Goal: Task Accomplishment & Management: Manage account settings

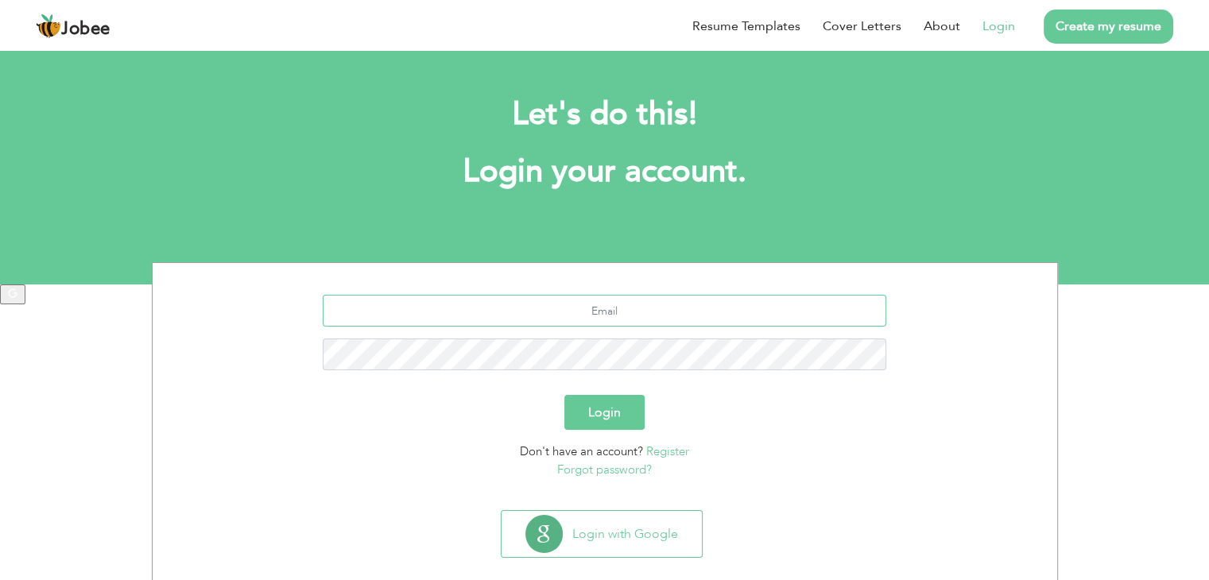
click at [640, 312] on input "text" at bounding box center [604, 311] width 563 height 32
click at [833, 413] on div "Login" at bounding box center [605, 412] width 881 height 35
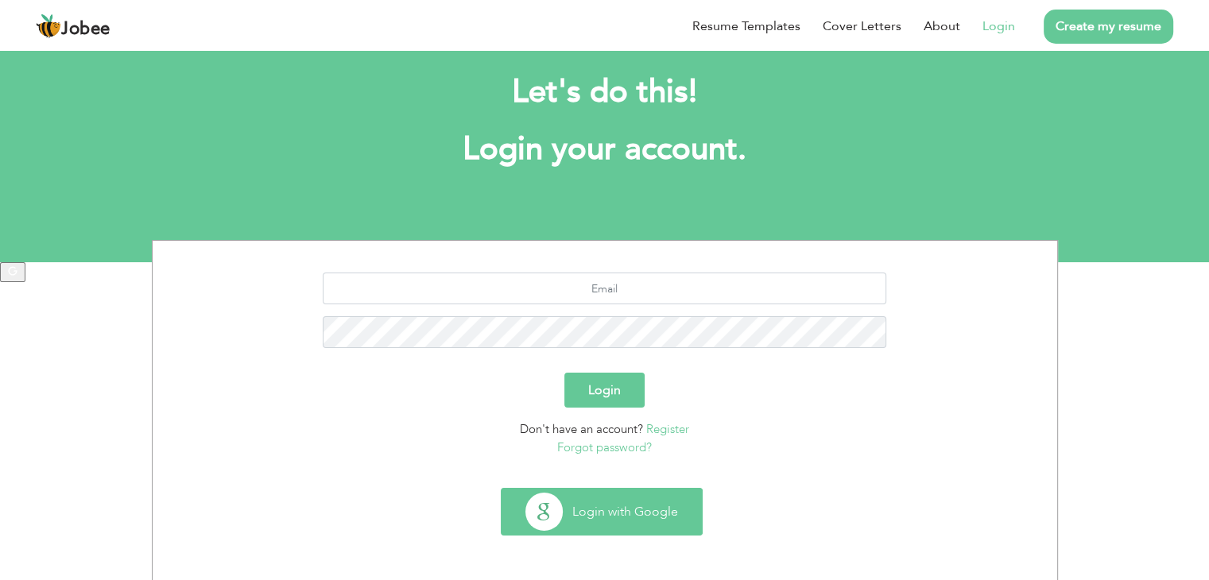
scroll to position [22, 0]
click at [626, 516] on button "Login with Google" at bounding box center [601, 512] width 200 height 46
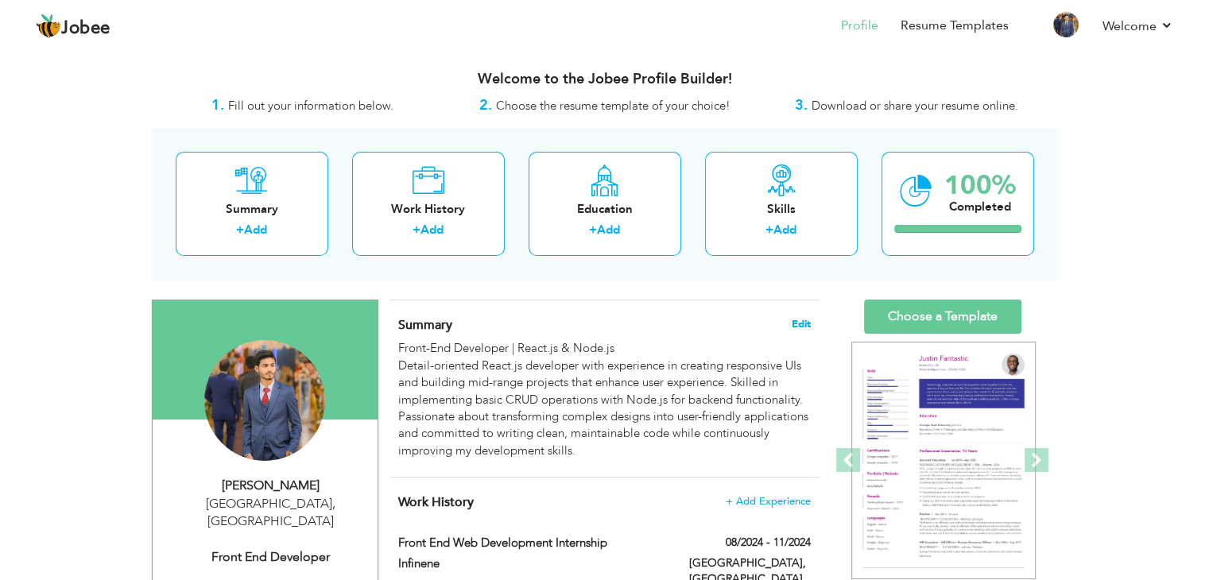
click at [806, 322] on span "Edit" at bounding box center [801, 324] width 19 height 11
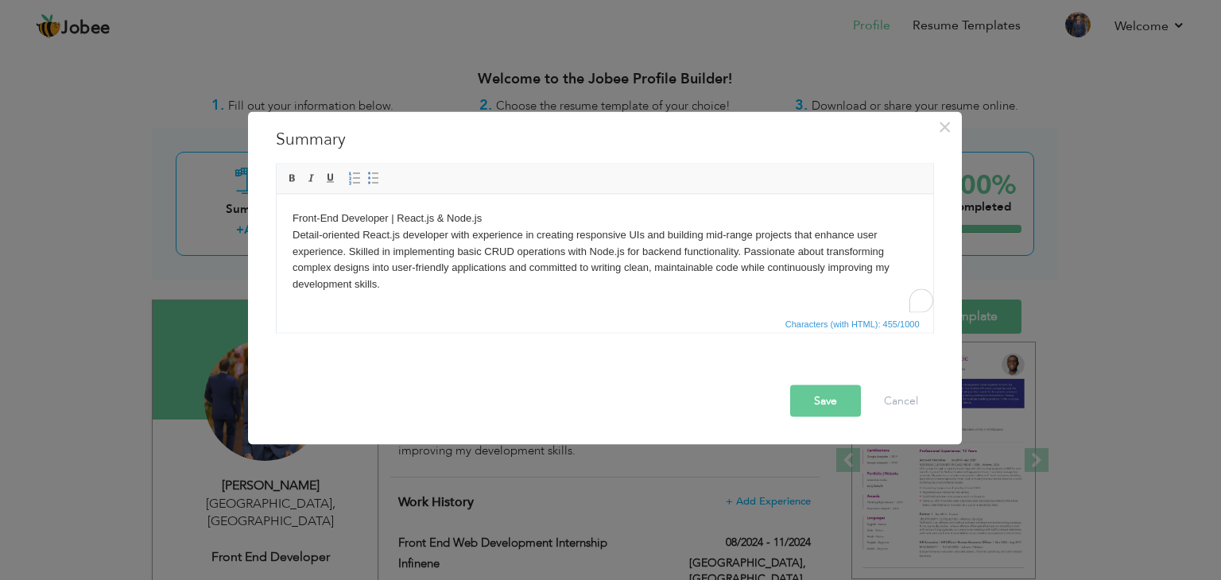
click at [458, 261] on body "Front-End Developer | React.js & Node.js Detail-oriented React.js developer wit…" at bounding box center [604, 251] width 625 height 83
click at [387, 223] on body "Front-End Developer | React.js & Node.js Detail-oriented React.js developer wit…" at bounding box center [604, 251] width 625 height 83
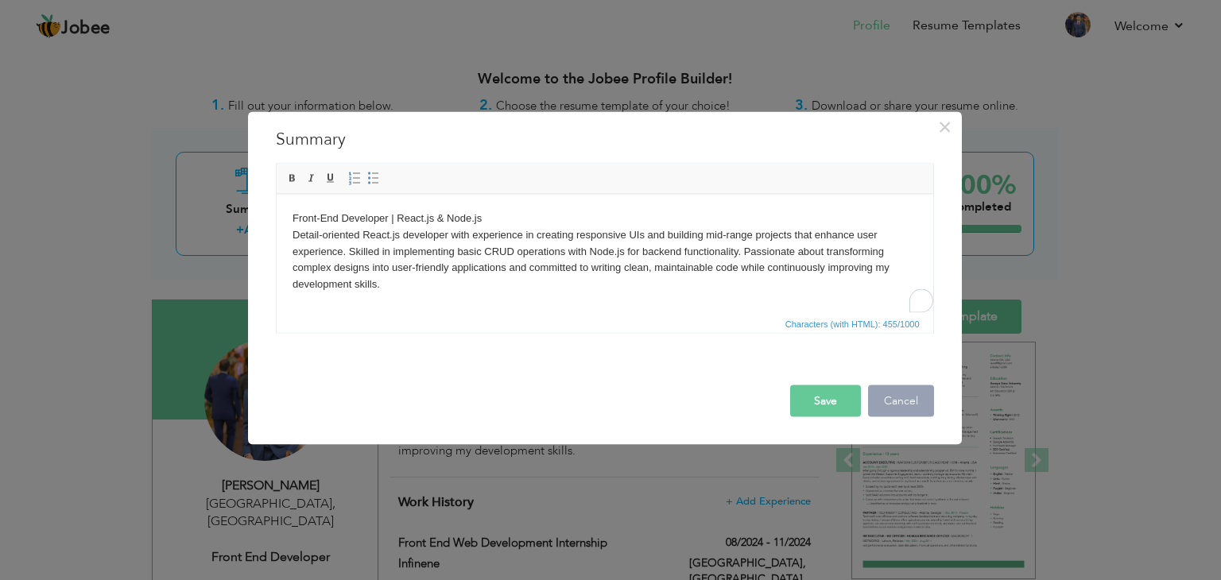
click at [916, 396] on button "Cancel" at bounding box center [901, 401] width 66 height 32
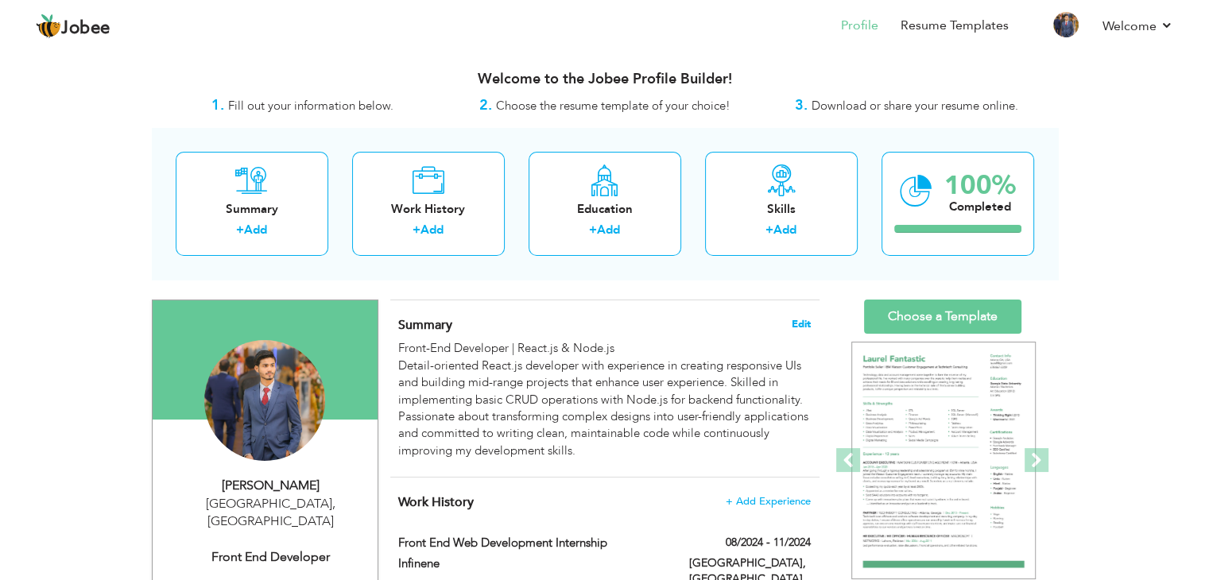
click at [801, 319] on span "Edit" at bounding box center [801, 324] width 19 height 11
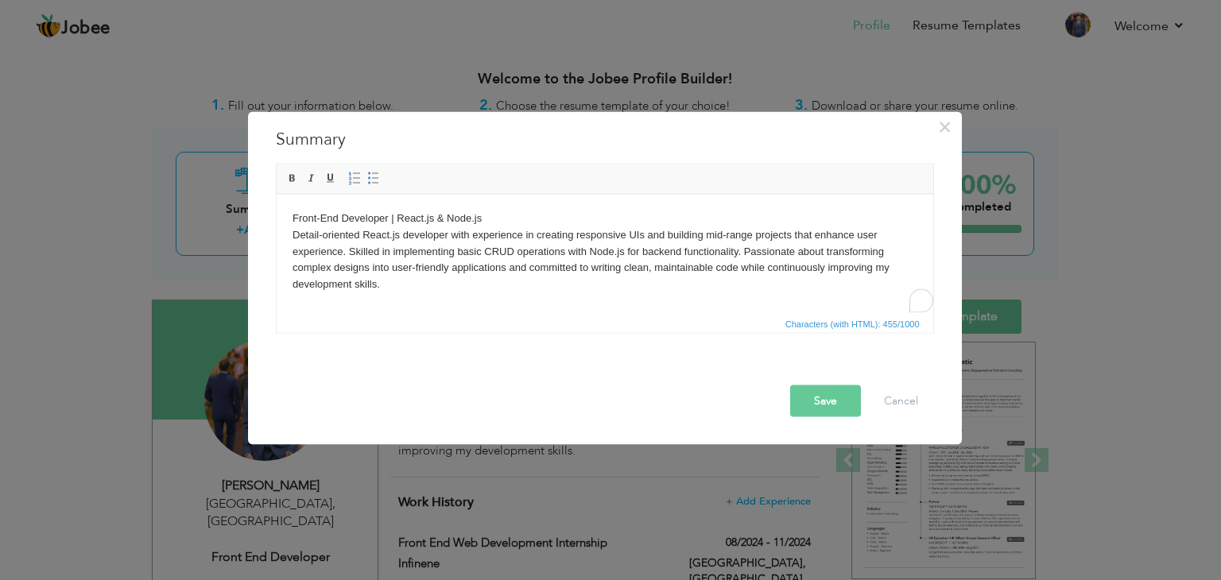
click at [629, 242] on body "Front-End Developer | React.js & Node.js Detail-oriented React.js developer wit…" at bounding box center [604, 251] width 625 height 83
click at [385, 218] on body "Front-End Developer | React.js & Node.js Detail-oriented React.js developer wit…" at bounding box center [604, 251] width 625 height 83
click at [385, 215] on body "Front-End Developer | React.js & Node.js Detail-oriented React.js developer wit…" at bounding box center [604, 251] width 625 height 83
click at [827, 414] on button "Save" at bounding box center [825, 401] width 71 height 32
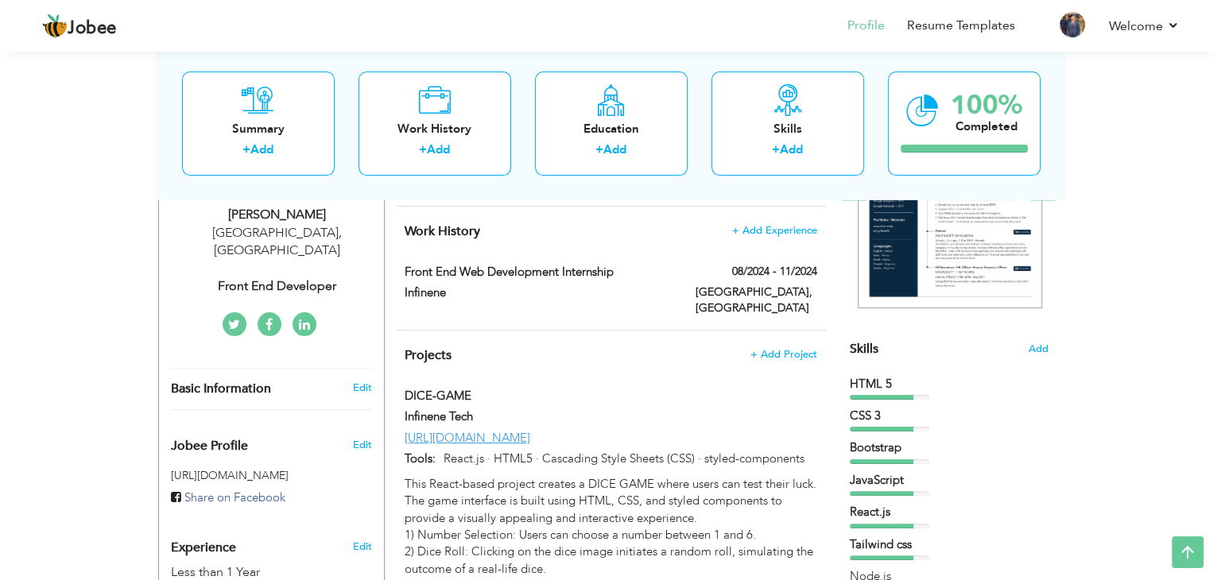
scroll to position [270, 0]
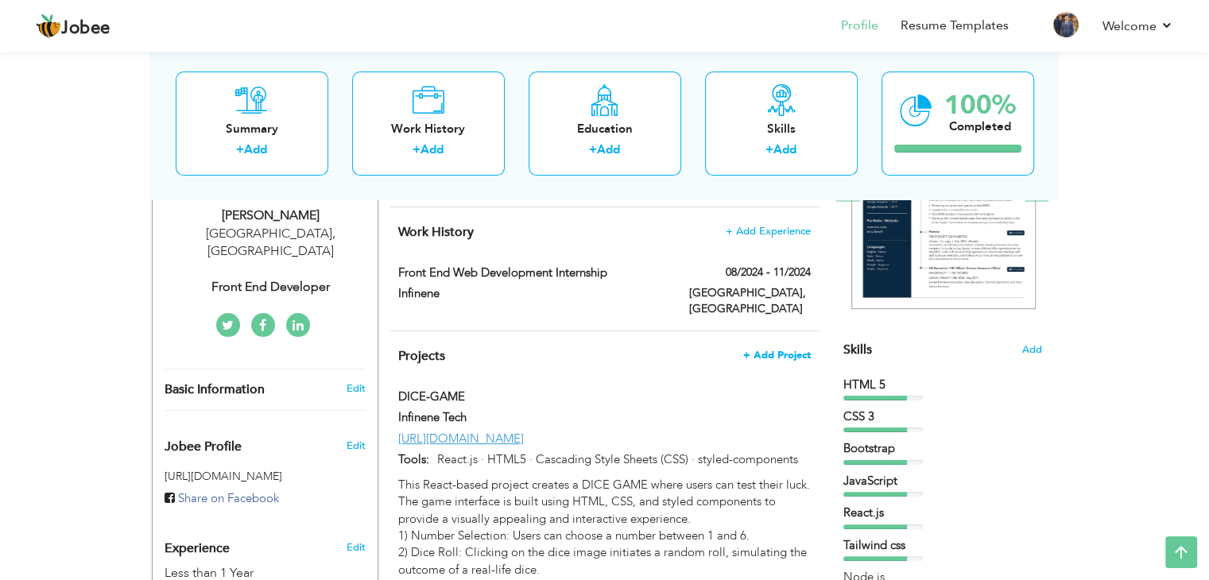
click at [782, 350] on span "+ Add Project" at bounding box center [777, 355] width 68 height 11
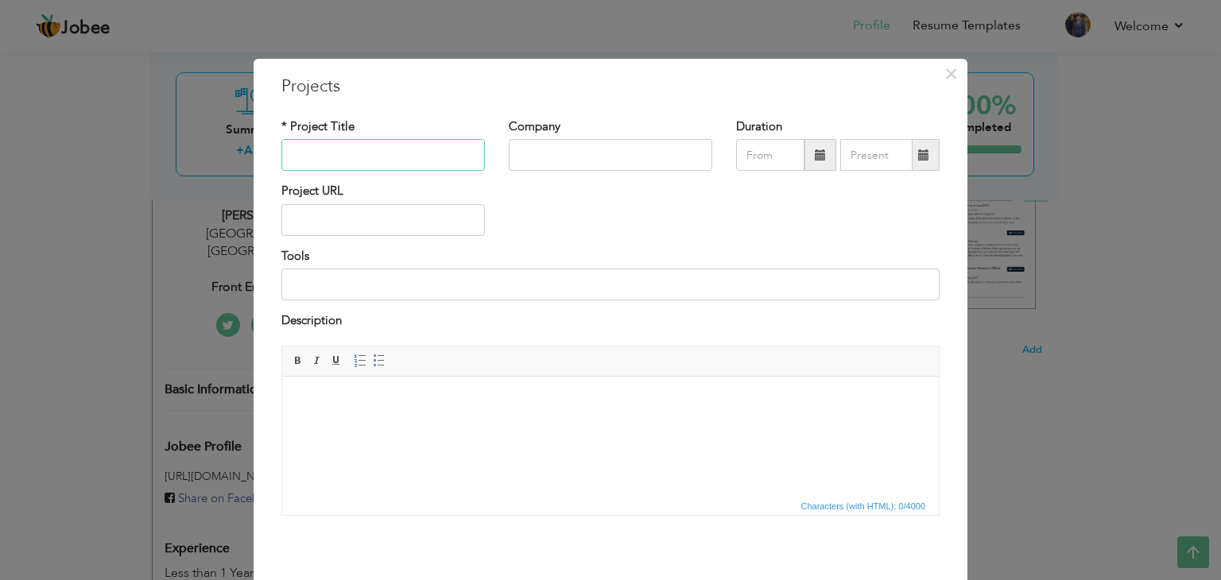
click at [374, 157] on input "text" at bounding box center [382, 155] width 203 height 32
click at [385, 163] on input "text" at bounding box center [382, 155] width 203 height 32
paste input "News Aggregator Automation Tool"
type input "News Aggregator Automation Tool"
click at [393, 424] on html at bounding box center [610, 400] width 656 height 48
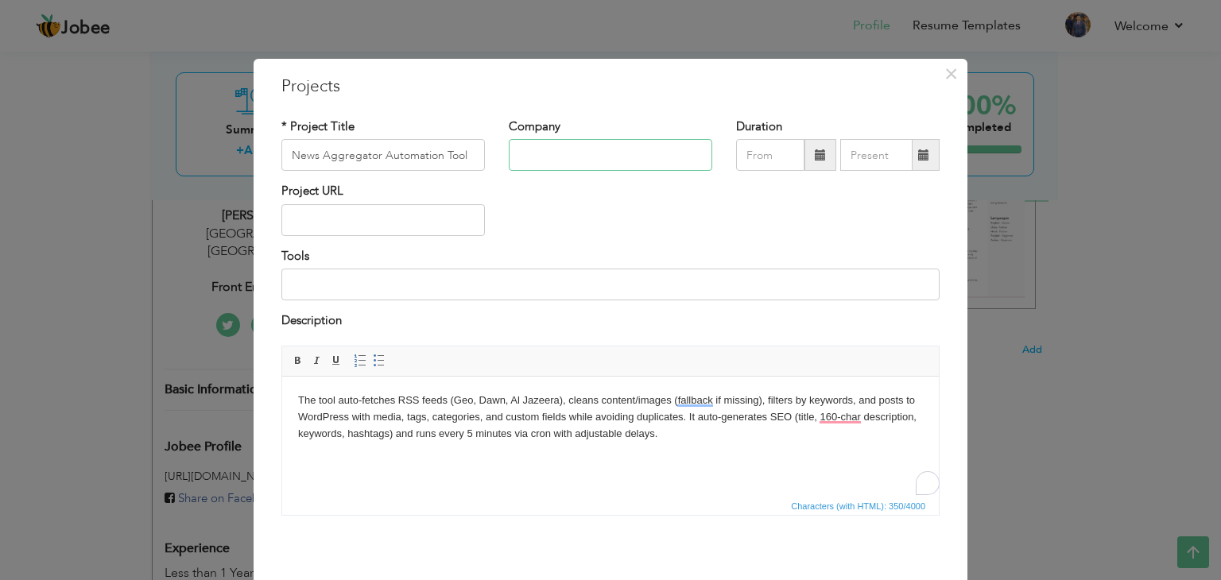
click at [534, 160] on input "text" at bounding box center [610, 155] width 203 height 32
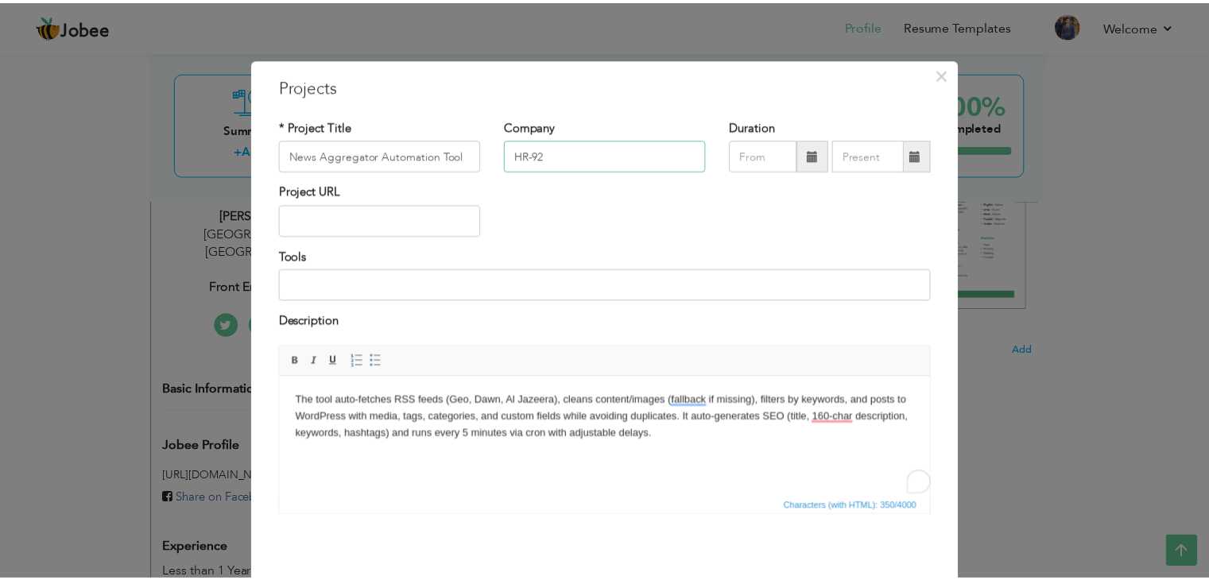
scroll to position [64, 0]
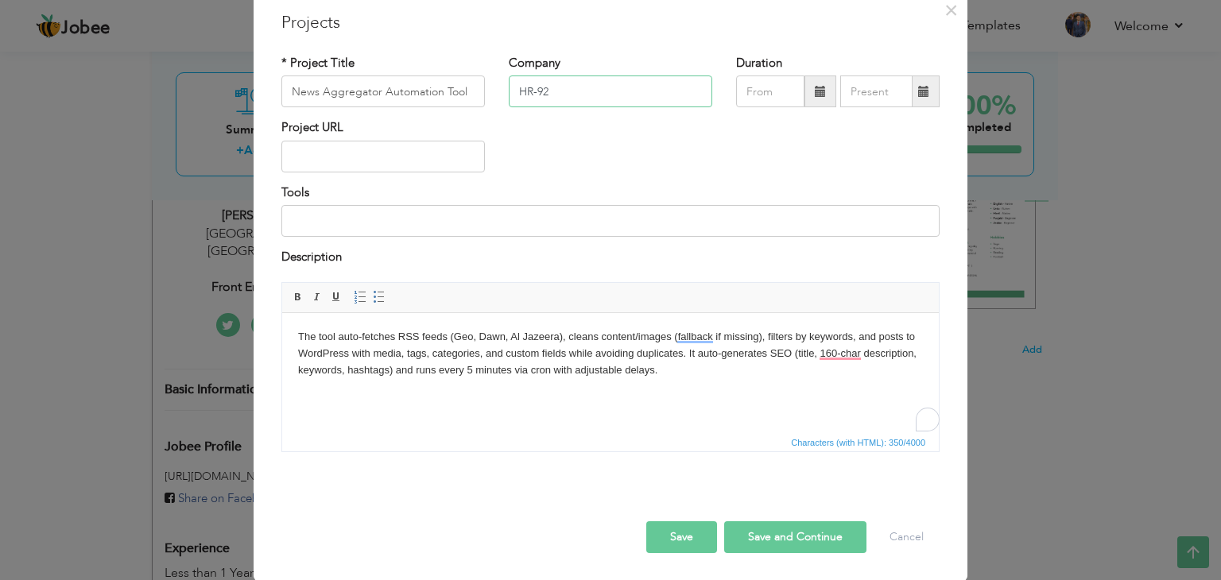
type input "HR-92"
click at [766, 535] on button "Save and Continue" at bounding box center [795, 537] width 142 height 32
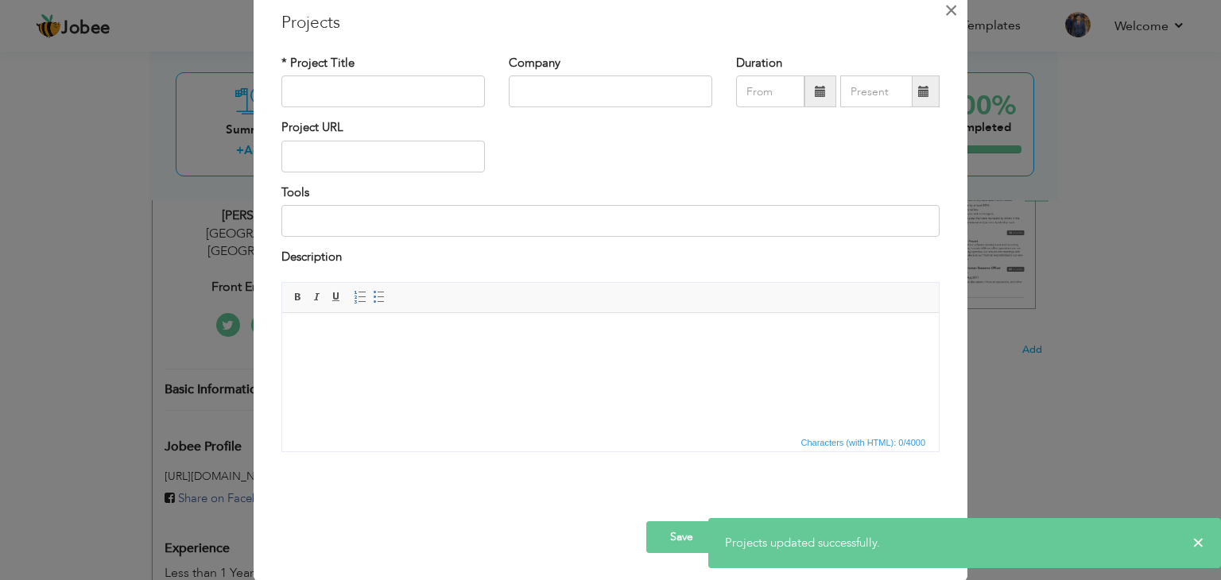
click at [947, 9] on span "×" at bounding box center [951, 10] width 14 height 29
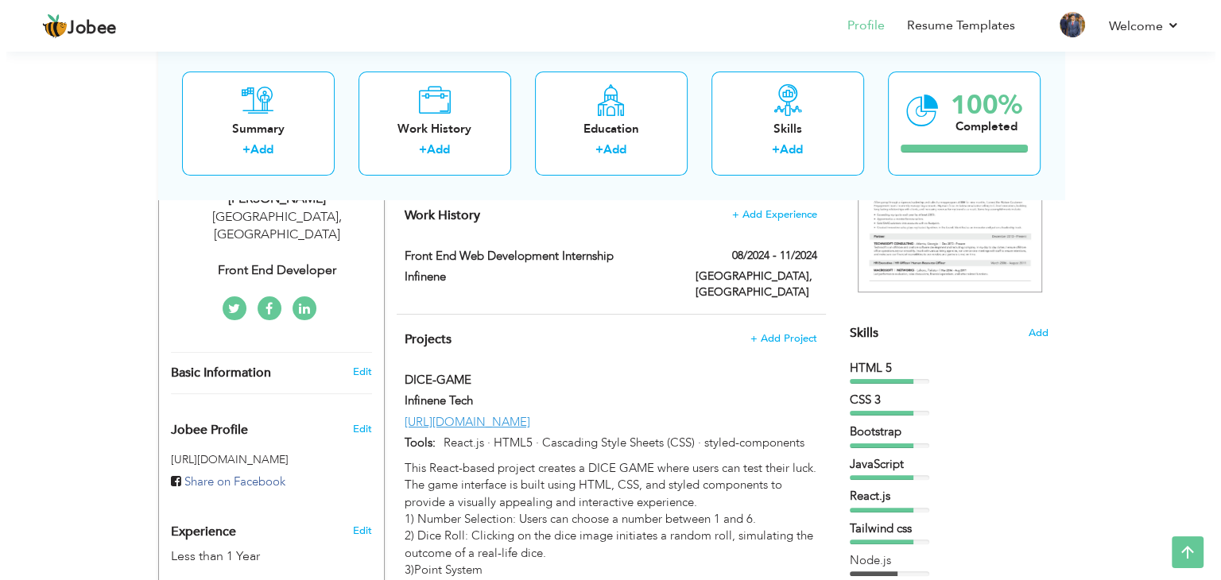
scroll to position [285, 0]
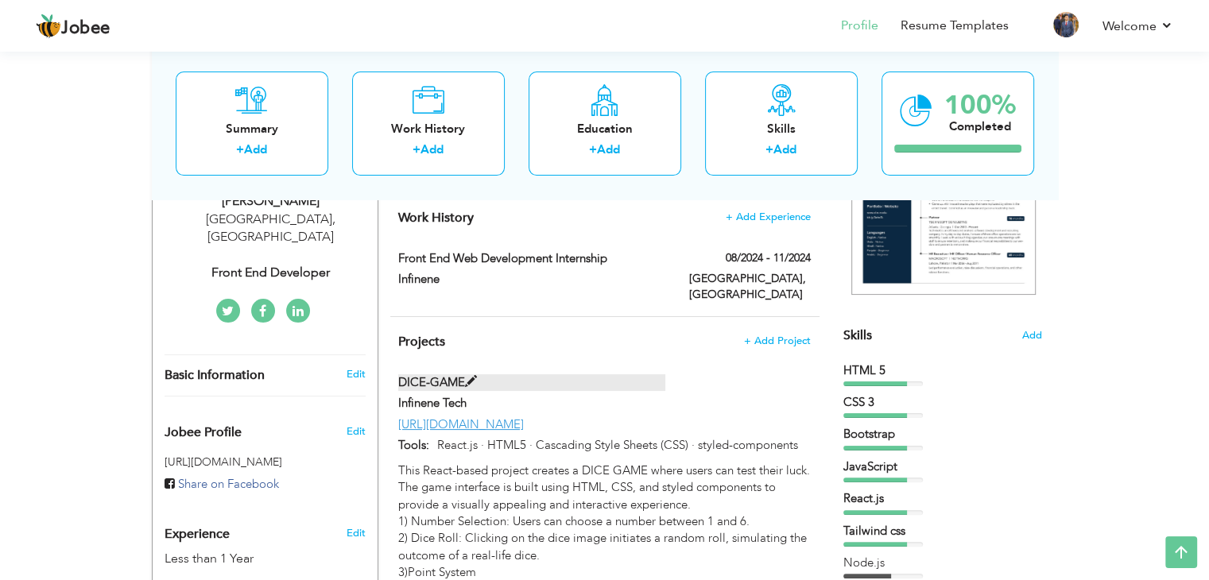
click at [470, 376] on span at bounding box center [471, 382] width 12 height 12
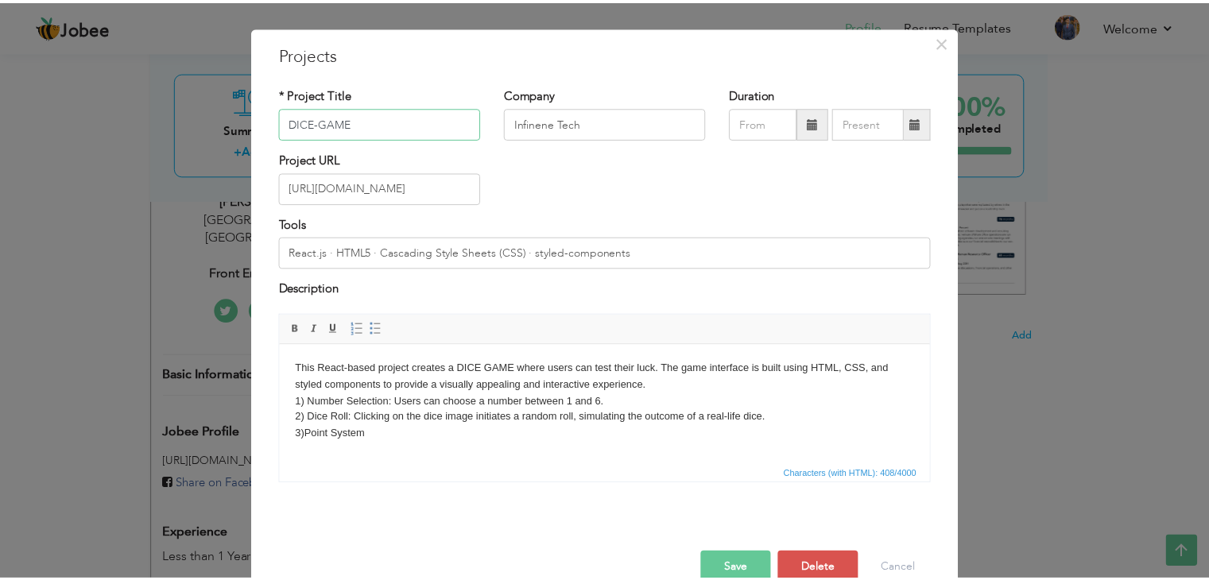
scroll to position [64, 0]
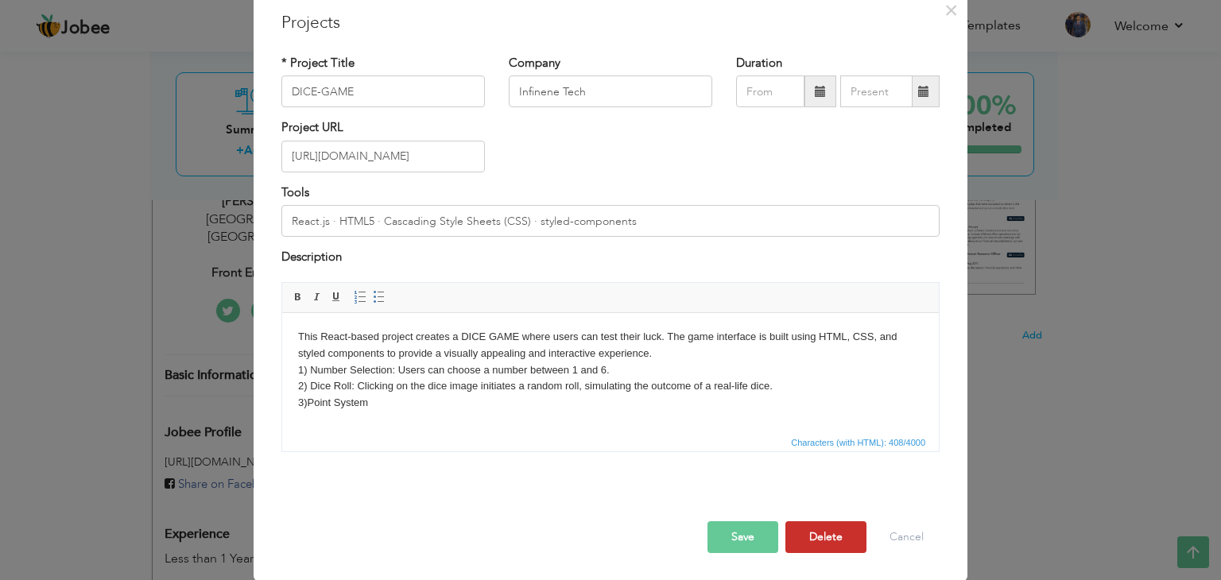
click at [823, 541] on button "Delete" at bounding box center [825, 537] width 81 height 32
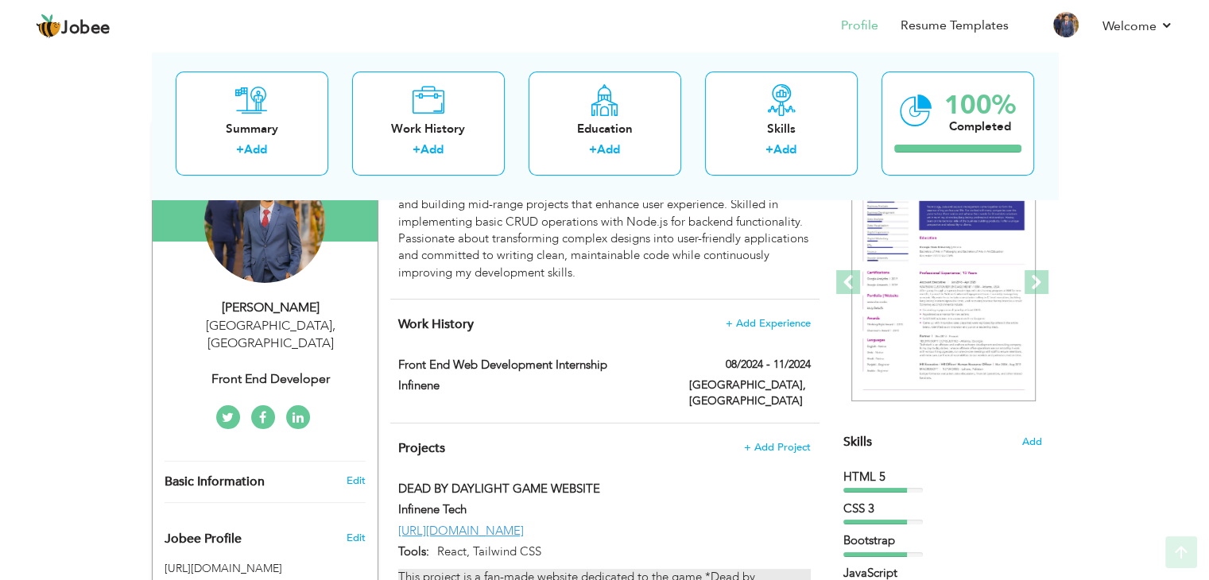
scroll to position [397, 0]
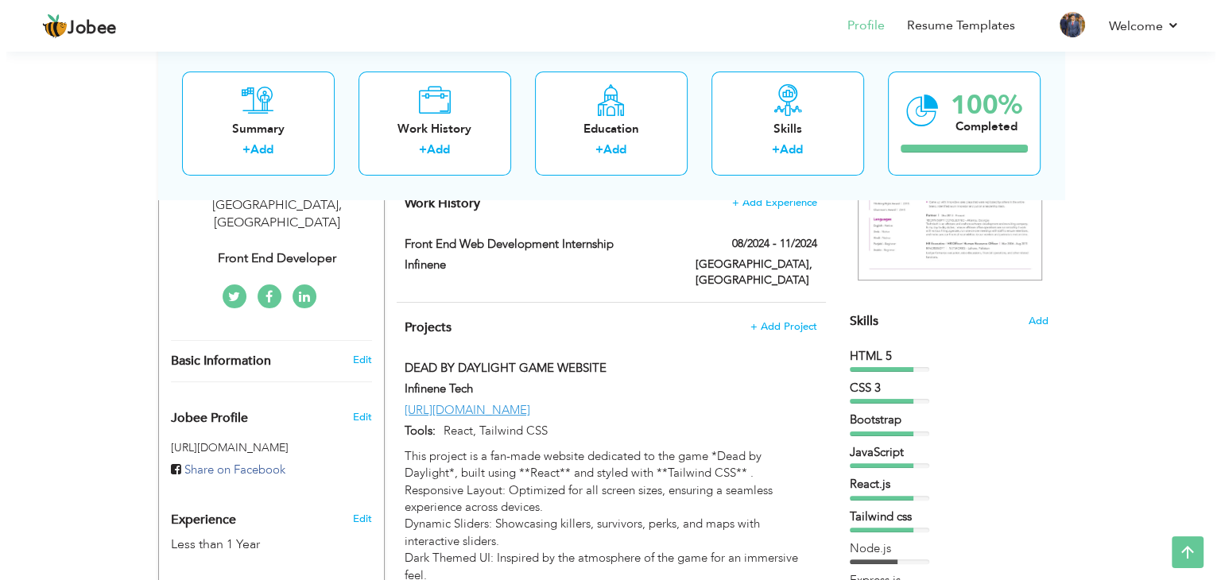
scroll to position [270, 0]
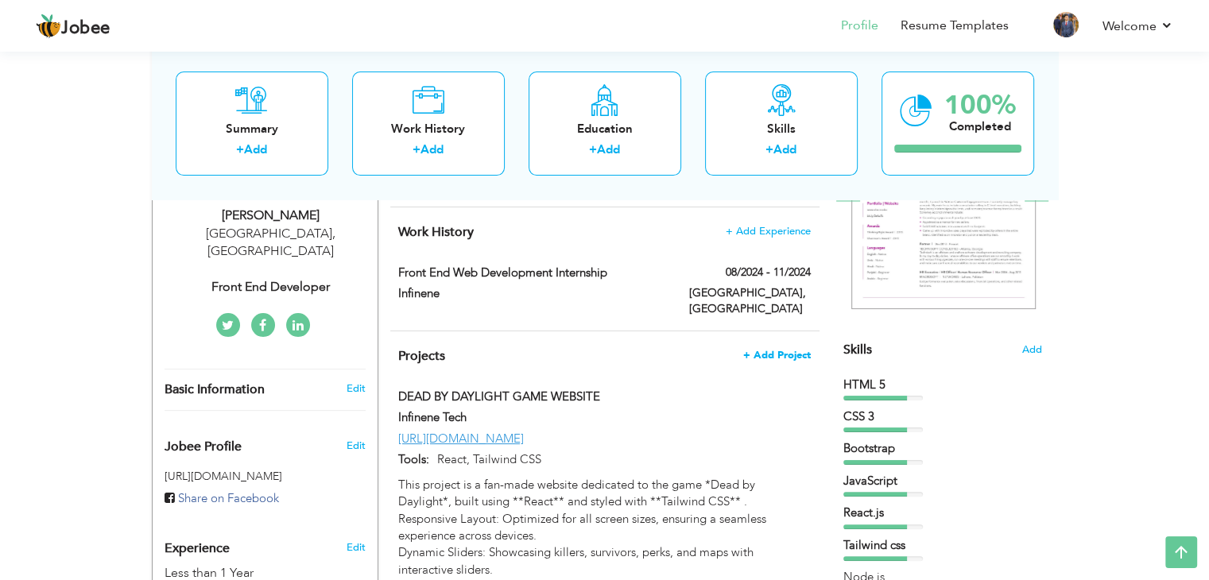
click at [781, 350] on span "+ Add Project" at bounding box center [777, 355] width 68 height 11
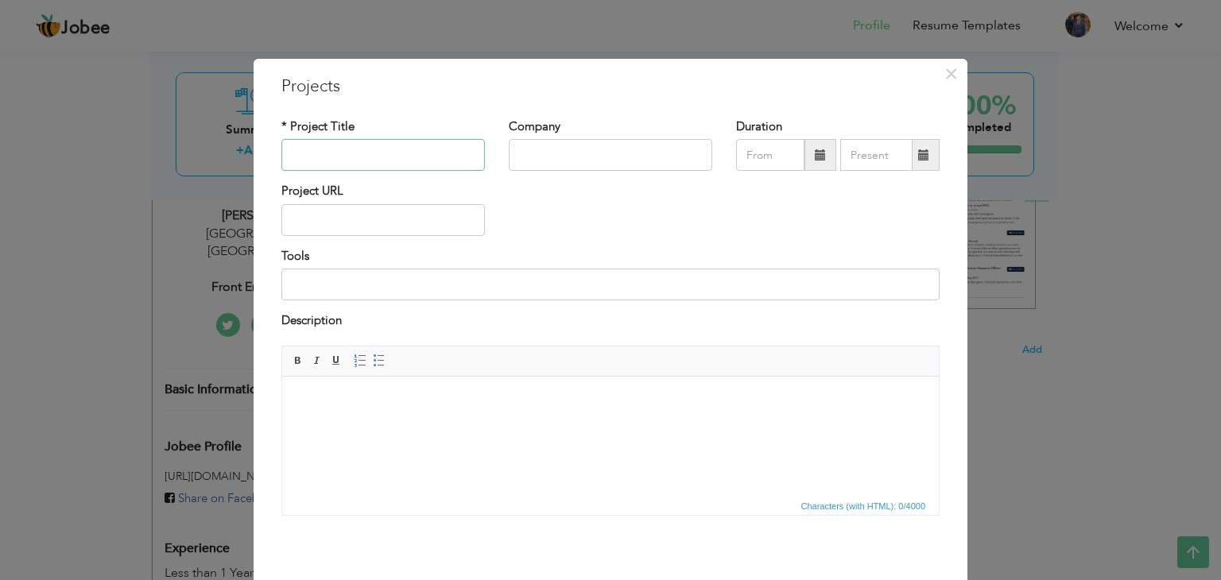
paste input "Pakistan360 News – WordPress News Website"
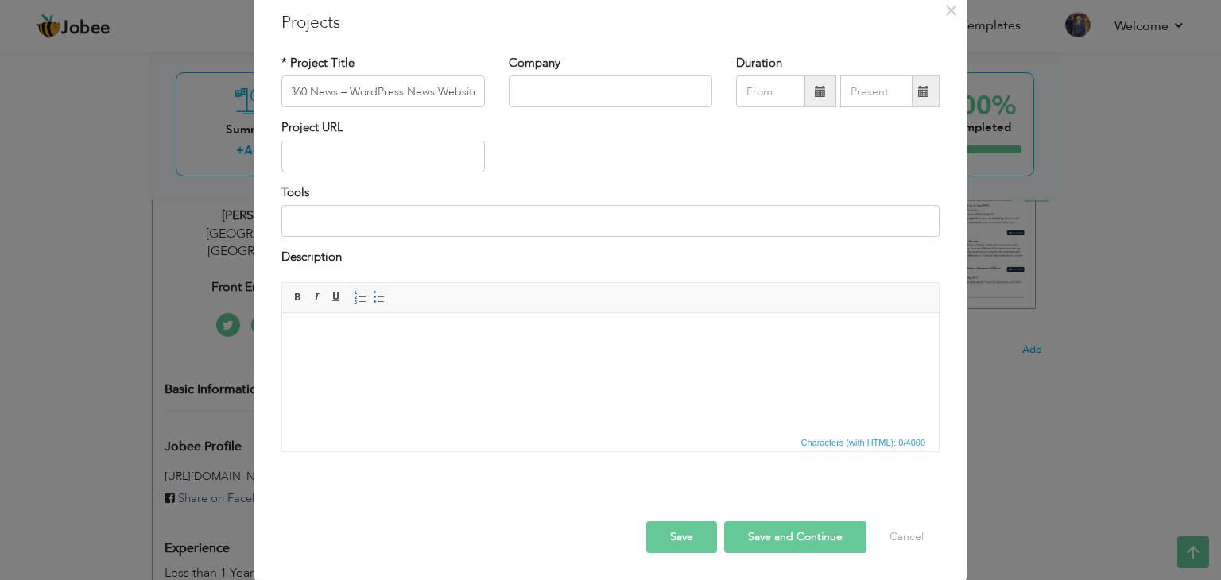
scroll to position [0, 0]
click at [334, 123] on label "Project URL" at bounding box center [312, 127] width 62 height 17
click at [341, 88] on input "Pakistan360 News – WordPress News Website" at bounding box center [382, 92] width 203 height 32
click at [414, 87] on input "Pakistan360 News – WordPress News Website" at bounding box center [382, 92] width 203 height 32
click at [439, 91] on input "Pakistan360 News – WordPress News Website" at bounding box center [382, 92] width 203 height 32
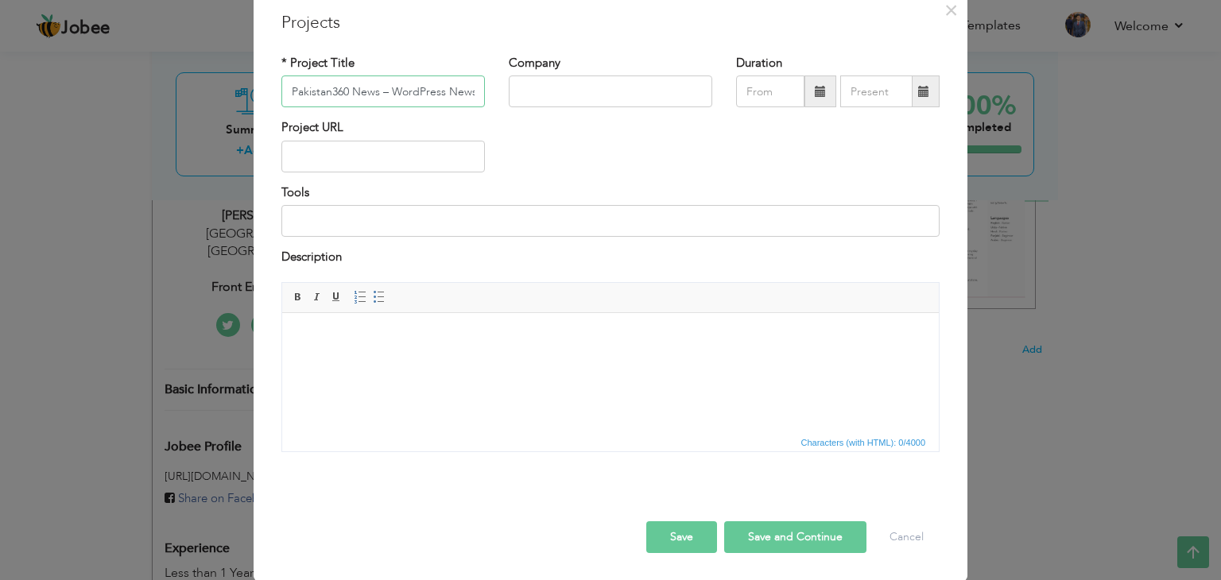
click at [453, 91] on input "Pakistan360 News – WordPress News Website" at bounding box center [382, 92] width 203 height 32
click at [458, 91] on input "Pakistan360 News – WordPress News Website" at bounding box center [382, 92] width 203 height 32
click at [366, 99] on input "Pakistan360 News – WordPress News Website" at bounding box center [382, 92] width 203 height 32
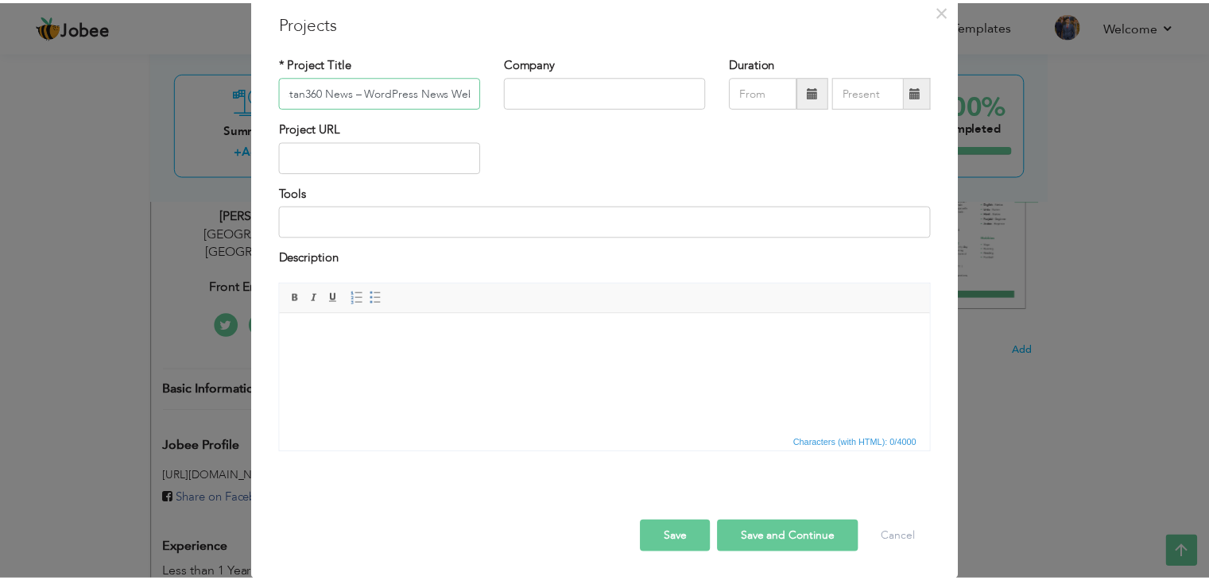
scroll to position [0, 0]
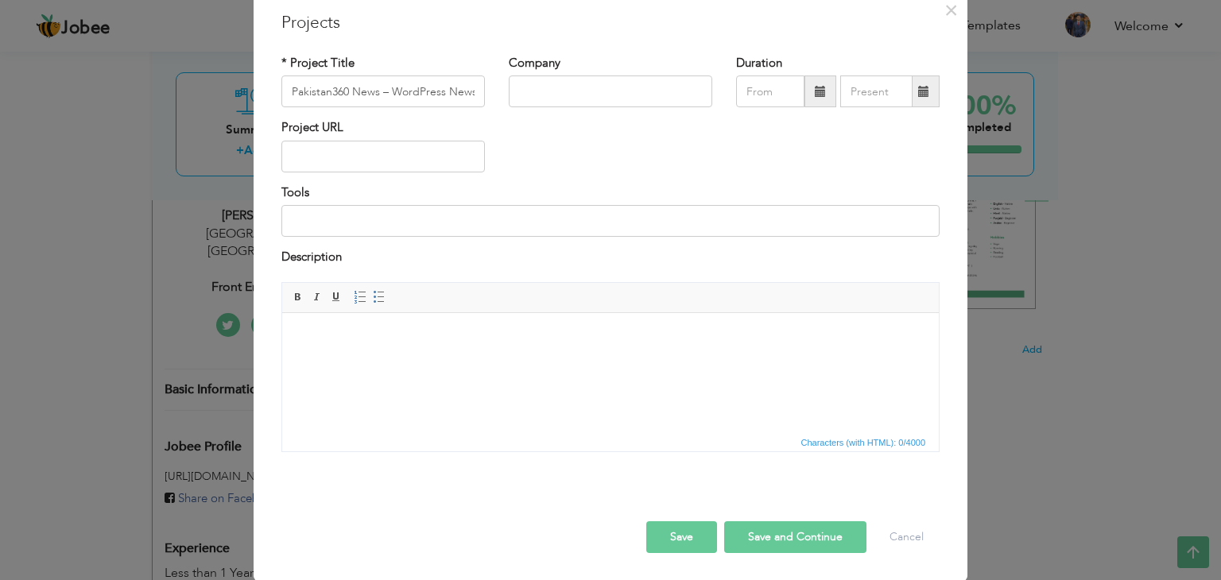
click at [370, 459] on div "Rich Text Editor, projectEditor Editor toolbars Basic Styles Bold Italic Underl…" at bounding box center [610, 373] width 682 height 182
click at [416, 320] on html at bounding box center [610, 336] width 656 height 48
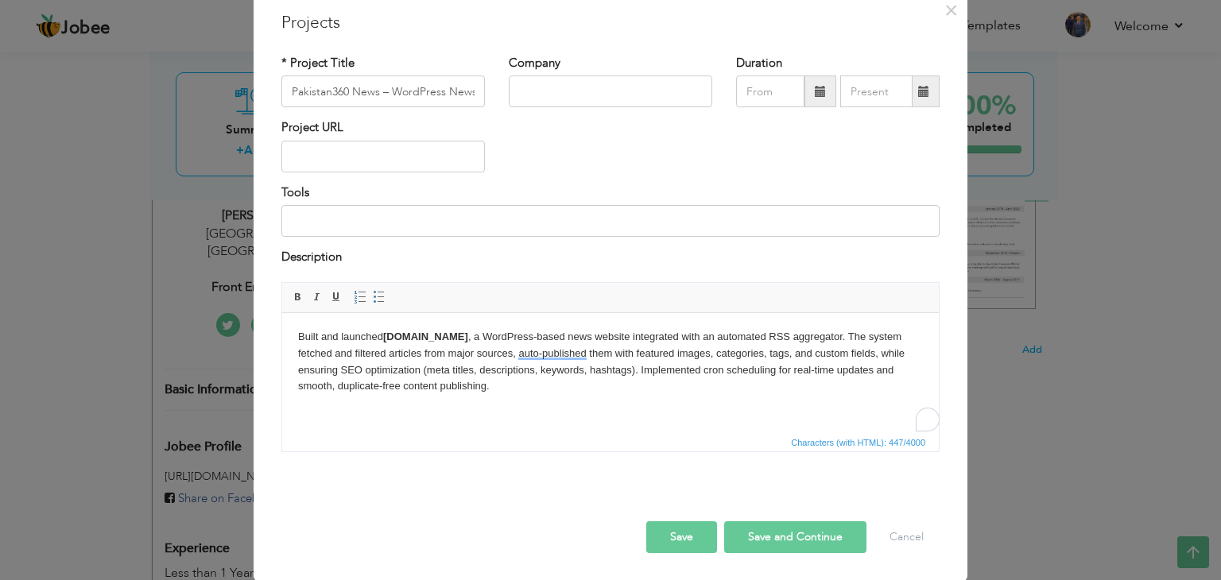
click at [690, 545] on button "Save" at bounding box center [681, 537] width 71 height 32
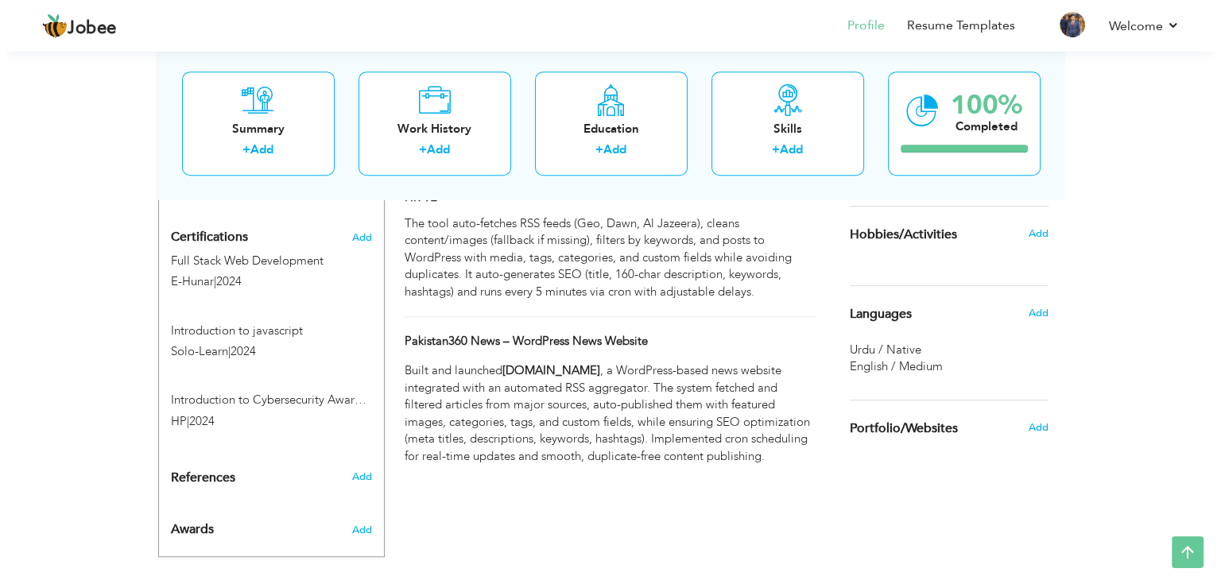
scroll to position [350, 0]
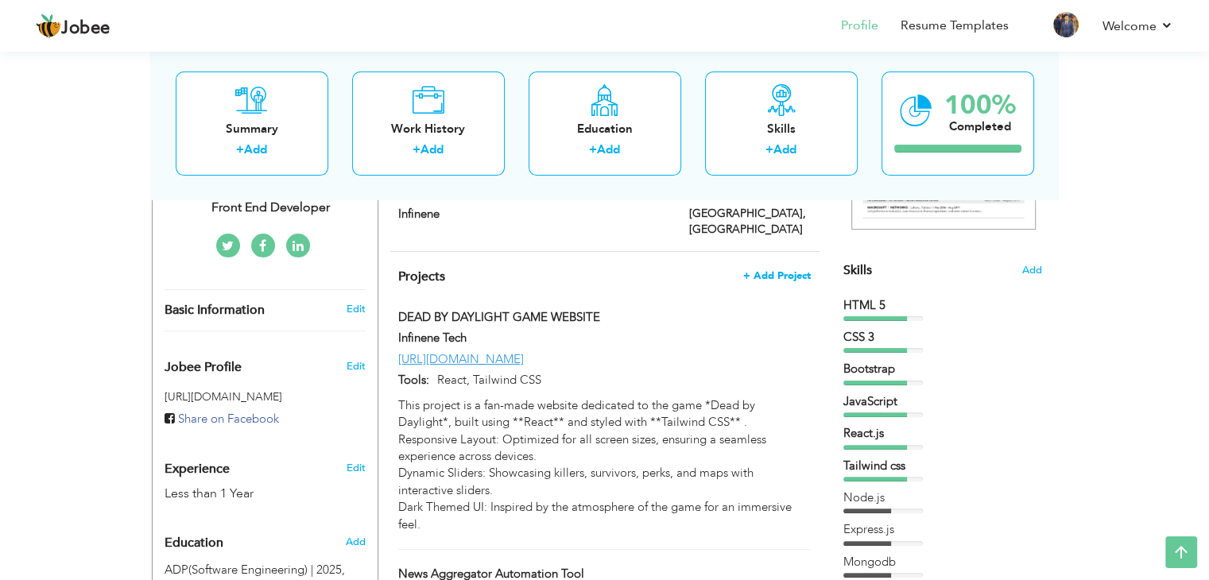
click at [776, 270] on span "+ Add Project" at bounding box center [777, 275] width 68 height 11
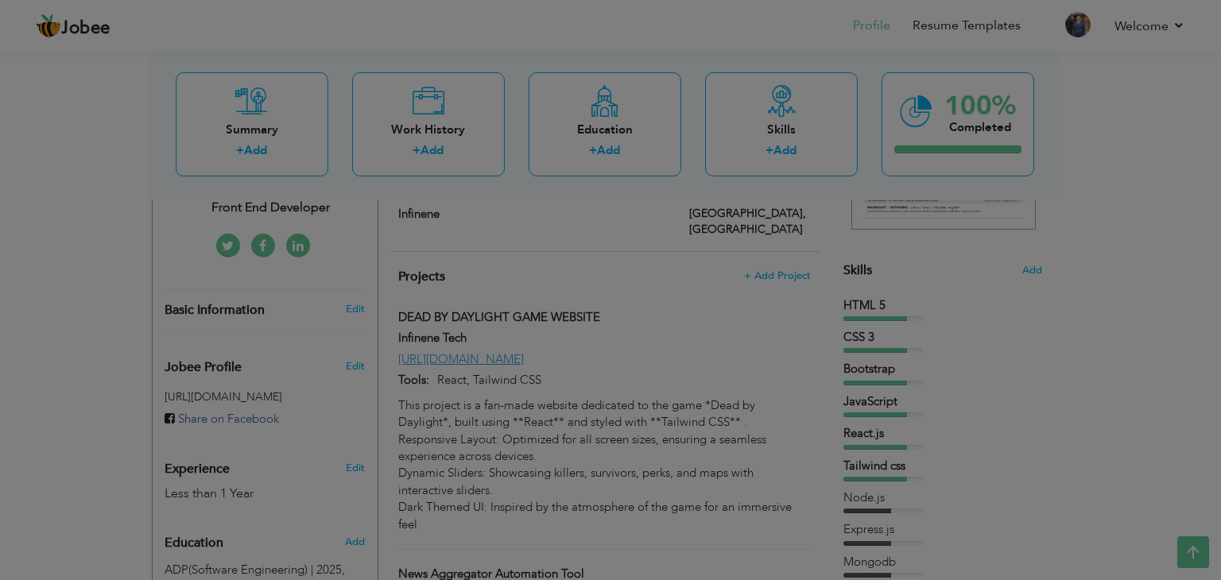
scroll to position [0, 0]
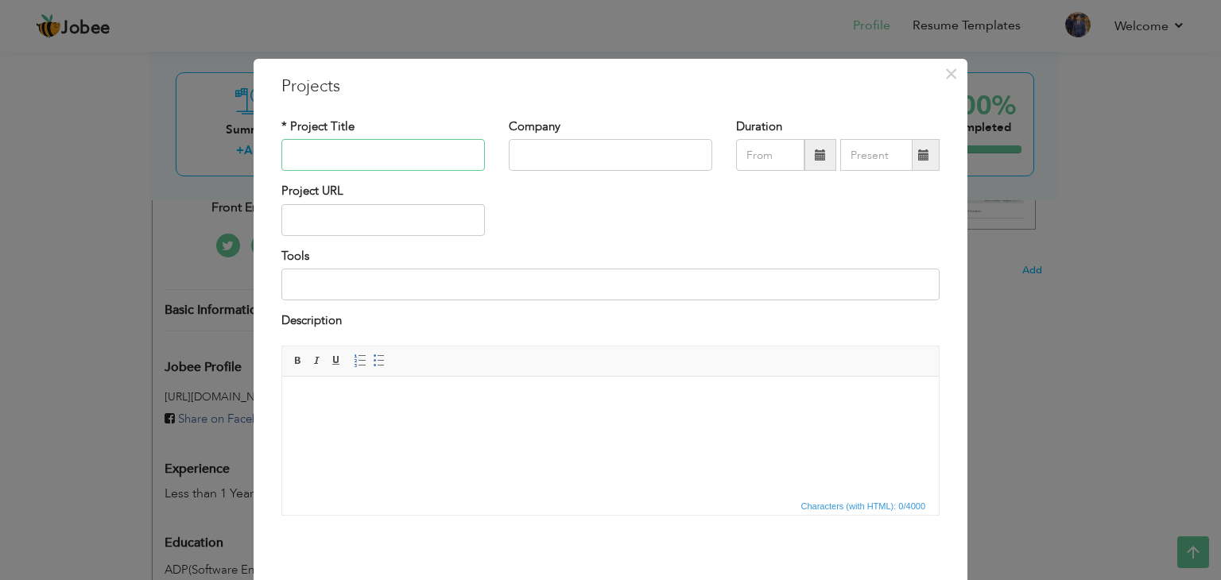
click at [310, 153] on input "text" at bounding box center [382, 155] width 203 height 32
paste input "Twitter Scheduler Extension"
click at [501, 424] on html at bounding box center [610, 400] width 656 height 48
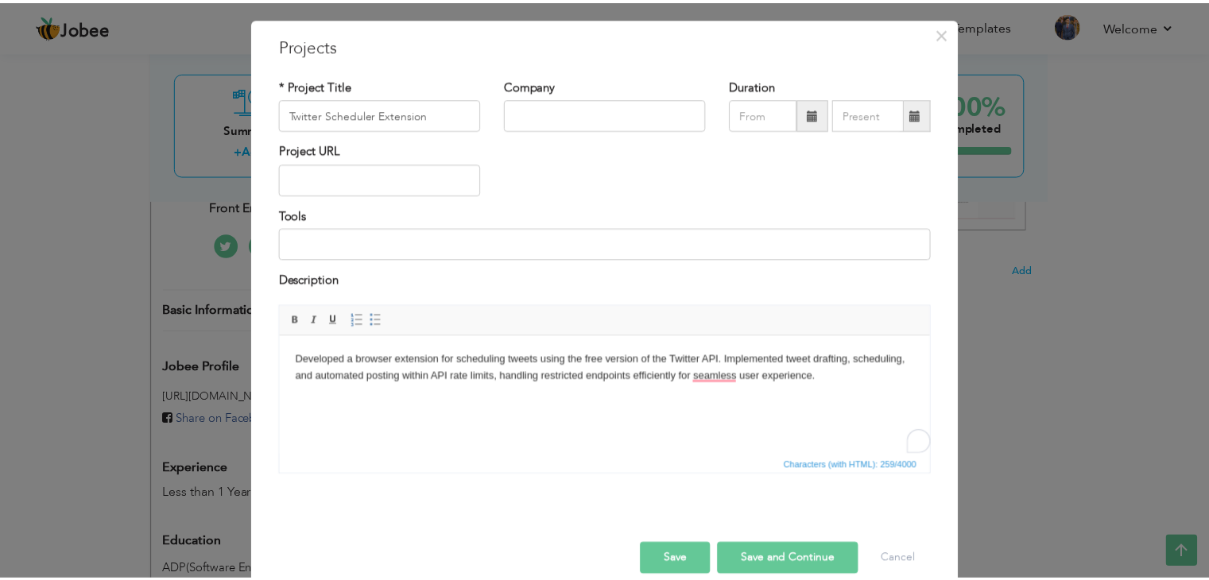
scroll to position [64, 0]
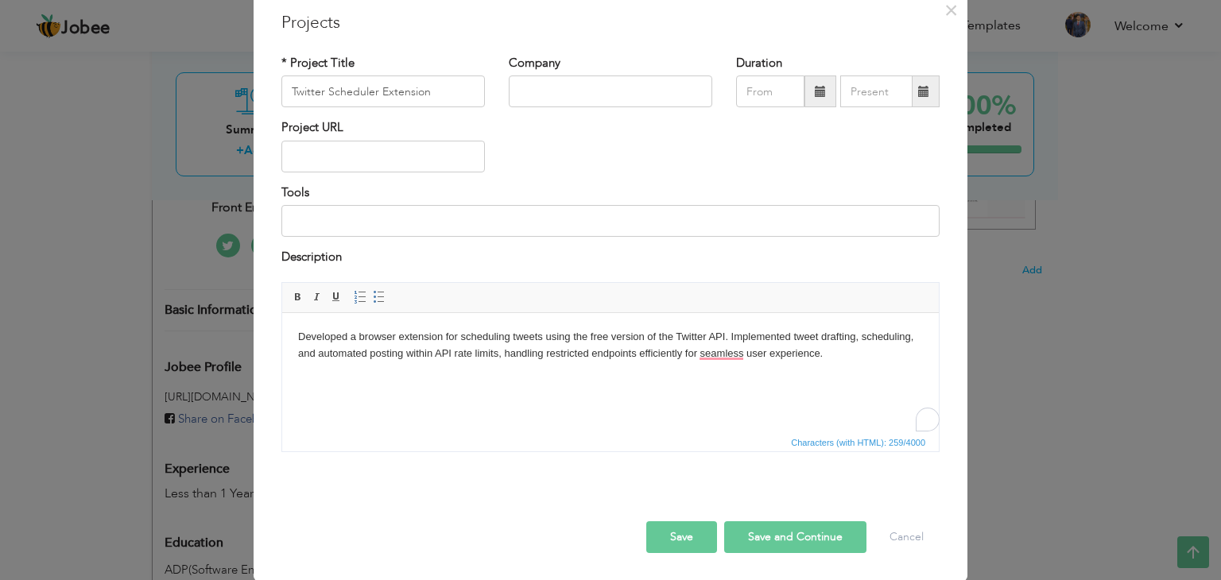
click at [680, 540] on button "Save" at bounding box center [681, 537] width 71 height 32
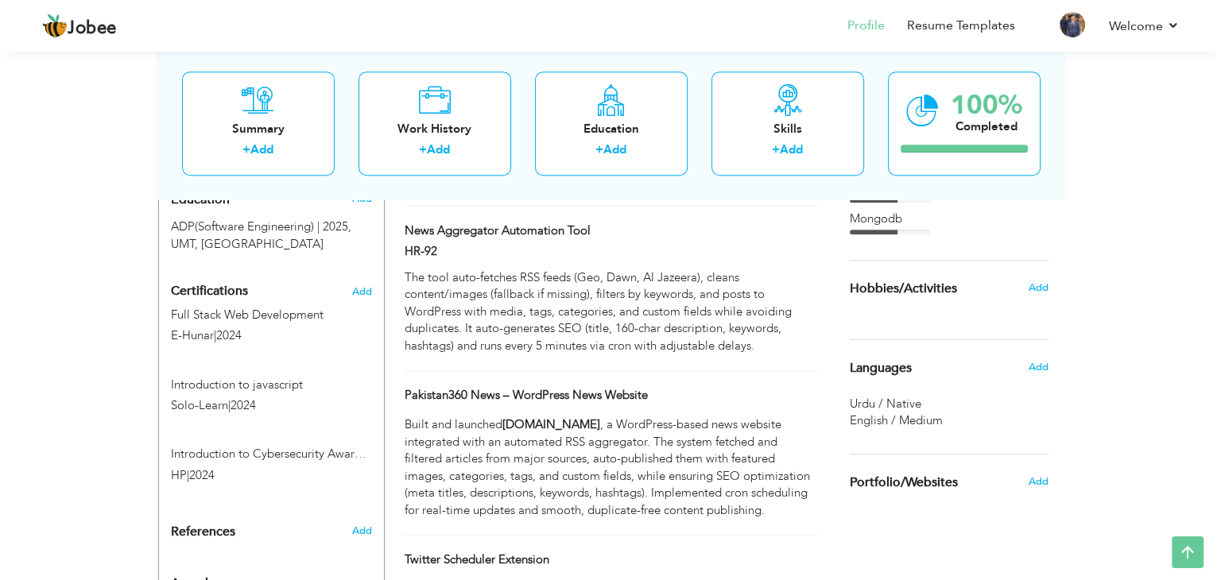
scroll to position [665, 0]
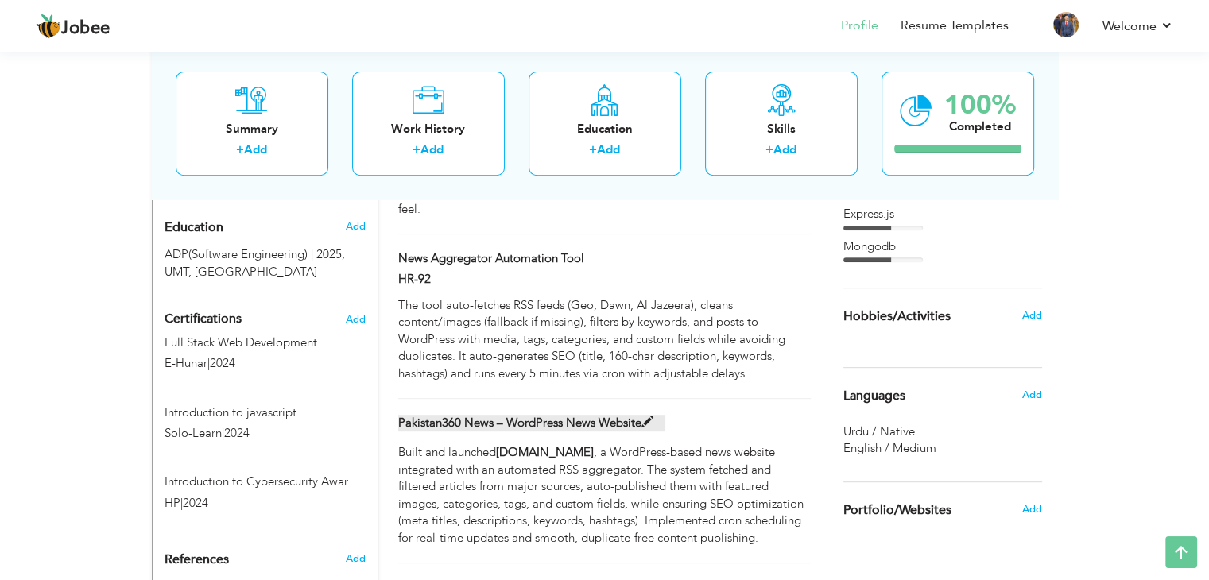
click at [649, 416] on span at bounding box center [647, 422] width 12 height 12
type input "Pakistan360 News – WordPress News Website"
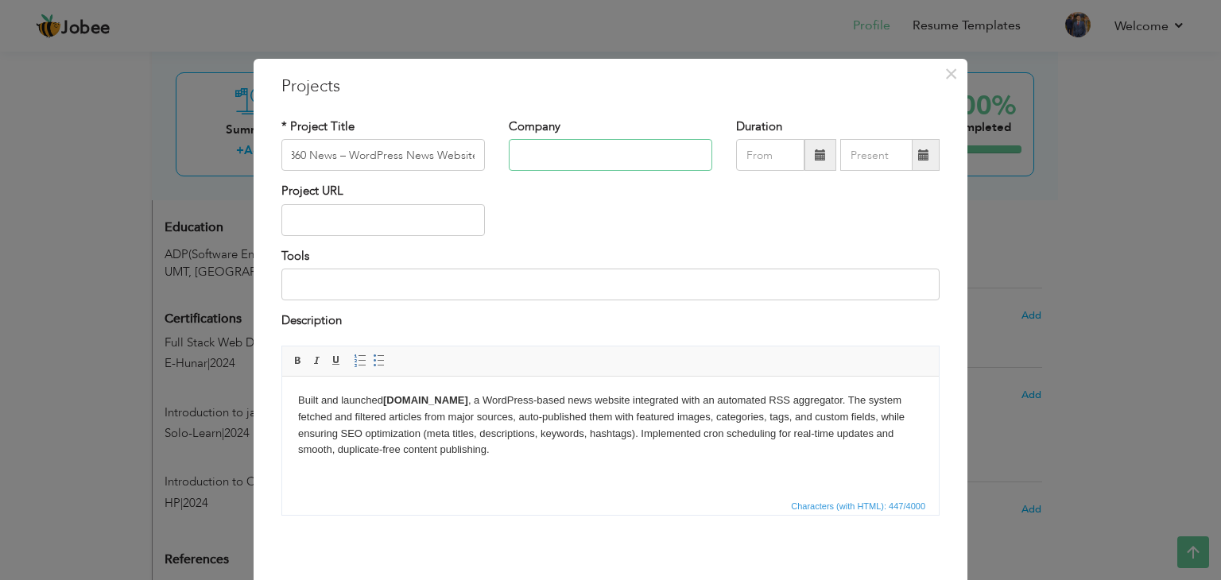
scroll to position [0, 0]
click at [586, 159] on input "text" at bounding box center [610, 155] width 203 height 32
type input "HR-92"
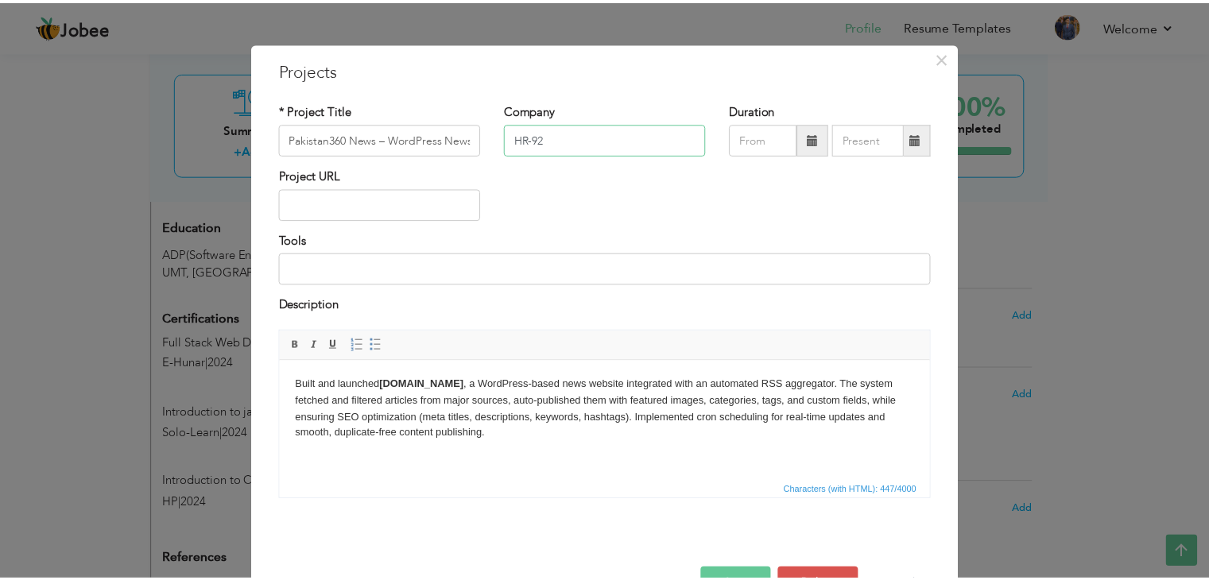
scroll to position [64, 0]
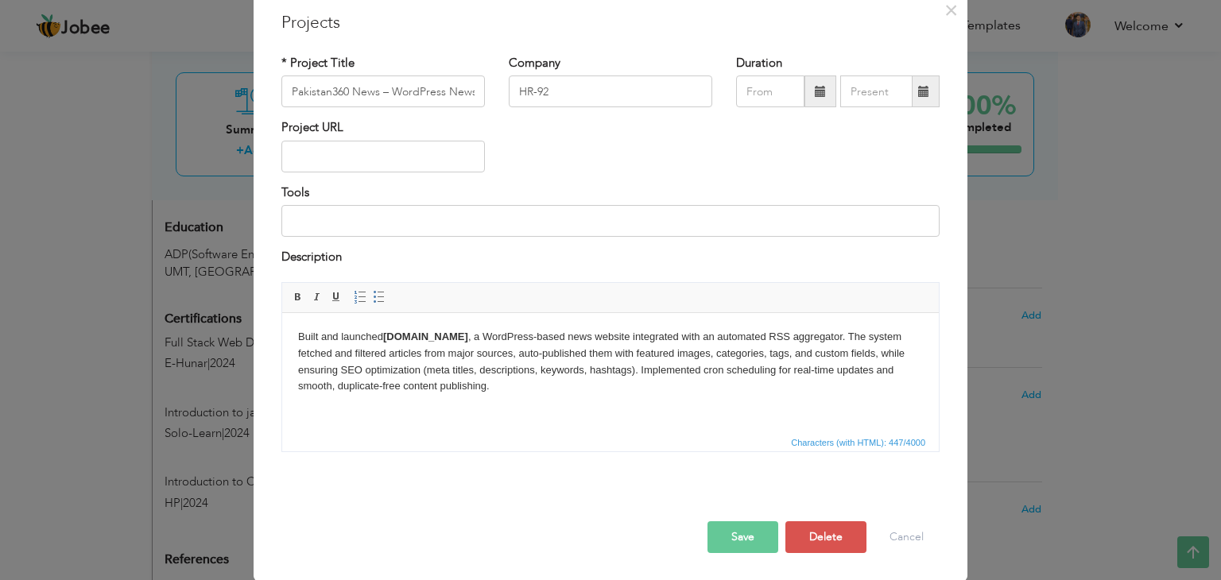
click at [749, 535] on button "Save" at bounding box center [742, 537] width 71 height 32
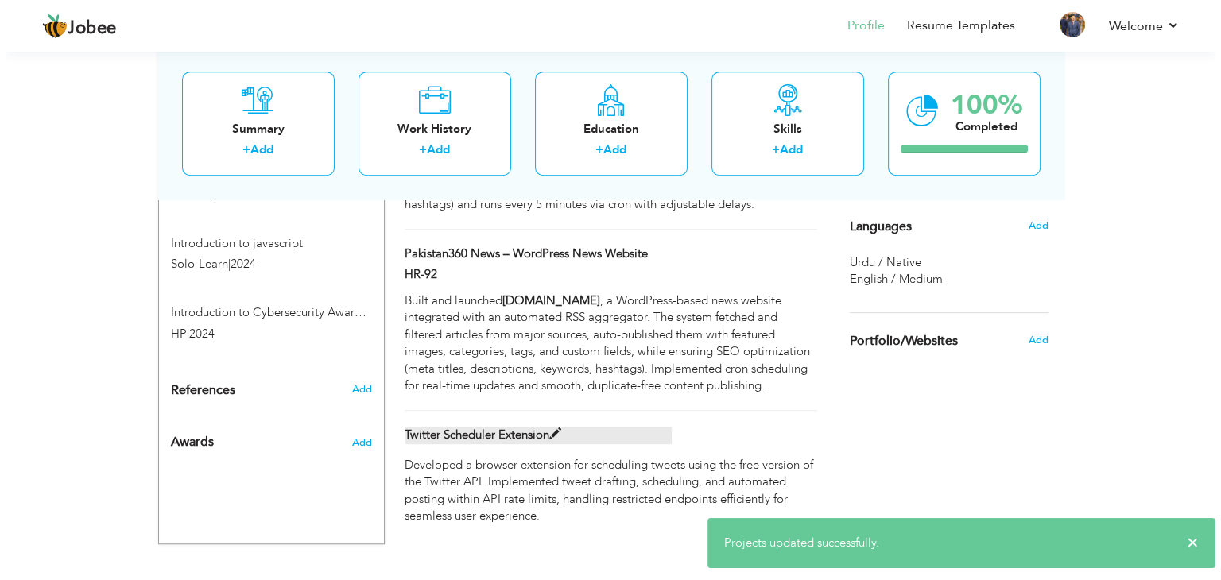
scroll to position [842, 0]
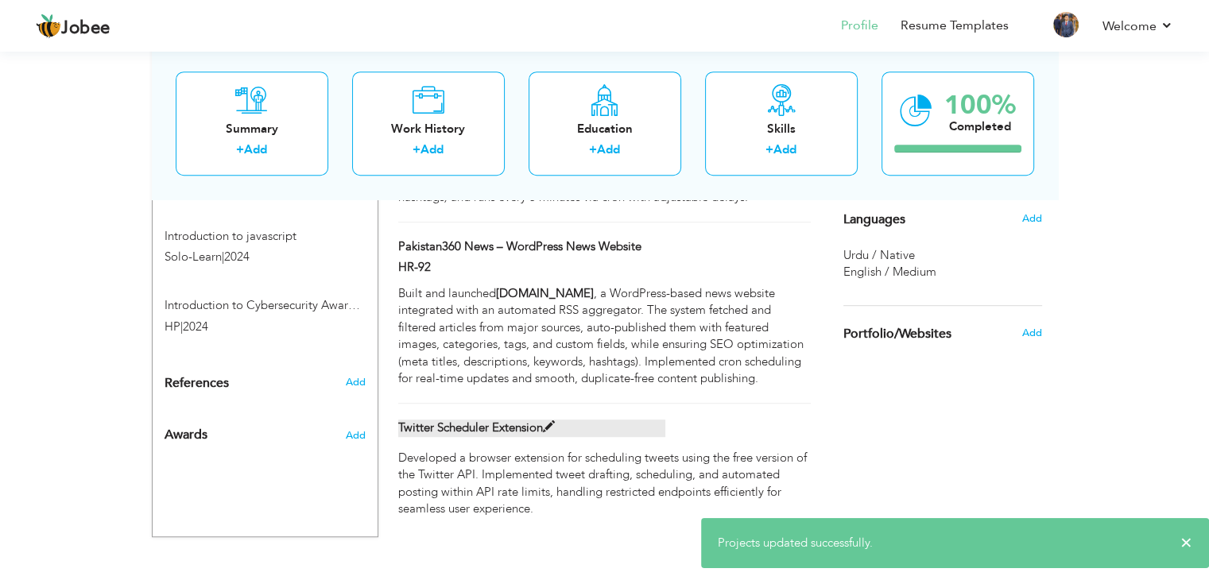
click at [547, 421] on span at bounding box center [549, 427] width 12 height 12
type input "Twitter Scheduler Extension"
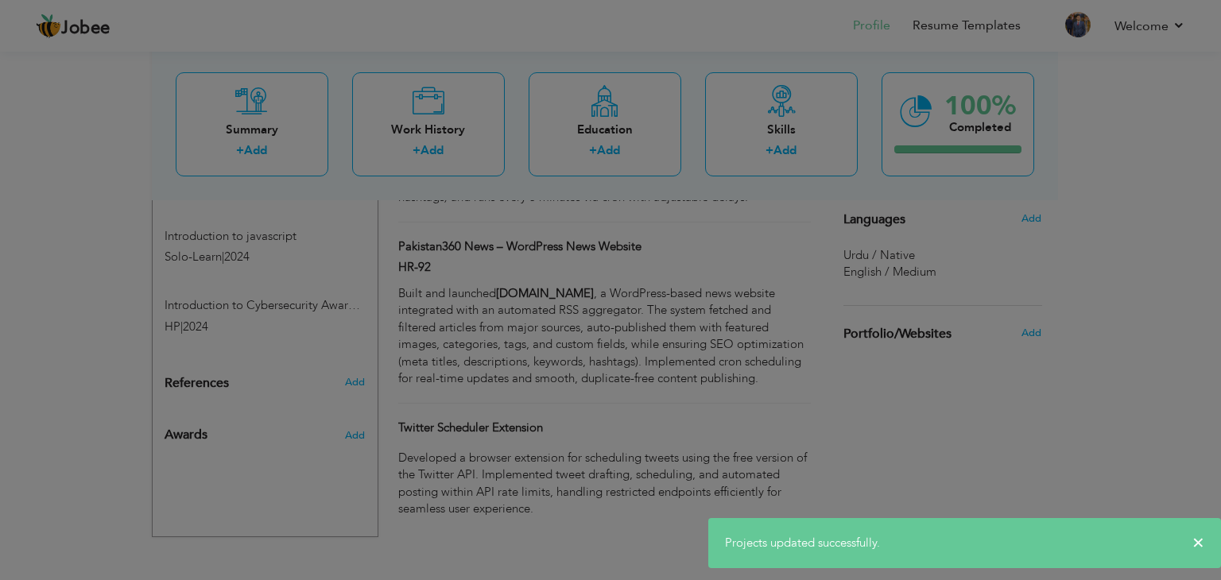
scroll to position [0, 0]
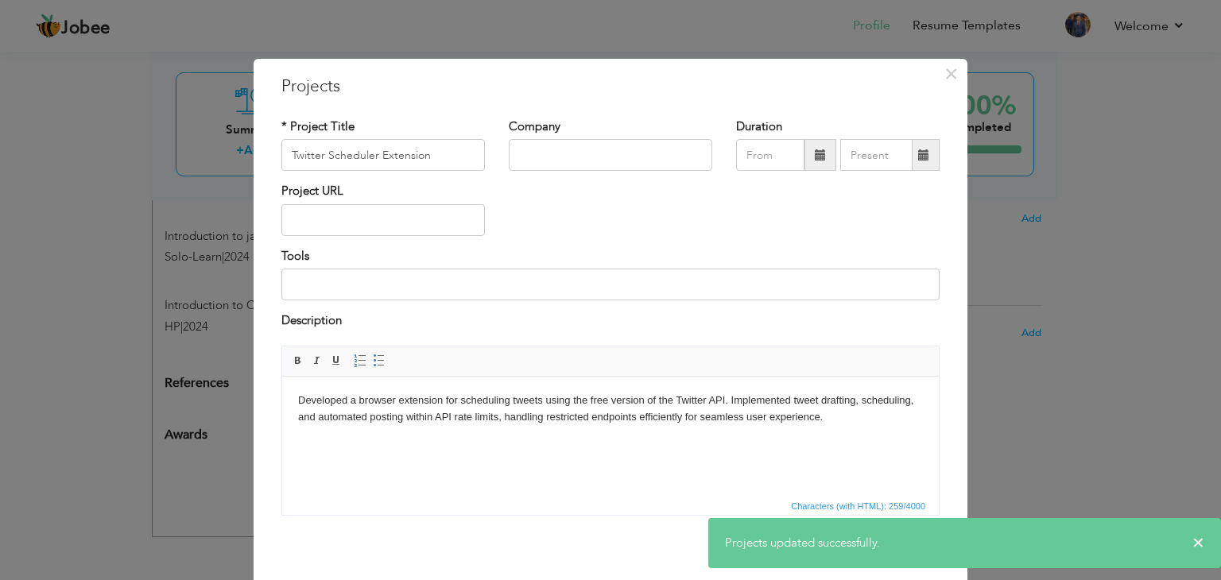
click at [547, 171] on div "Company" at bounding box center [610, 150] width 227 height 64
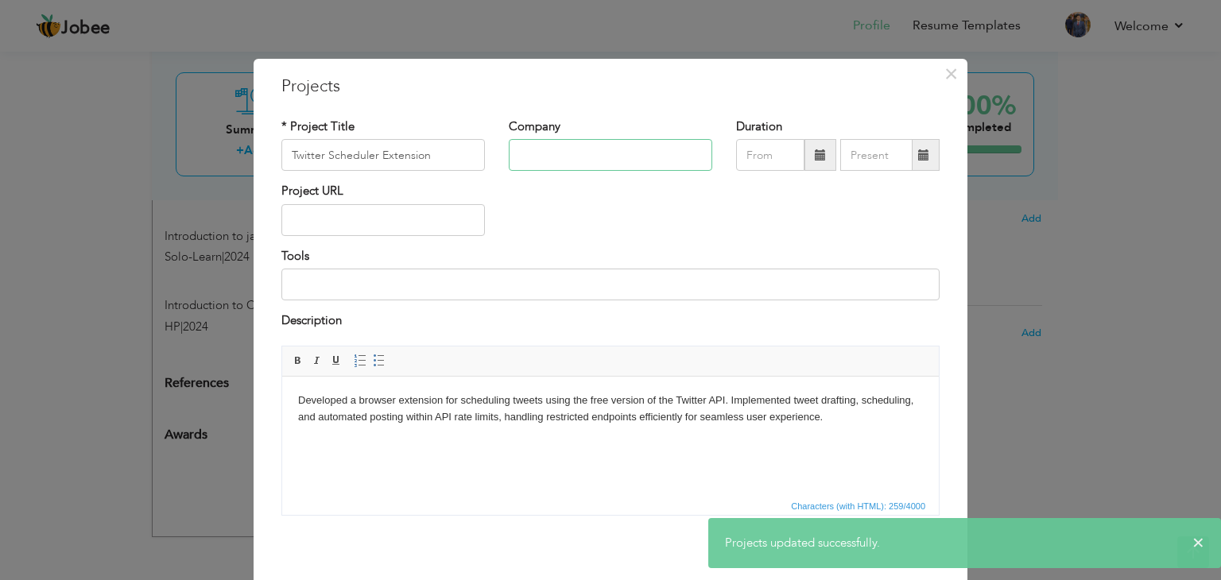
click at [575, 160] on input "text" at bounding box center [610, 155] width 203 height 32
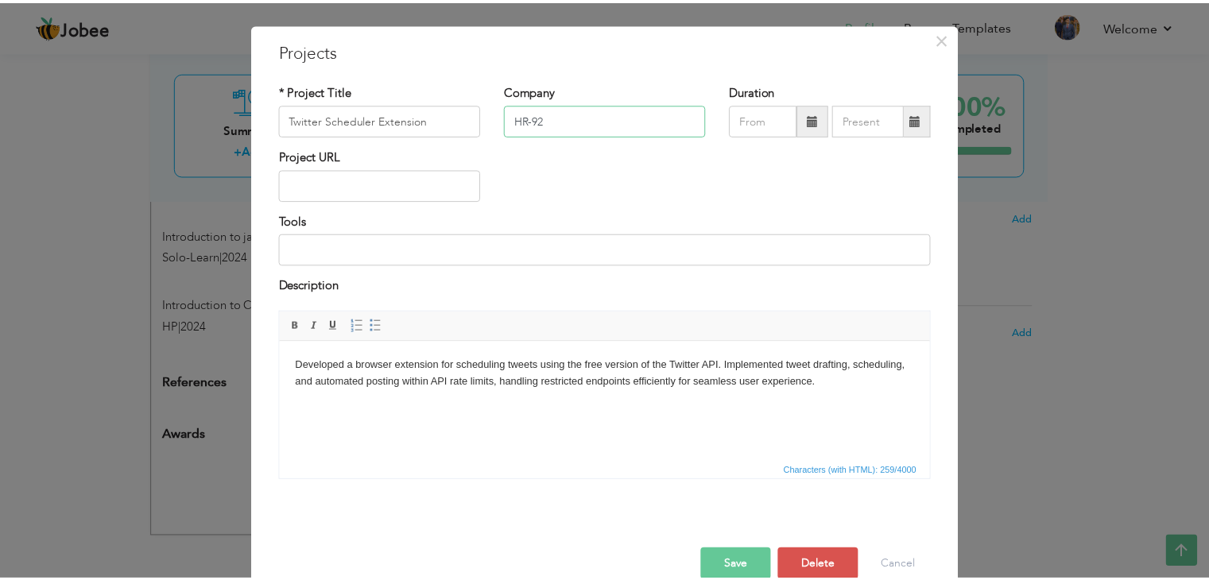
scroll to position [64, 0]
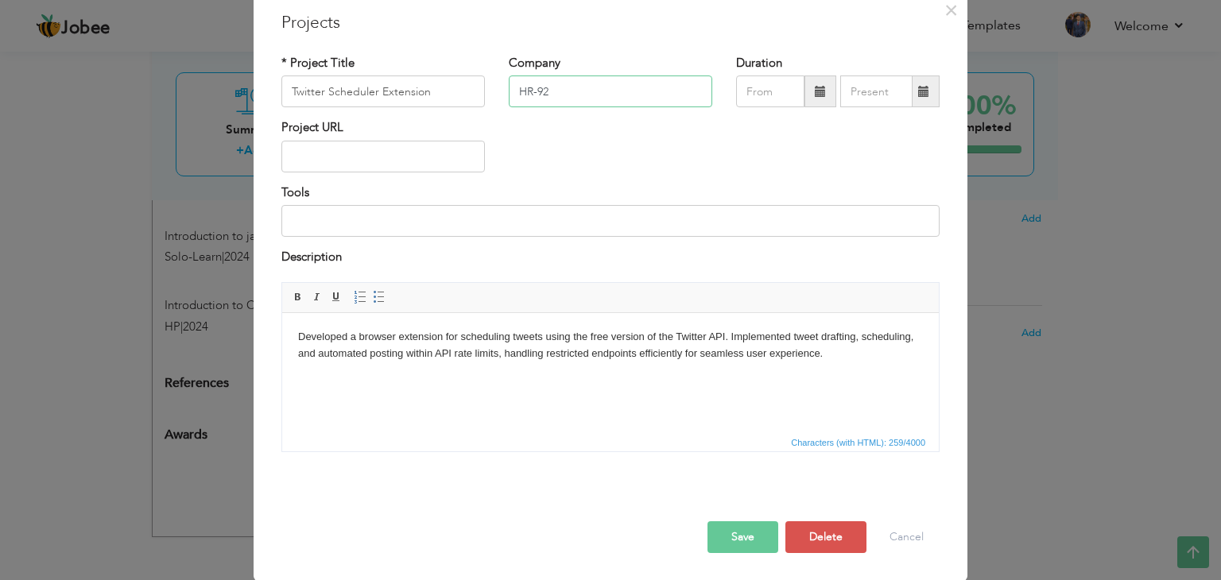
type input "HR-92"
click at [734, 538] on button "Save" at bounding box center [742, 537] width 71 height 32
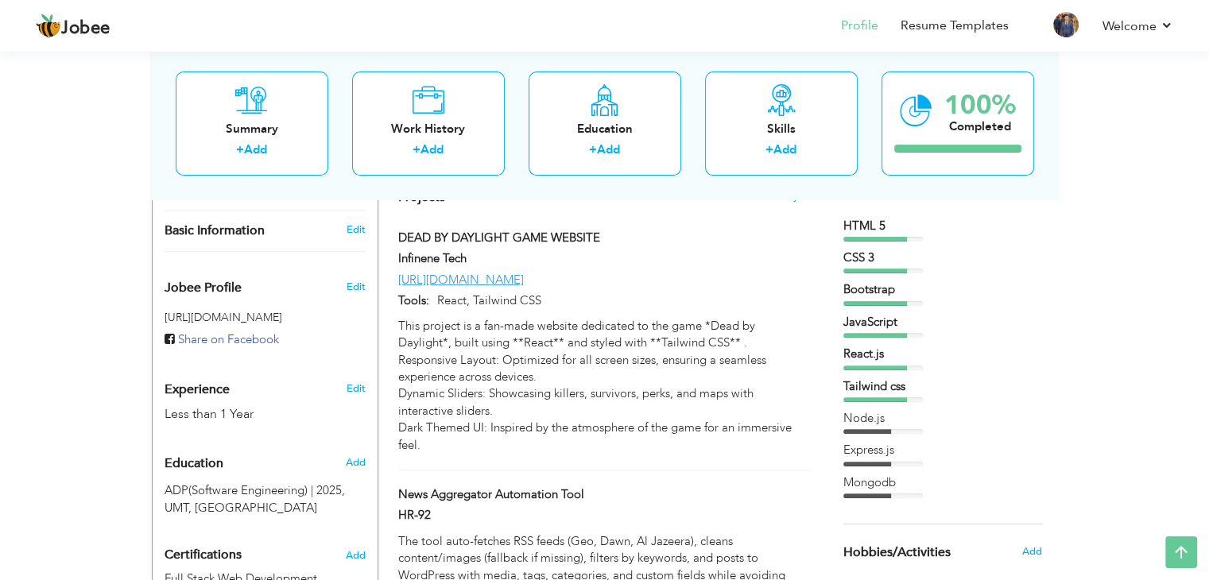
scroll to position [381, 0]
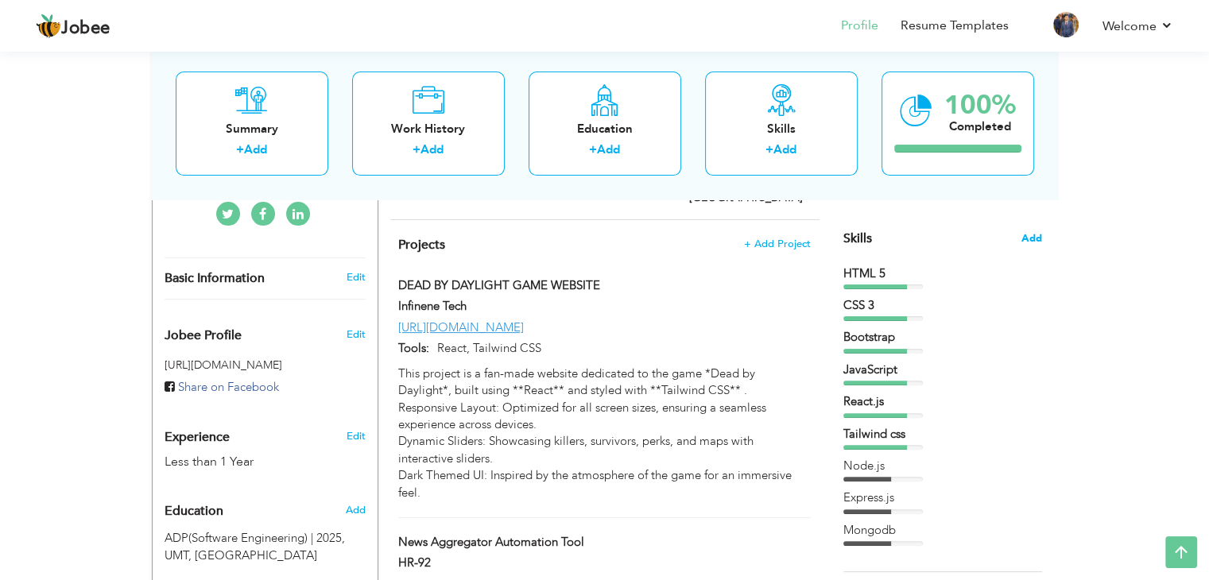
click at [1040, 235] on span "Add" at bounding box center [1031, 238] width 21 height 15
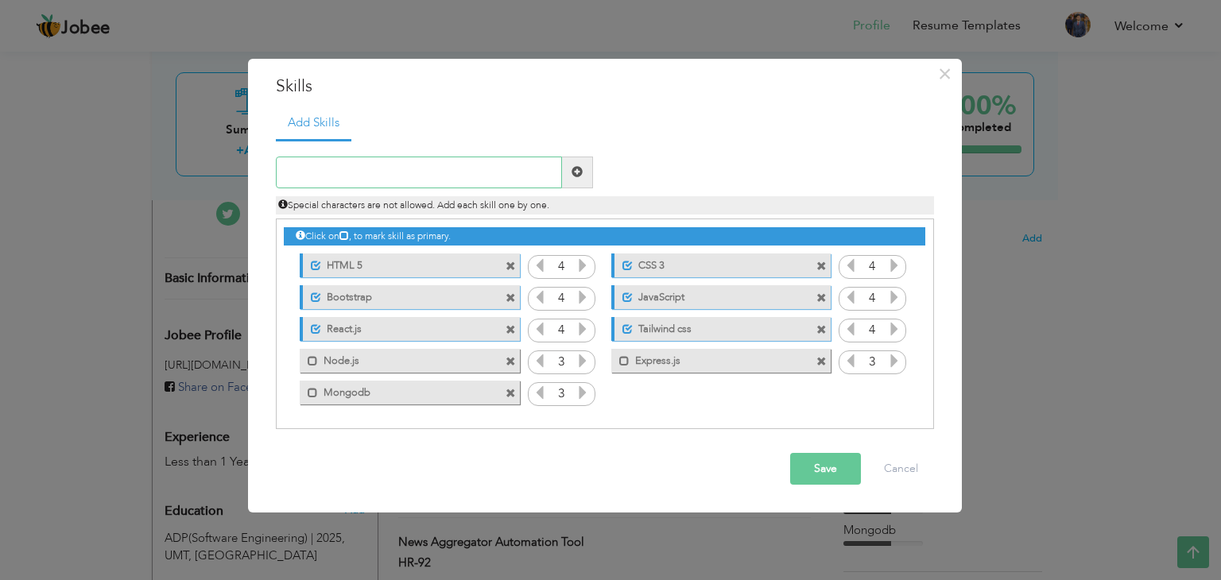
click at [471, 161] on input "text" at bounding box center [419, 173] width 286 height 32
click at [313, 360] on span at bounding box center [313, 361] width 10 height 10
click at [315, 358] on span at bounding box center [316, 361] width 10 height 10
click at [385, 176] on input "text" at bounding box center [419, 173] width 286 height 32
type input "W"
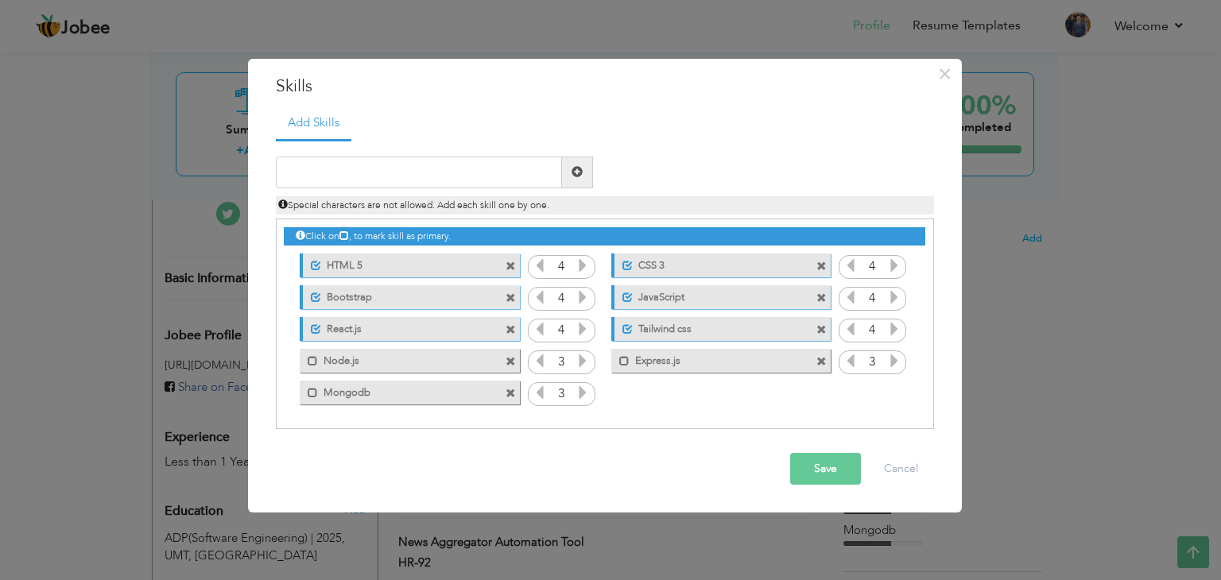
click at [830, 472] on button "Save" at bounding box center [825, 469] width 71 height 32
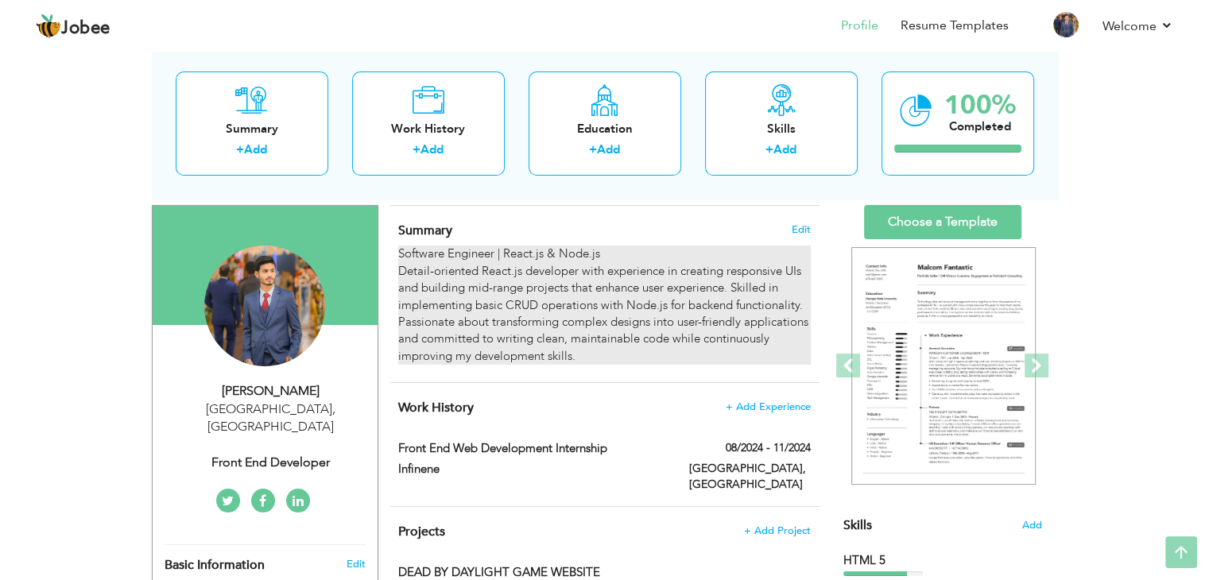
scroll to position [0, 0]
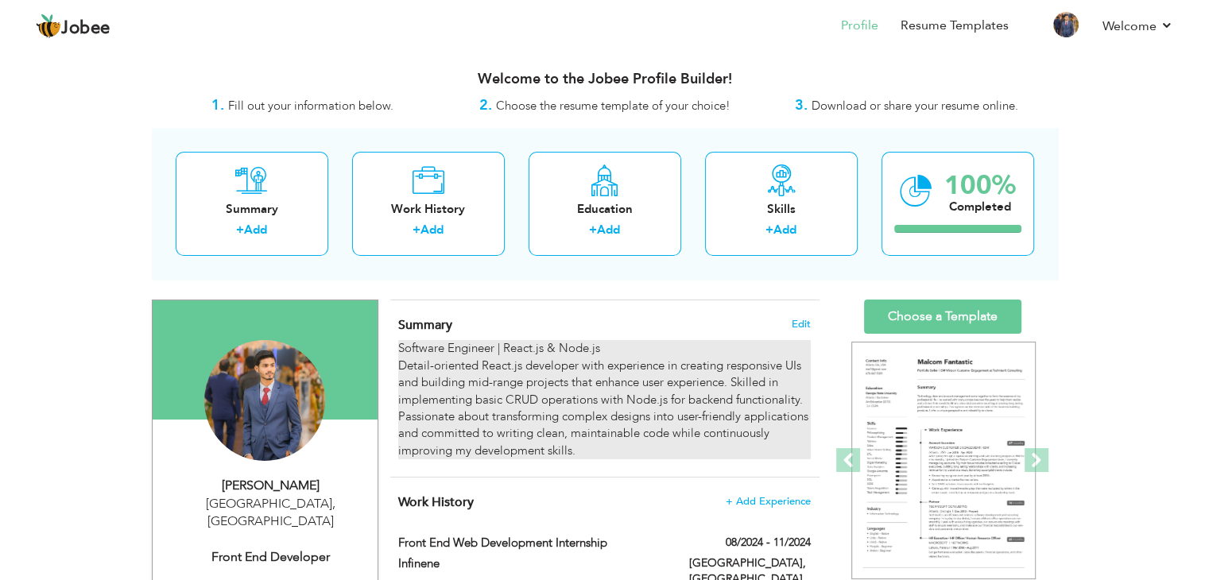
click at [661, 425] on div "Software Engineer | React.js & Node.js Detail-oriented React.js developer with …" at bounding box center [604, 399] width 412 height 119
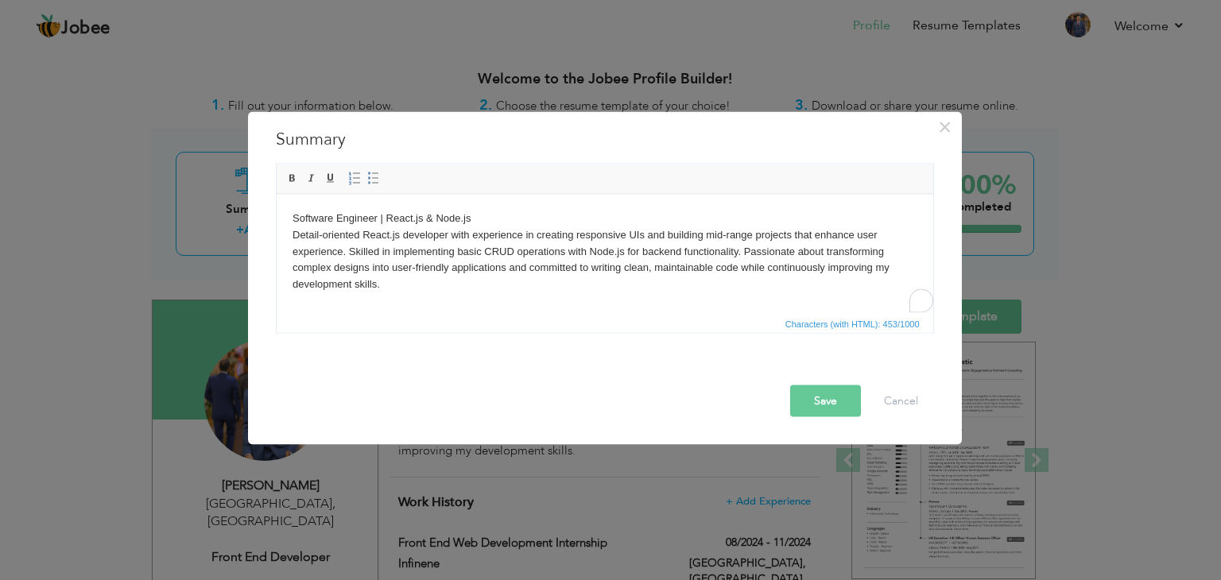
click at [451, 248] on body "Software Engineer | React.js & Node.js Detail-oriented React.js developer with …" at bounding box center [604, 251] width 625 height 83
click at [419, 296] on html "Software Engineer | React.js & Node.js Detail-oriented React.js developer with …" at bounding box center [604, 251] width 656 height 114
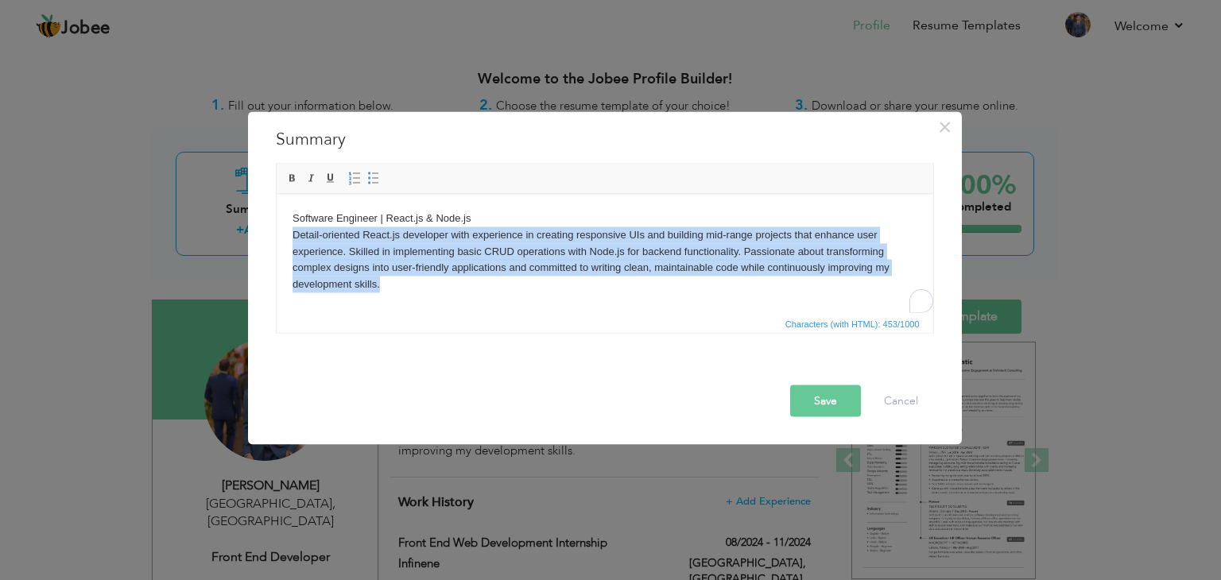
drag, startPoint x: 407, startPoint y: 296, endPoint x: 551, endPoint y: 430, distance: 196.3
click at [276, 237] on html "Software Engineer | React.js & Node.js Detail-oriented React.js developer with …" at bounding box center [604, 251] width 656 height 114
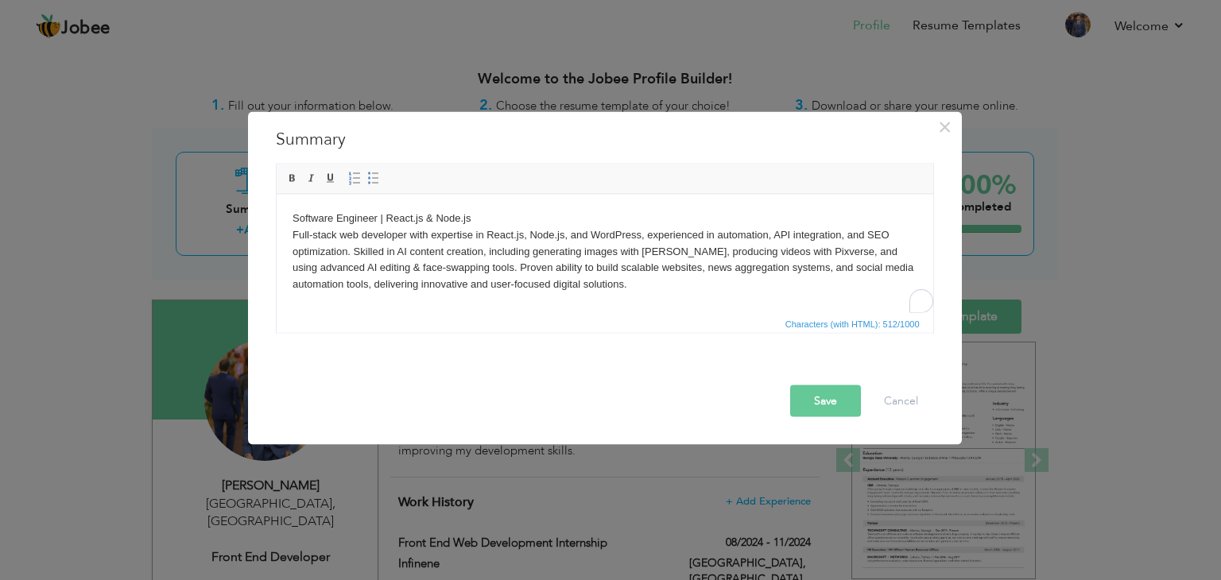
click at [829, 408] on button "Save" at bounding box center [825, 401] width 71 height 32
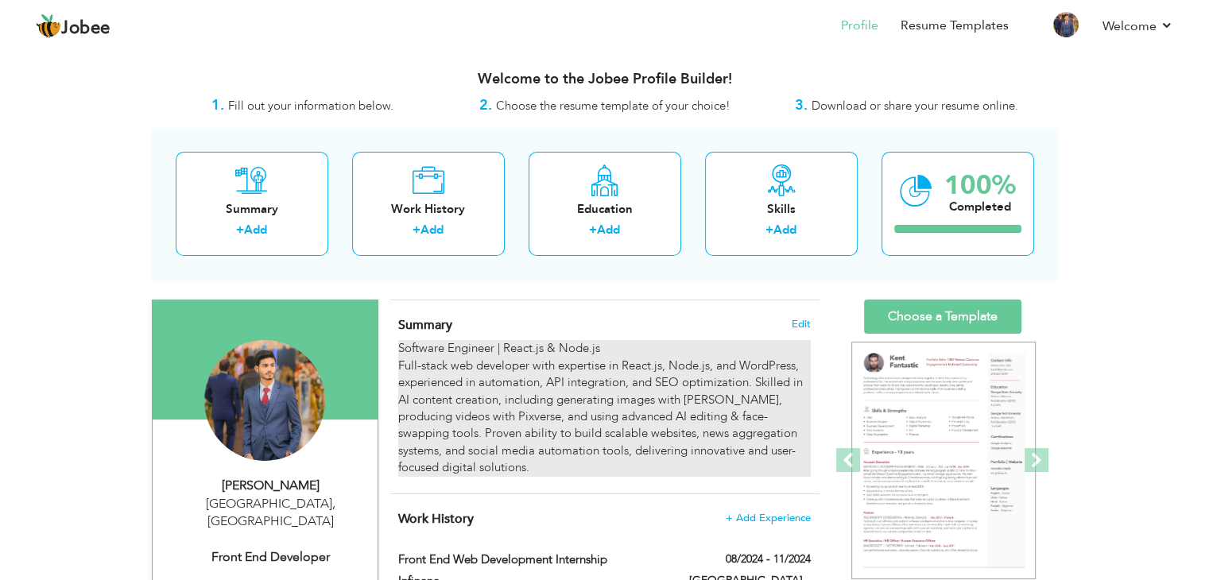
click at [627, 342] on div "Software Engineer | React.js & Node.js Full-stack web developer with expertise …" at bounding box center [604, 408] width 412 height 136
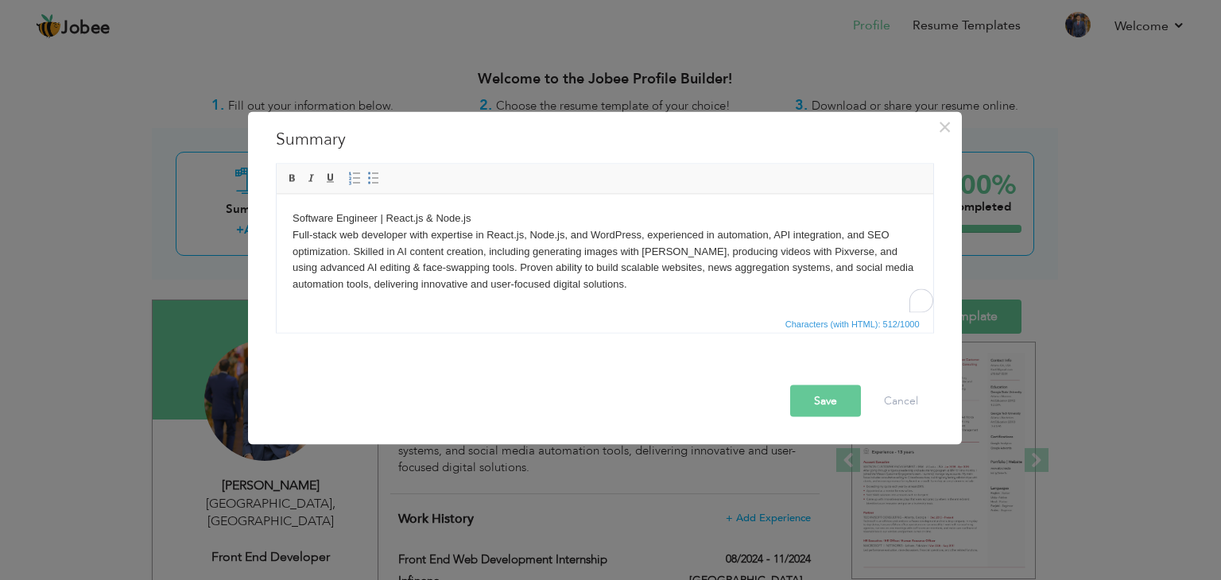
click at [489, 223] on body "Software Engineer | React.js & Node.js Full-stack web developer with expertise …" at bounding box center [604, 251] width 625 height 83
drag, startPoint x: 474, startPoint y: 223, endPoint x: 384, endPoint y: 223, distance: 90.6
click at [384, 223] on body "Software Engineer | React.js & Node.js Full-stack web developer with expertise …" at bounding box center [604, 251] width 625 height 83
click at [400, 204] on html "Software Engineer | AI Content Creator Full-stack web developer with expertise …" at bounding box center [604, 251] width 656 height 114
click at [373, 207] on html "Software Engineer | AI Content Creator Full-stack web developer with expertise …" at bounding box center [604, 251] width 656 height 114
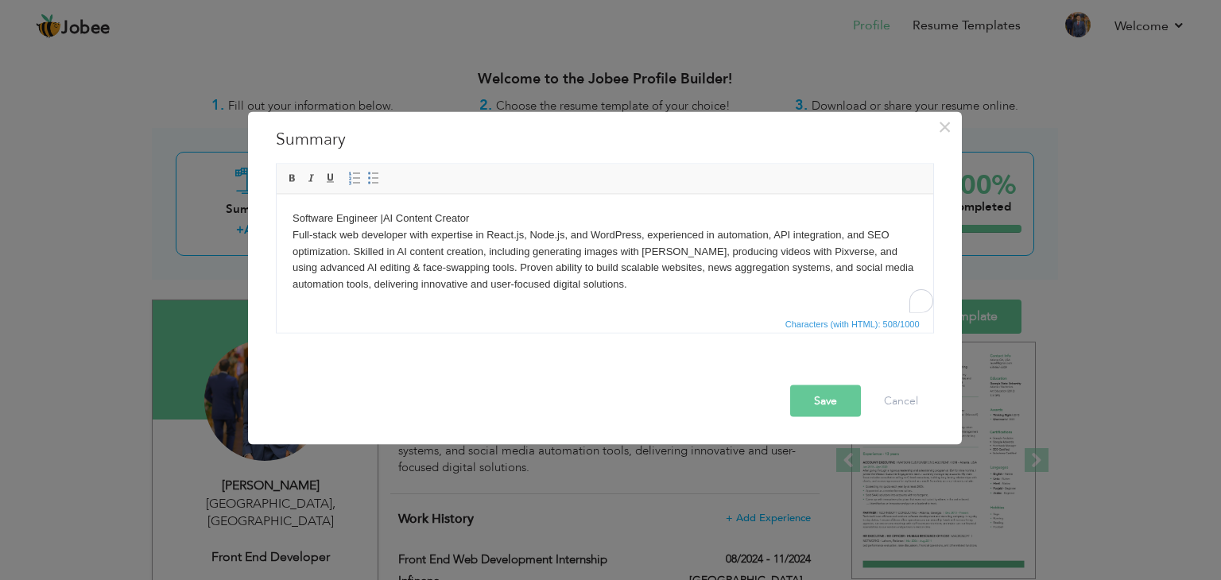
click at [387, 204] on html "Software Engineer | AI Content Creator Full-stack web developer with expertise …" at bounding box center [604, 251] width 656 height 114
click at [386, 204] on html "Software Engineer | AI Content Creator Full-stack web developer with expertise …" at bounding box center [604, 251] width 656 height 114
click at [381, 220] on body "Software Engineer |& AI Content Creator Full-stack web developer with expertise…" at bounding box center [604, 251] width 625 height 83
click at [827, 405] on button "Save" at bounding box center [825, 401] width 71 height 32
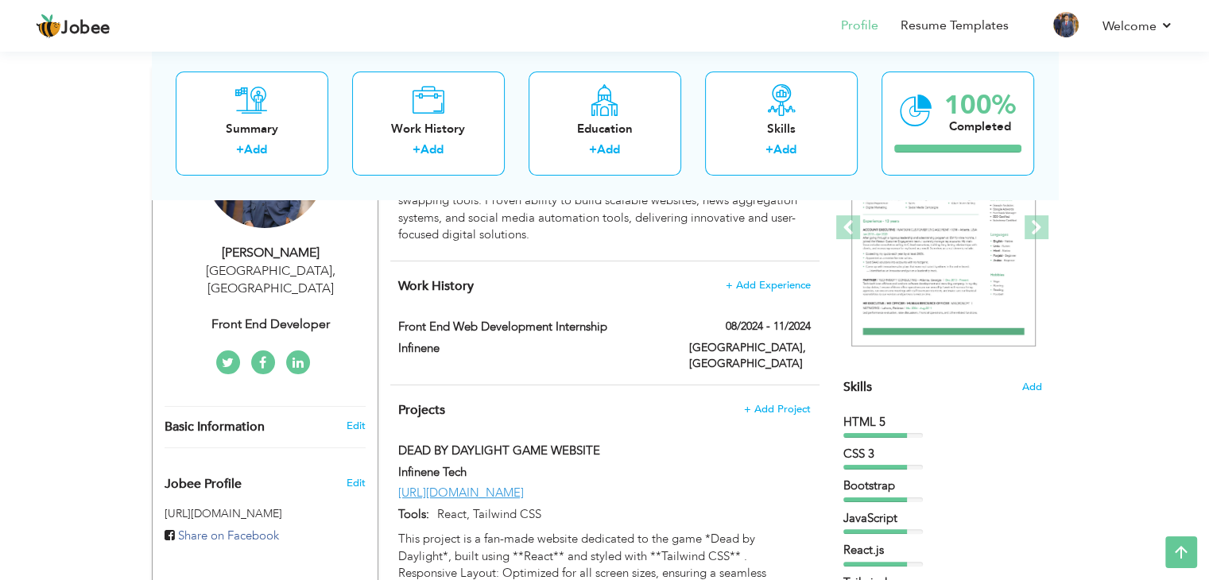
scroll to position [223, 0]
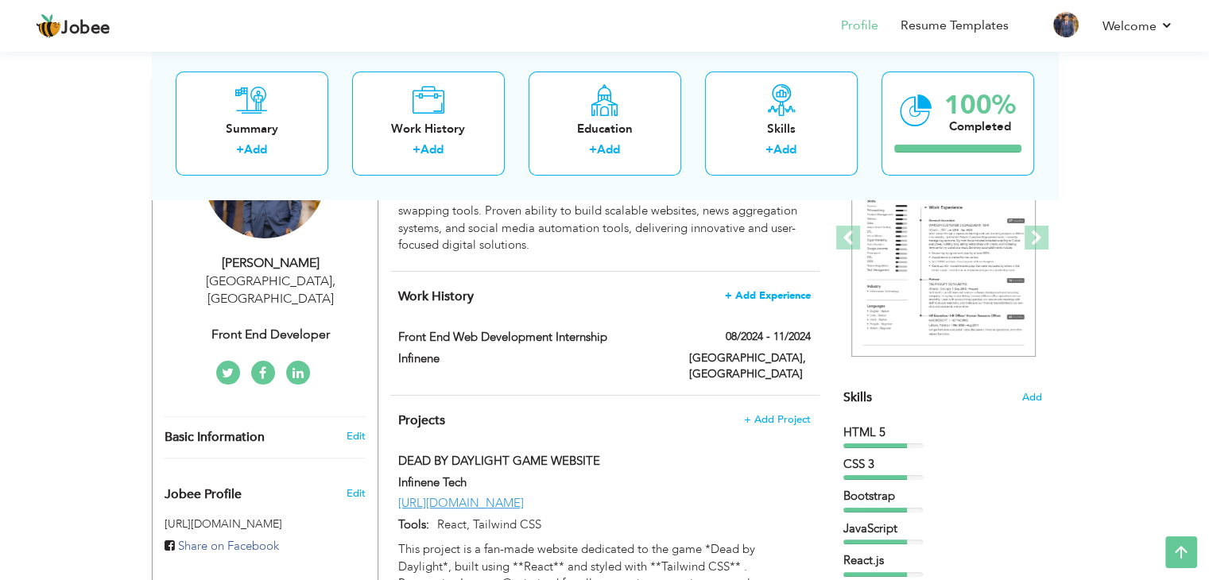
click at [772, 290] on span "+ Add Experience" at bounding box center [768, 295] width 86 height 11
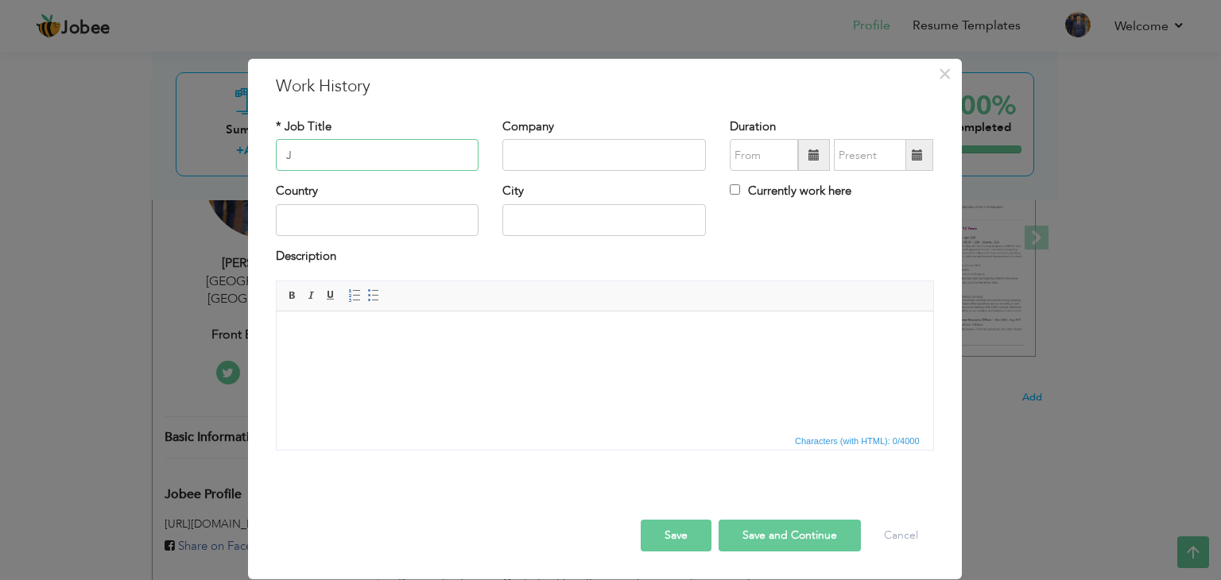
click at [355, 158] on input "J" at bounding box center [377, 155] width 203 height 32
paste input "unior Software Engineer"
type input "Junior Software Engineer"
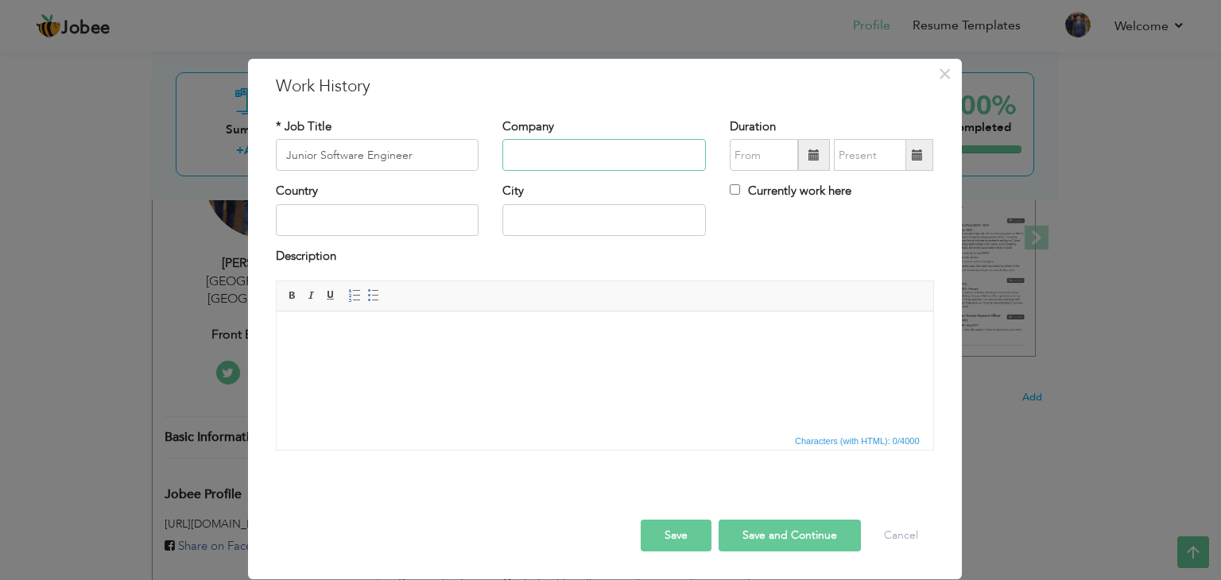
click at [582, 149] on input "text" at bounding box center [603, 155] width 203 height 32
type input "HR-92"
click at [807, 152] on span at bounding box center [814, 155] width 32 height 32
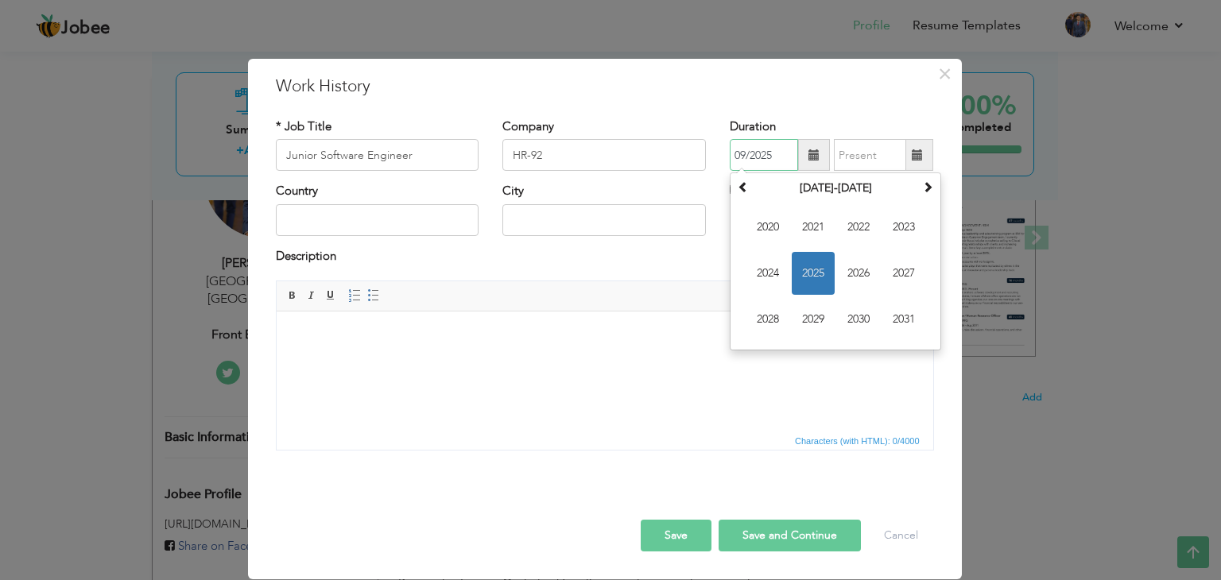
click at [811, 274] on span "2025" at bounding box center [813, 273] width 43 height 43
click at [773, 274] on span "May" at bounding box center [767, 273] width 43 height 43
type input "05/2025"
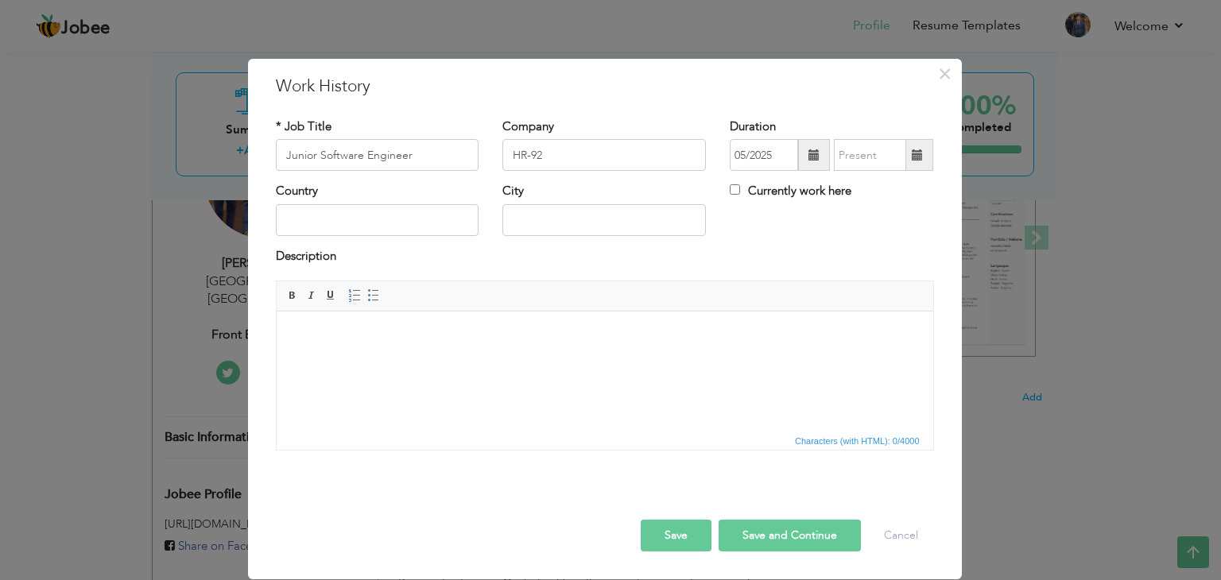
click at [912, 156] on span at bounding box center [917, 154] width 11 height 11
type input "09/2025"
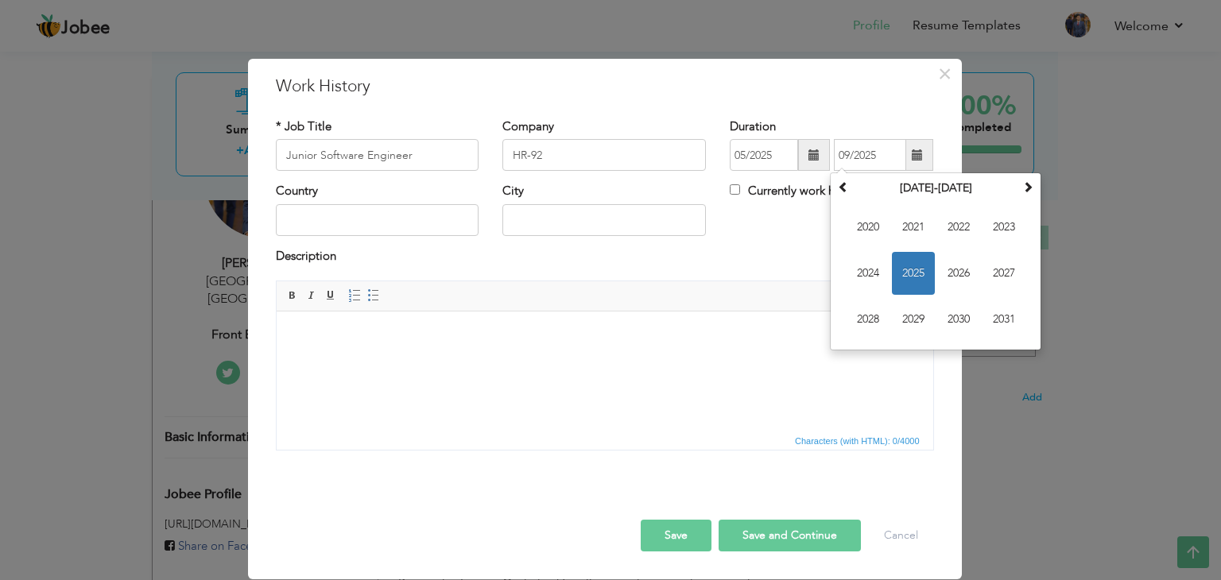
drag, startPoint x: 760, startPoint y: 333, endPoint x: 1062, endPoint y: 615, distance: 413.3
click at [760, 333] on body at bounding box center [604, 335] width 625 height 17
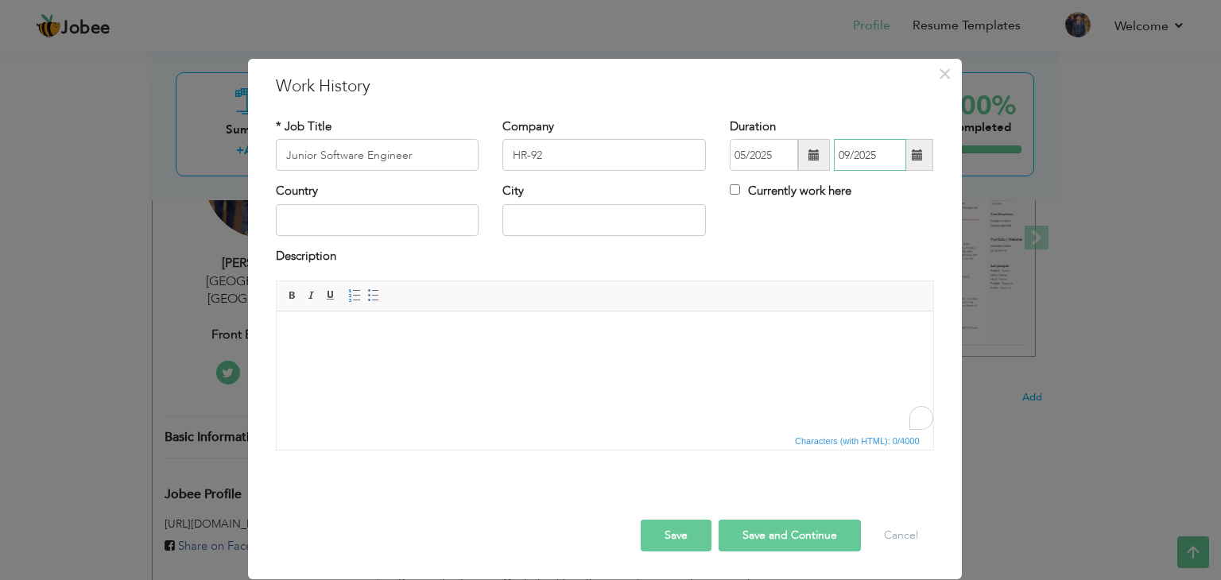
click at [854, 158] on input "09/2025" at bounding box center [870, 155] width 72 height 32
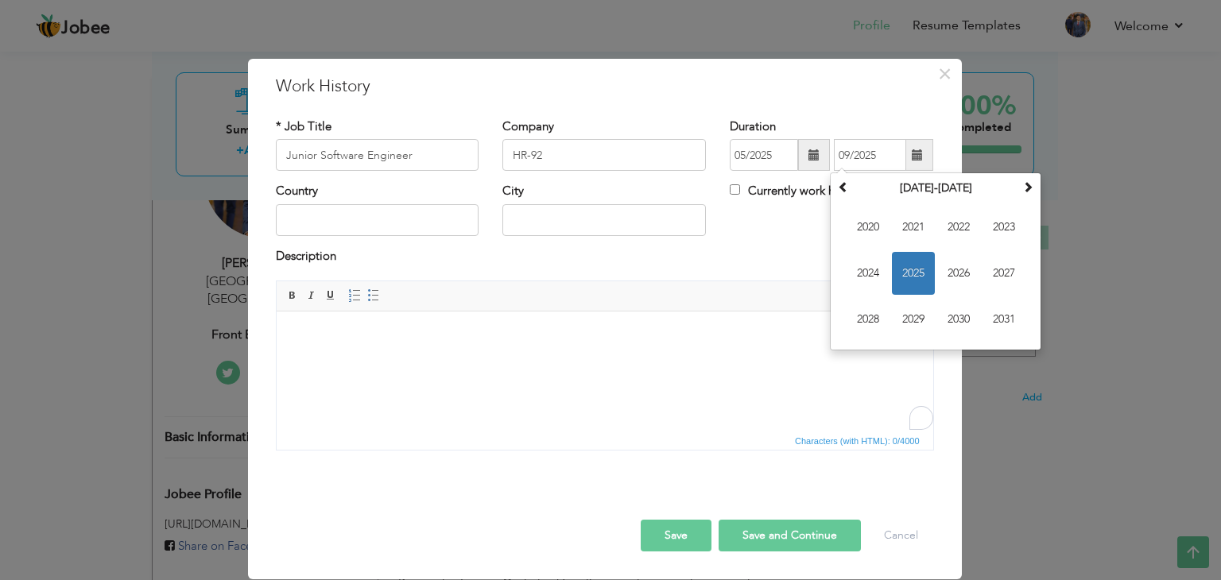
drag, startPoint x: 745, startPoint y: 271, endPoint x: 753, endPoint y: 217, distance: 54.6
click at [745, 271] on div "Description" at bounding box center [605, 264] width 682 height 33
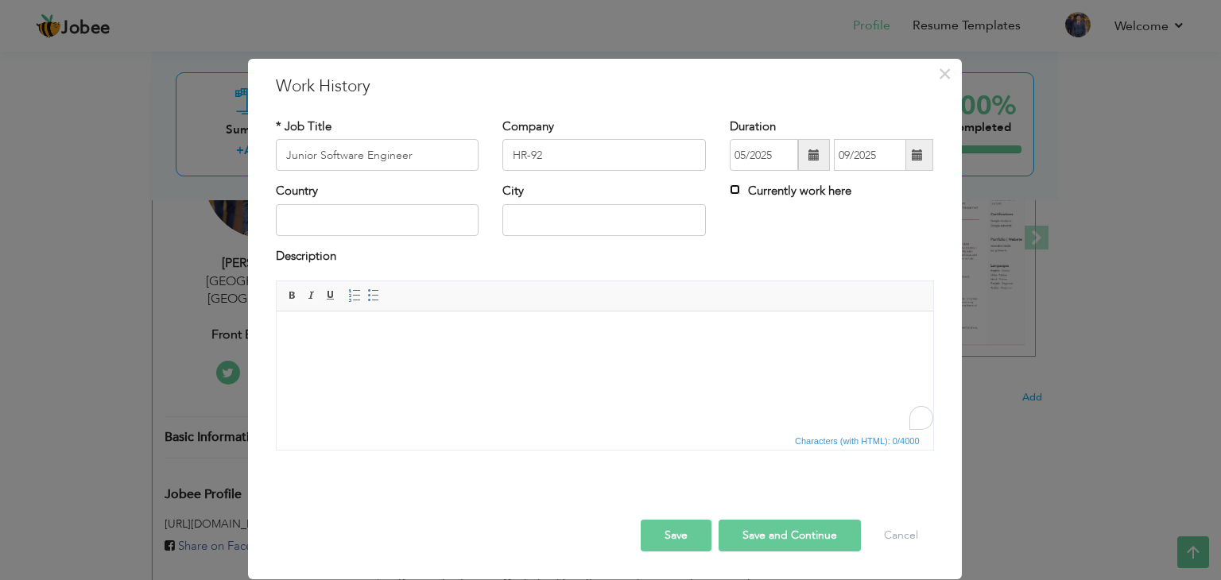
click at [736, 192] on input "Currently work here" at bounding box center [735, 189] width 10 height 10
checkbox input "true"
click at [333, 226] on input "text" at bounding box center [377, 220] width 203 height 32
click at [451, 360] on html at bounding box center [604, 336] width 656 height 48
click at [694, 532] on button "Save" at bounding box center [676, 536] width 71 height 32
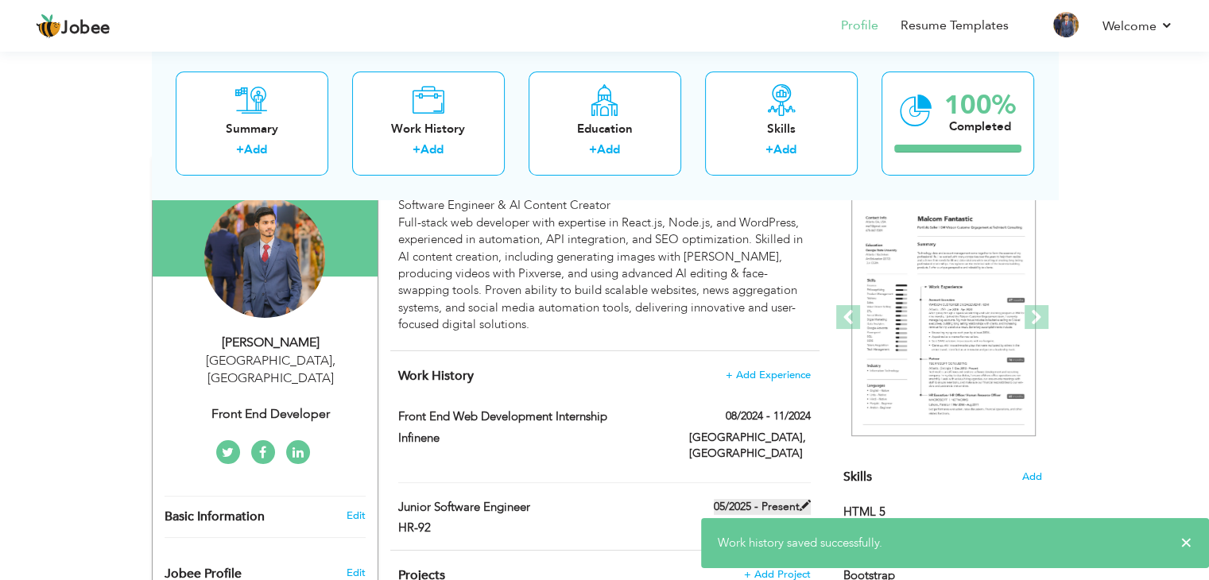
scroll to position [302, 0]
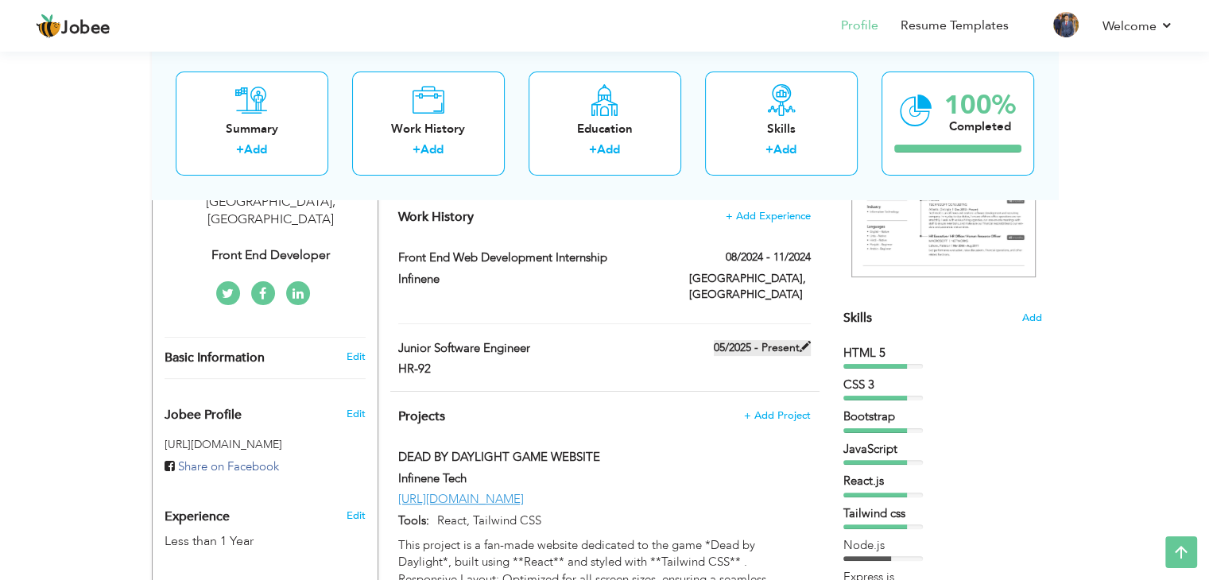
click at [807, 341] on span at bounding box center [805, 346] width 11 height 11
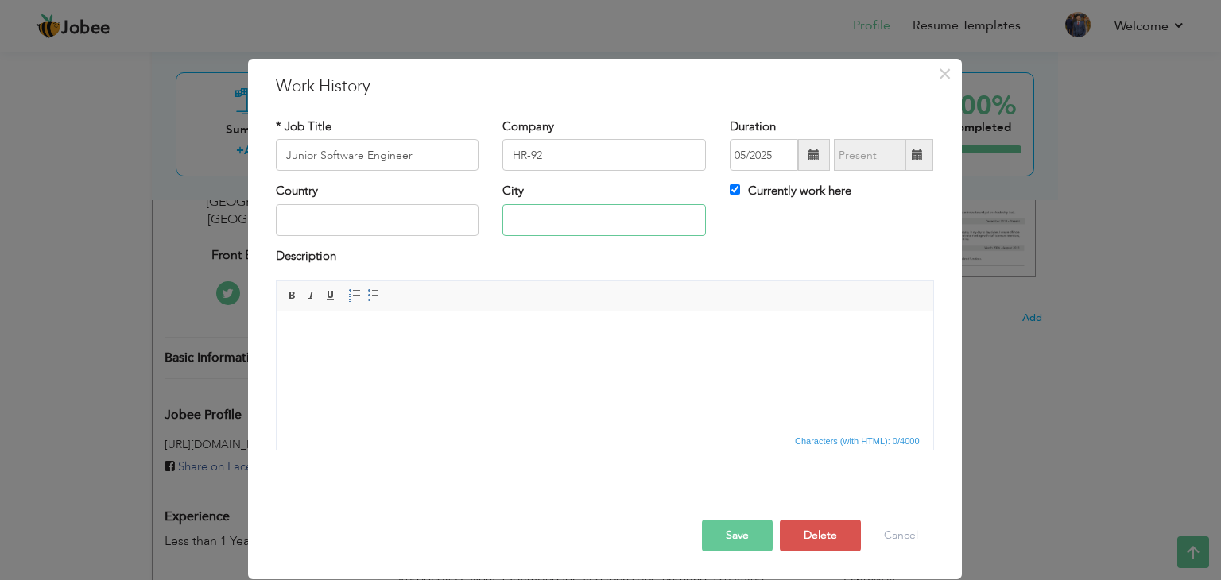
click at [628, 214] on input "text" at bounding box center [603, 220] width 203 height 32
type input "[GEOGRAPHIC_DATA]"
click at [390, 223] on input "text" at bounding box center [377, 220] width 203 height 32
type input "[GEOGRAPHIC_DATA]"
click at [716, 541] on button "Save" at bounding box center [737, 536] width 71 height 32
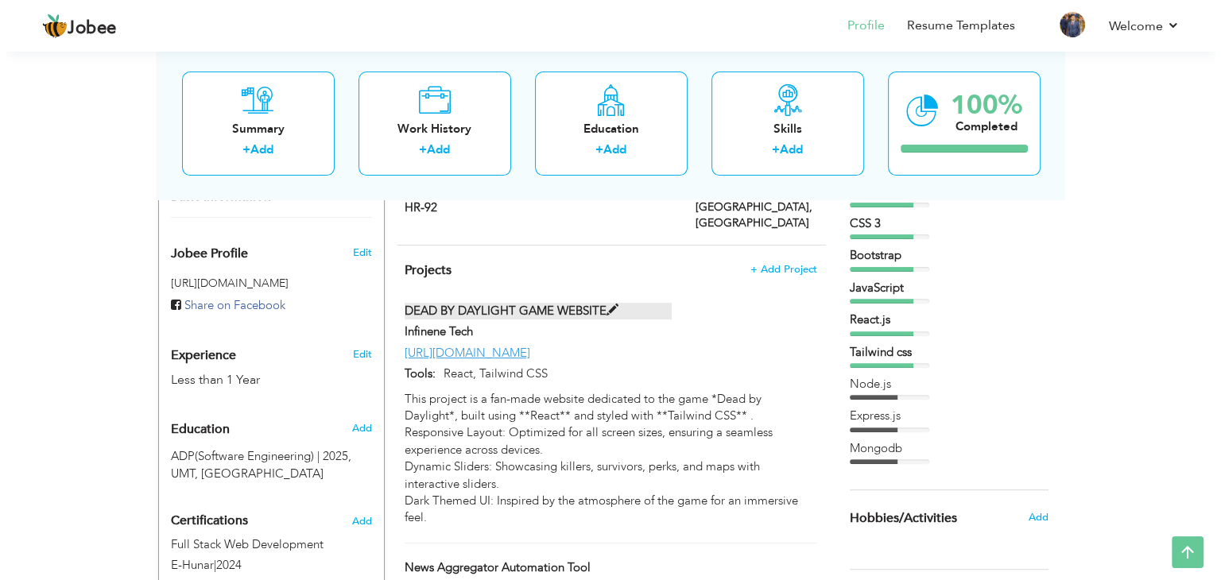
scroll to position [378, 0]
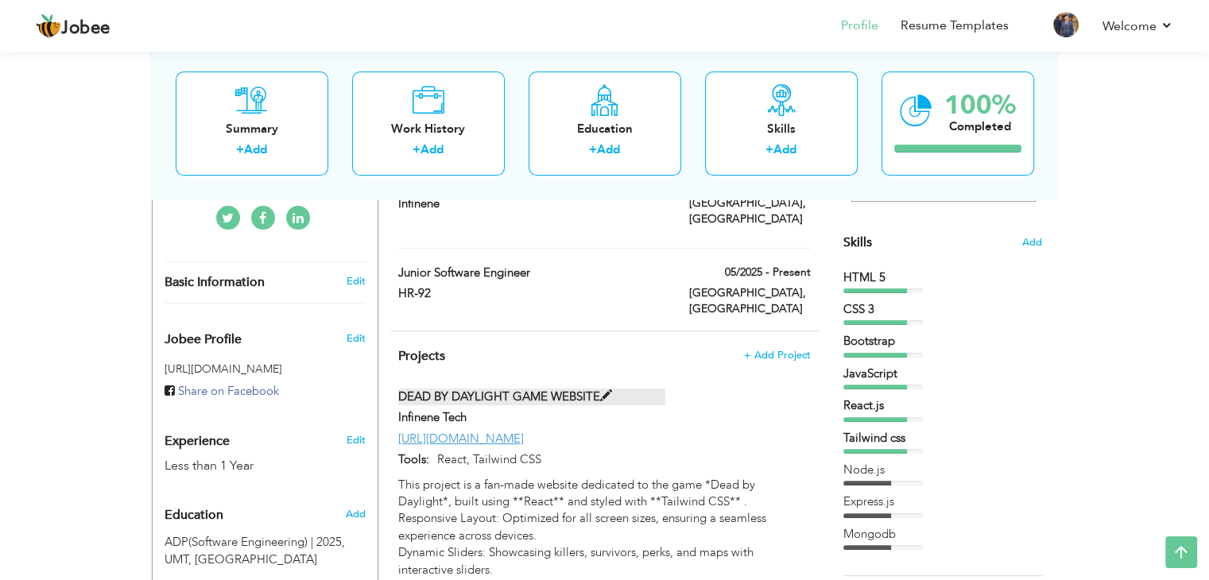
click at [606, 390] on span at bounding box center [606, 396] width 12 height 12
type input "DEAD BY DAYLIGHT GAME WEBSITE"
type input "Infinene Tech"
type input "https://deadbydaylight-clone.vercel.app/"
type input "React, Tailwind CSS"
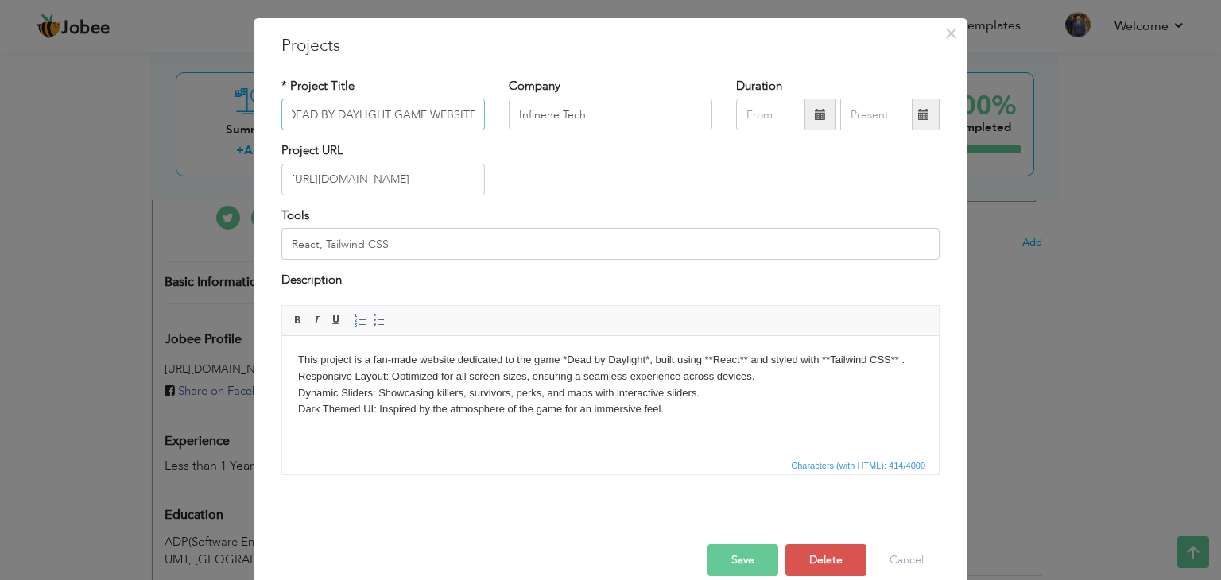
scroll to position [64, 0]
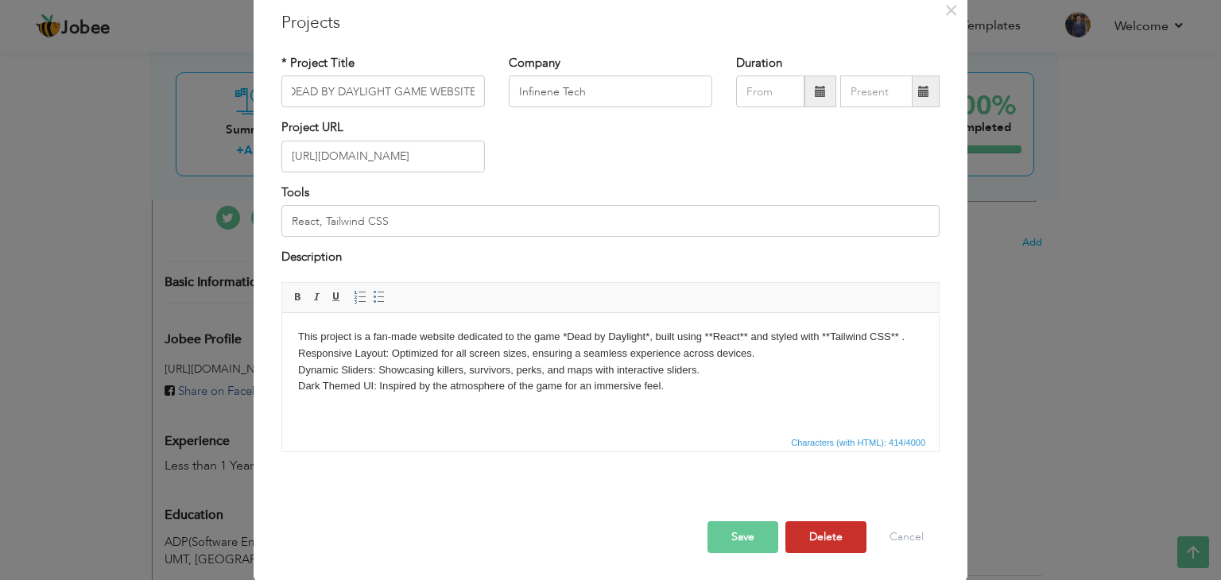
click at [832, 539] on button "Delete" at bounding box center [825, 537] width 81 height 32
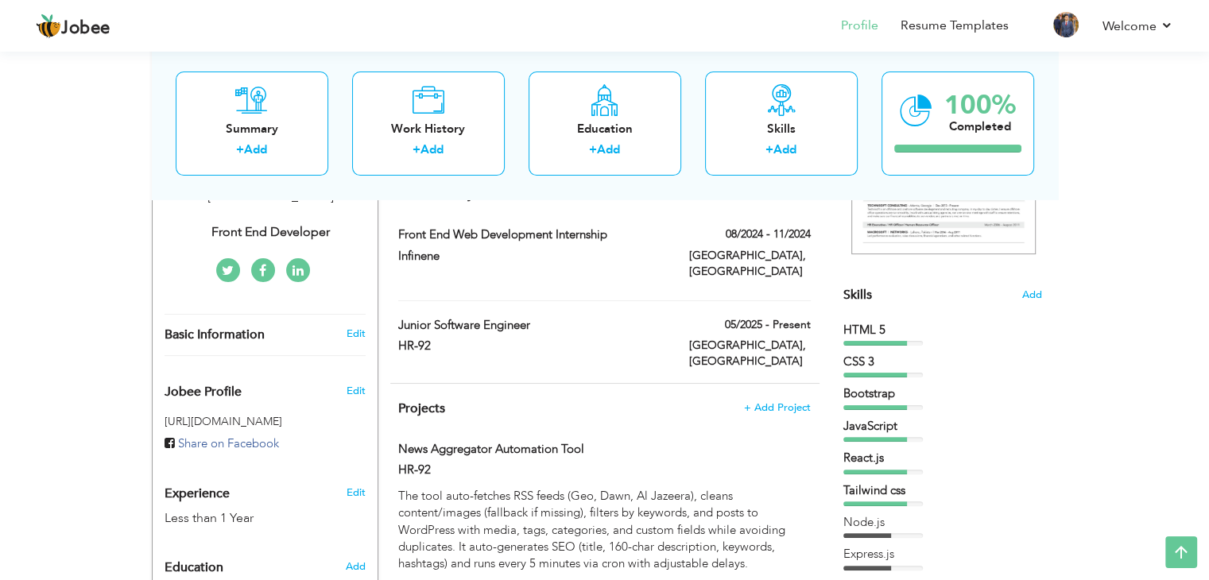
scroll to position [318, 0]
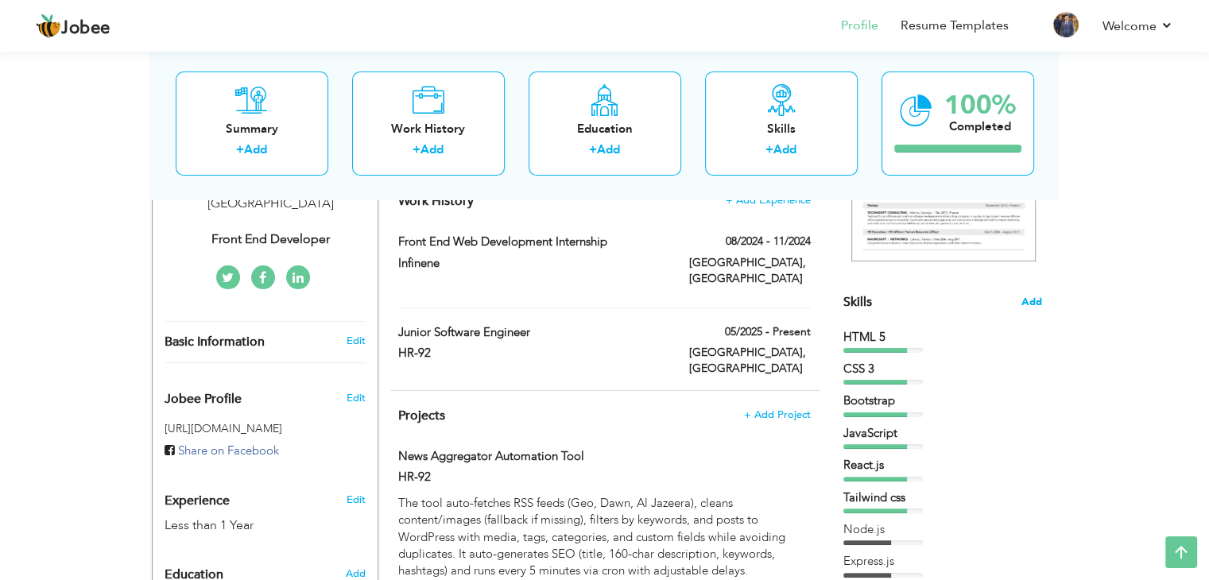
click at [1034, 299] on span "Add" at bounding box center [1031, 302] width 21 height 15
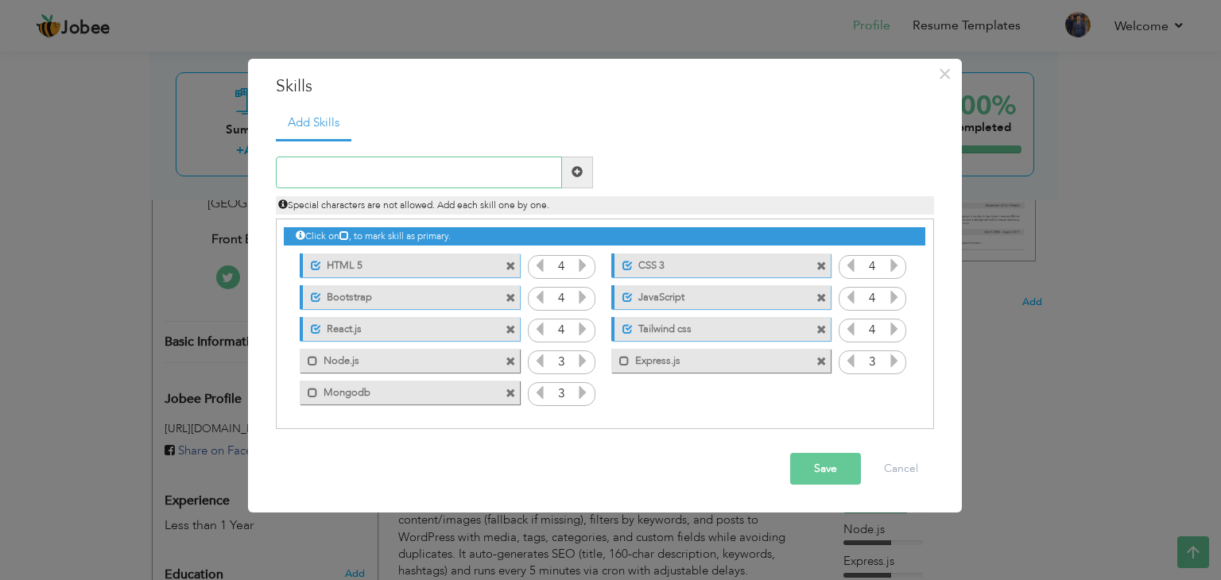
paste input "AI Content Creation"
type input "AI Content Creation"
click at [575, 172] on span at bounding box center [576, 171] width 11 height 11
click at [890, 389] on icon at bounding box center [894, 392] width 14 height 14
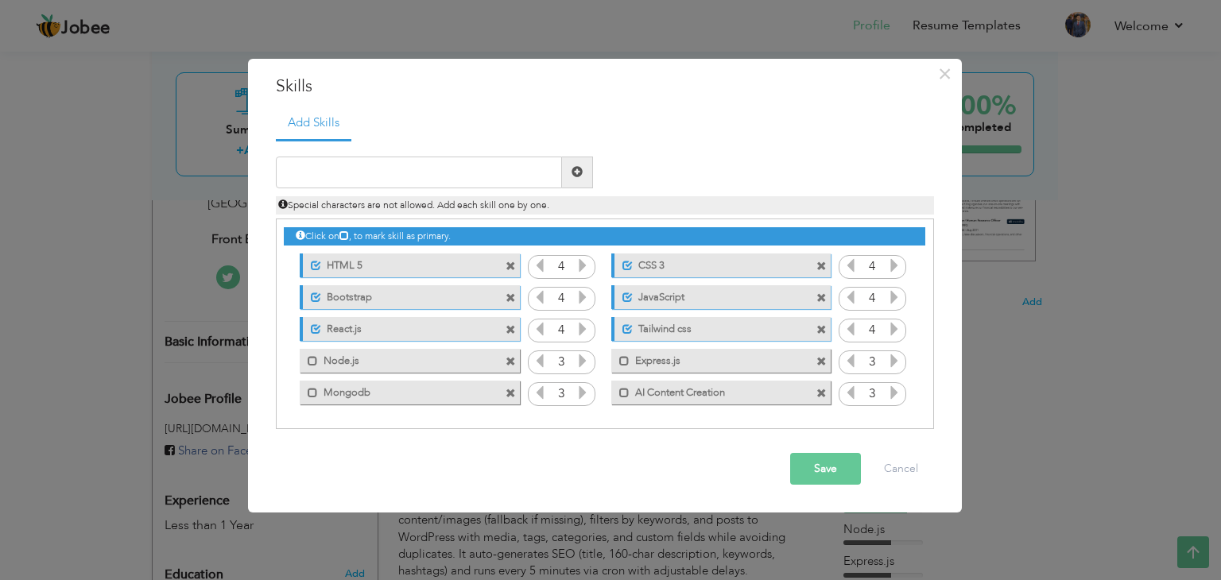
click at [890, 389] on icon at bounding box center [894, 392] width 14 height 14
click at [890, 390] on icon at bounding box center [894, 392] width 14 height 14
click at [849, 466] on button "Save" at bounding box center [825, 469] width 71 height 32
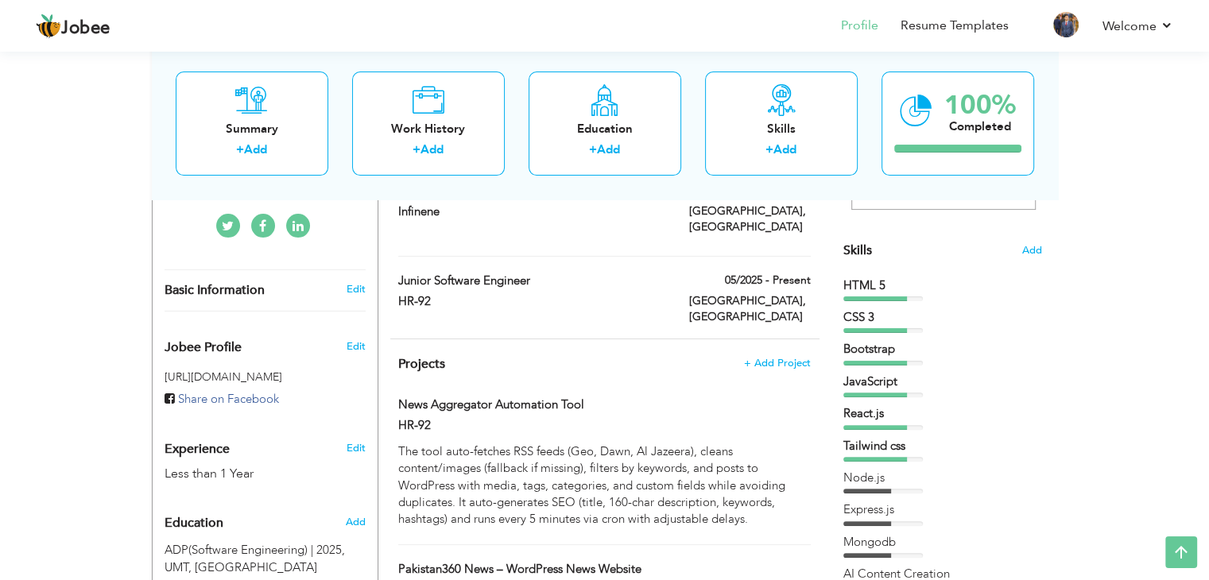
scroll to position [397, 0]
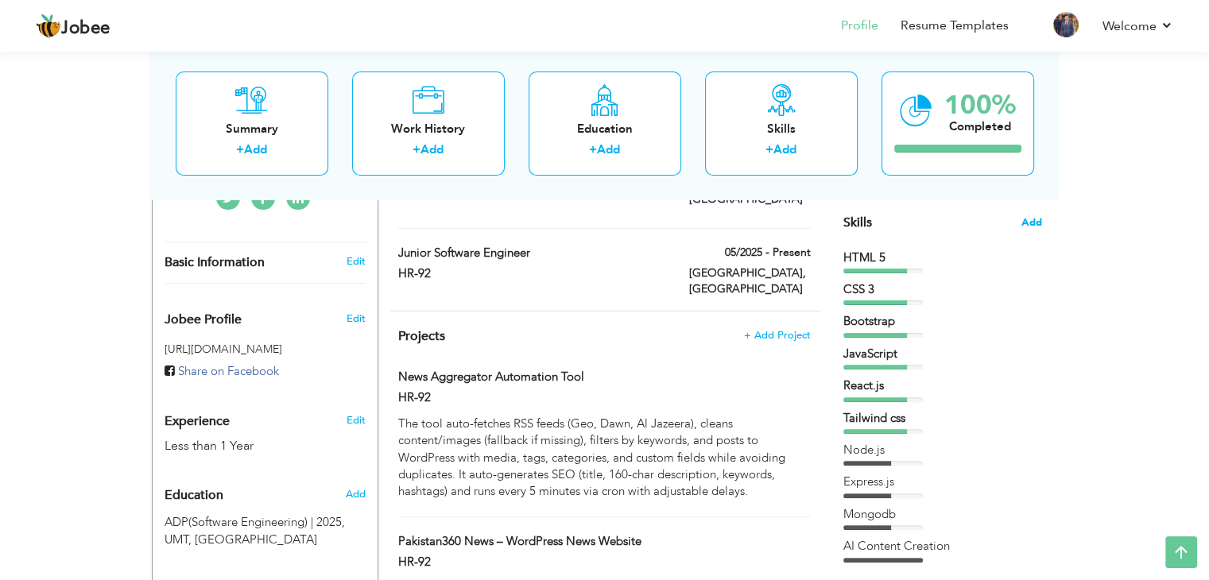
click at [1024, 223] on span "Add" at bounding box center [1031, 222] width 21 height 15
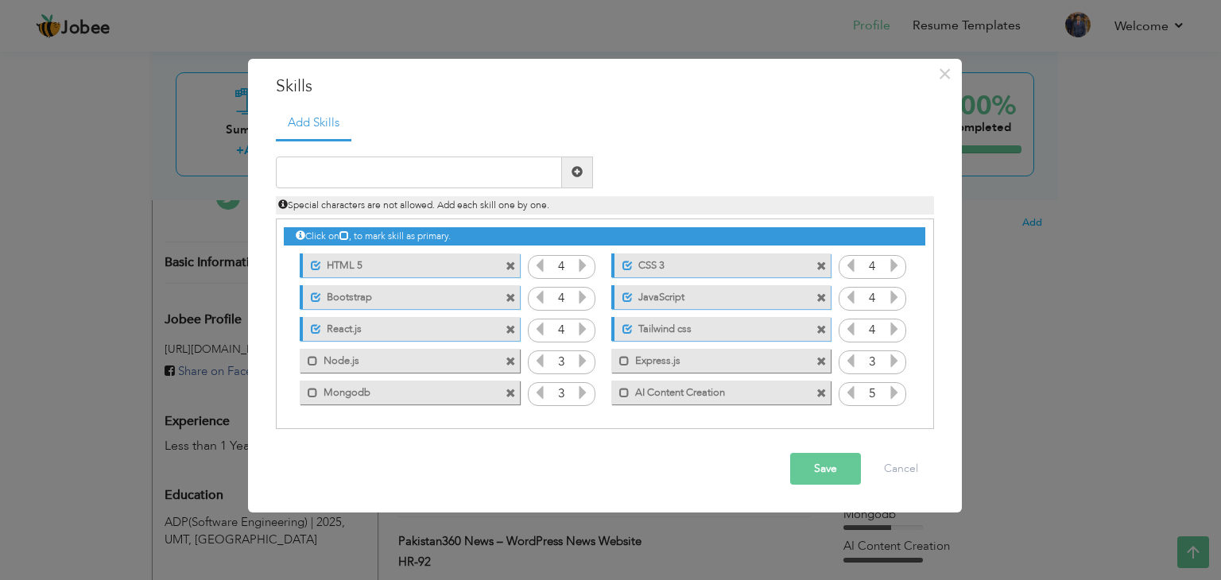
click at [511, 265] on span at bounding box center [510, 266] width 10 height 10
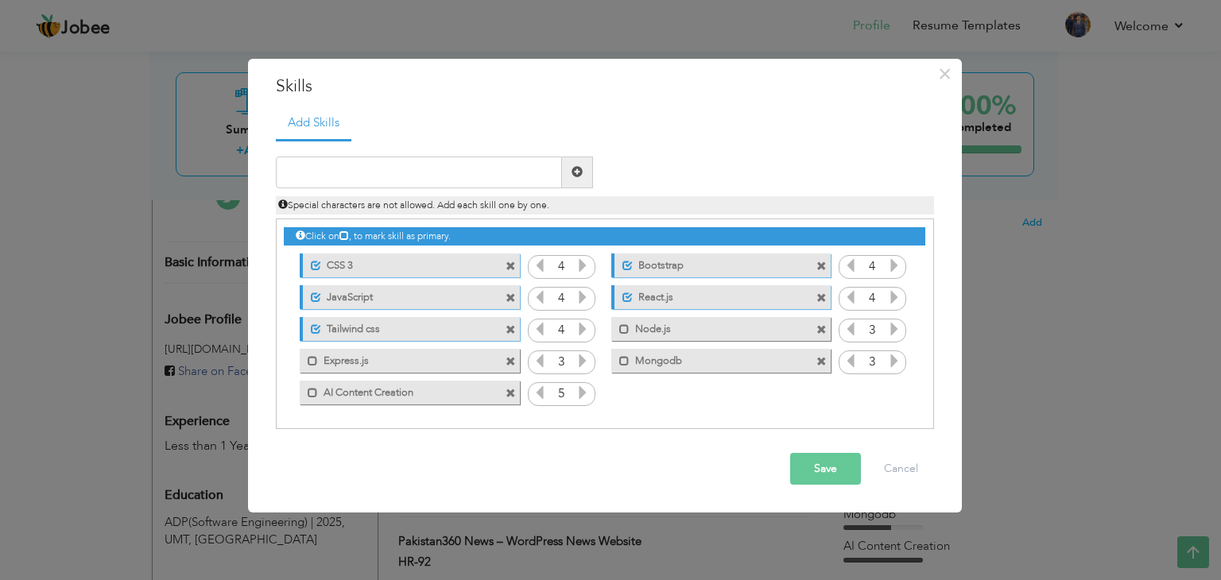
click at [513, 267] on span at bounding box center [510, 266] width 10 height 10
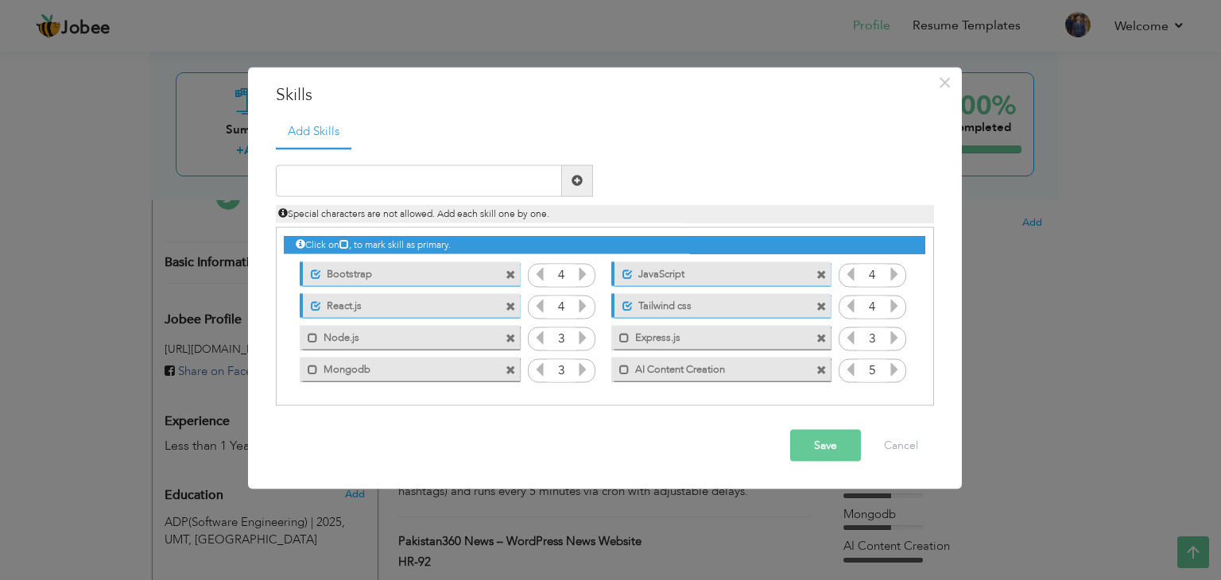
click at [837, 466] on div "Save Cancel" at bounding box center [605, 445] width 682 height 56
click at [827, 443] on button "Save" at bounding box center [825, 445] width 71 height 32
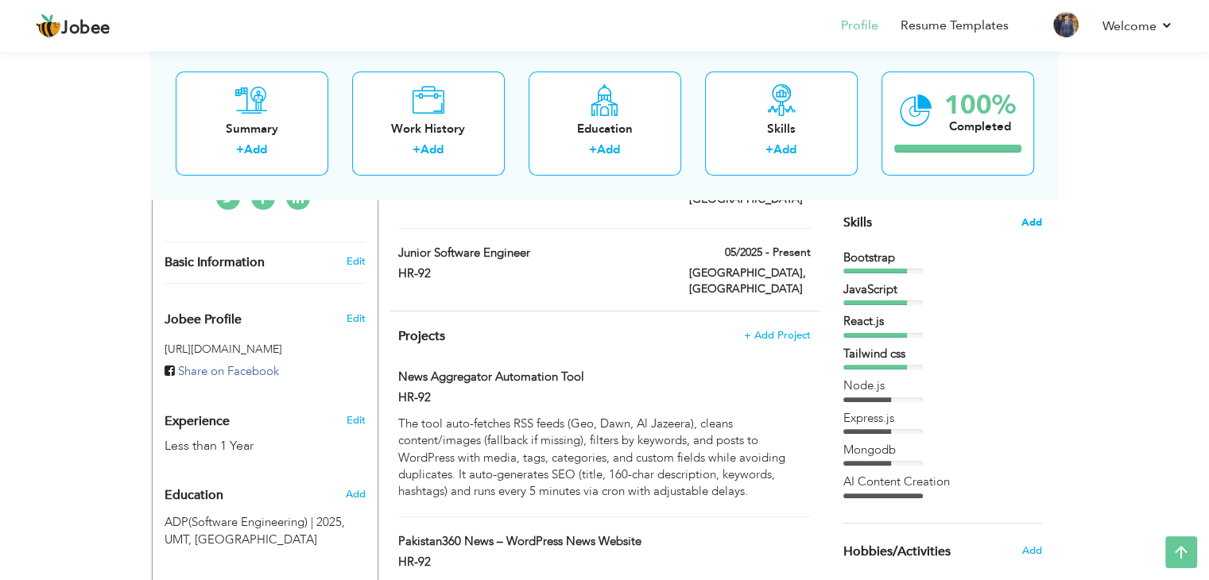
click at [1032, 219] on span "Add" at bounding box center [1031, 222] width 21 height 15
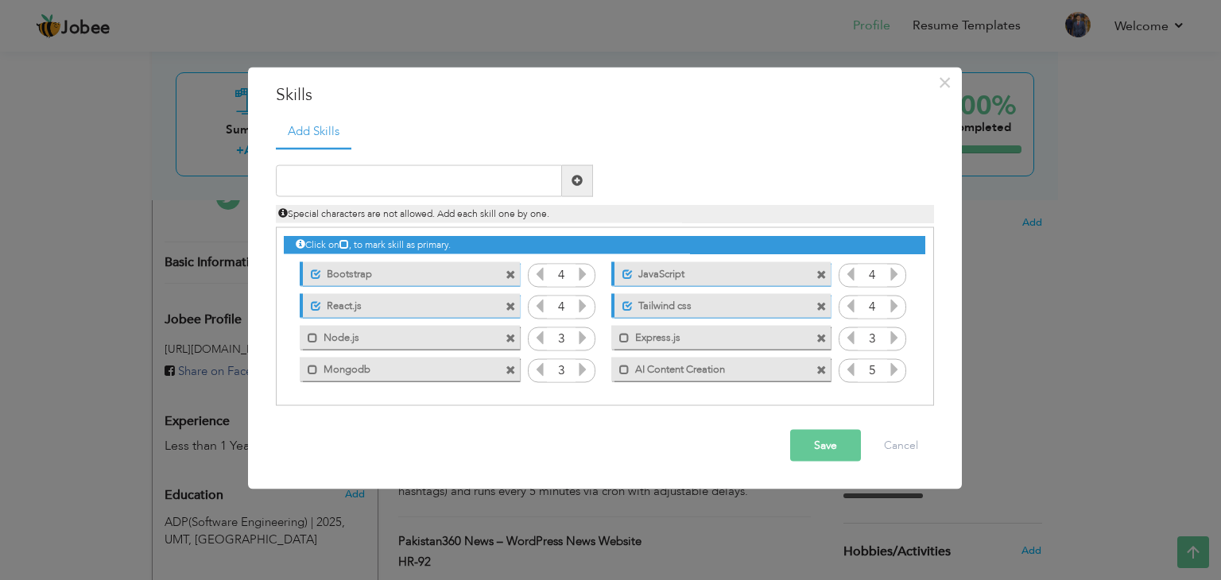
click at [695, 370] on label "AI Content Creation" at bounding box center [709, 368] width 161 height 20
click at [681, 373] on label "AI Content Creation" at bounding box center [712, 368] width 158 height 20
click at [663, 370] on label "AI Content Creation" at bounding box center [709, 368] width 161 height 20
click at [664, 370] on label "AI Content Creation" at bounding box center [712, 368] width 158 height 20
click at [828, 443] on button "Save" at bounding box center [825, 445] width 71 height 32
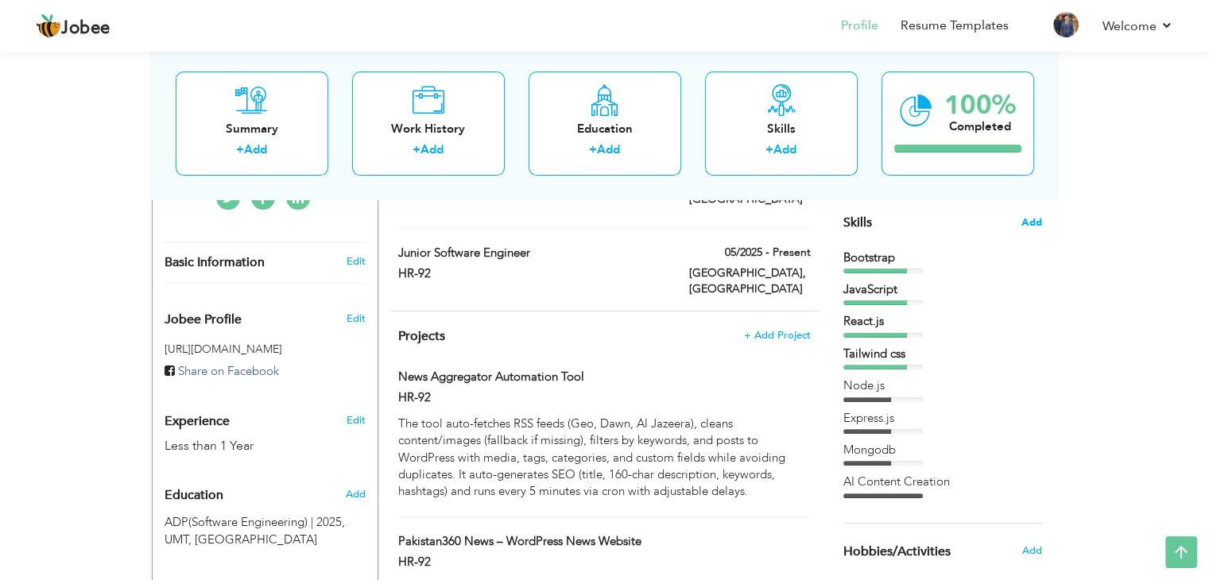
click at [1025, 223] on span "Add" at bounding box center [1031, 222] width 21 height 15
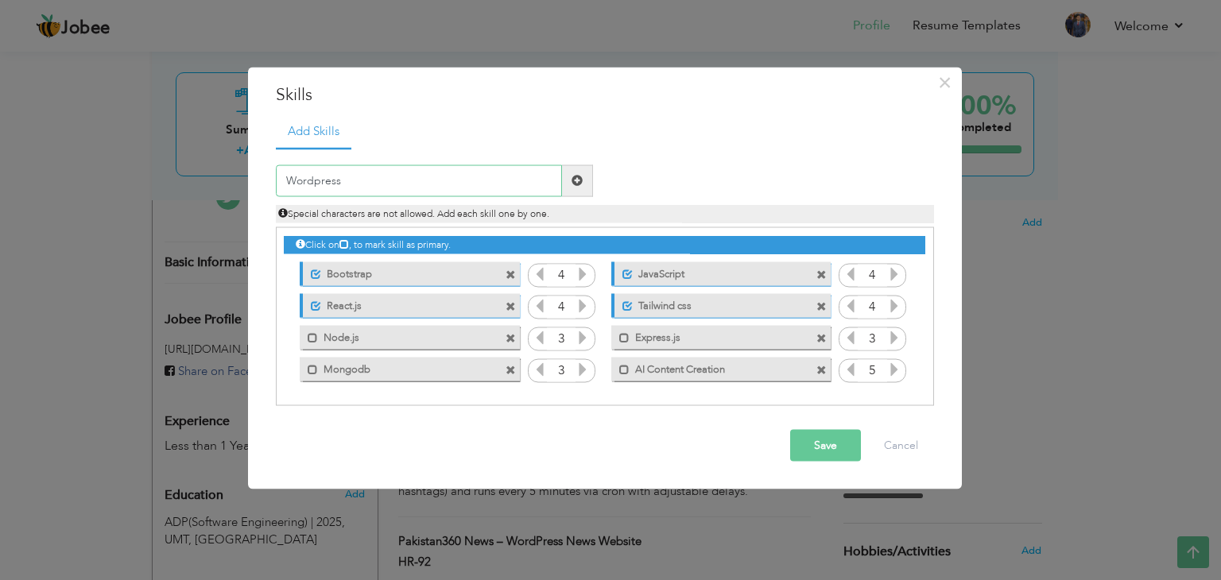
type input "Wordpress"
click at [575, 178] on span at bounding box center [576, 180] width 11 height 11
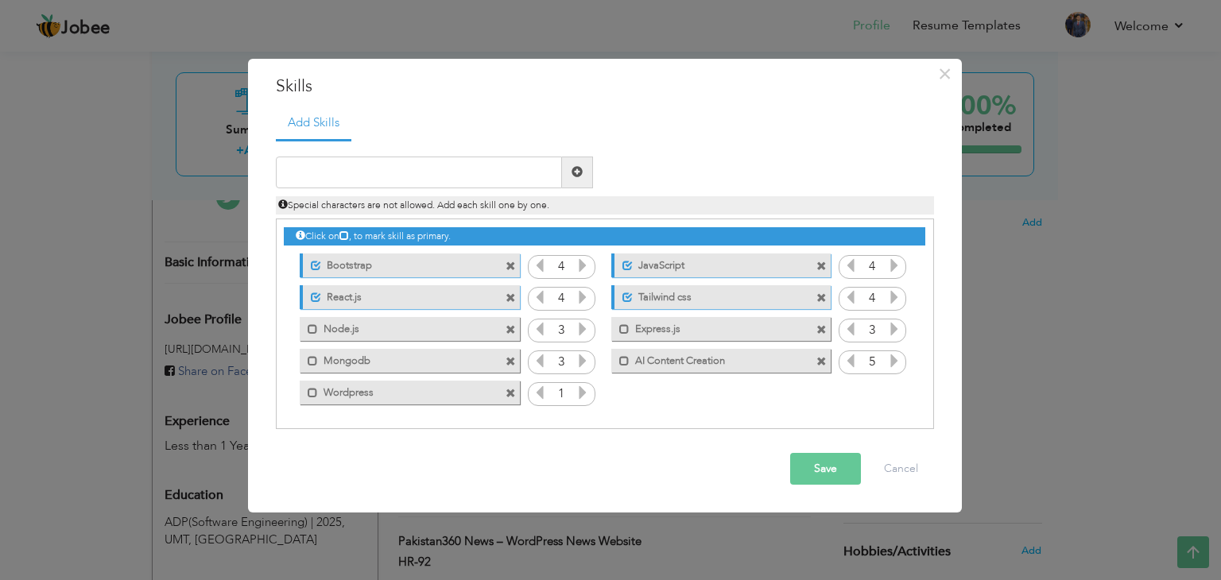
click at [582, 395] on icon at bounding box center [582, 392] width 14 height 14
click at [827, 469] on button "Save" at bounding box center [825, 469] width 71 height 32
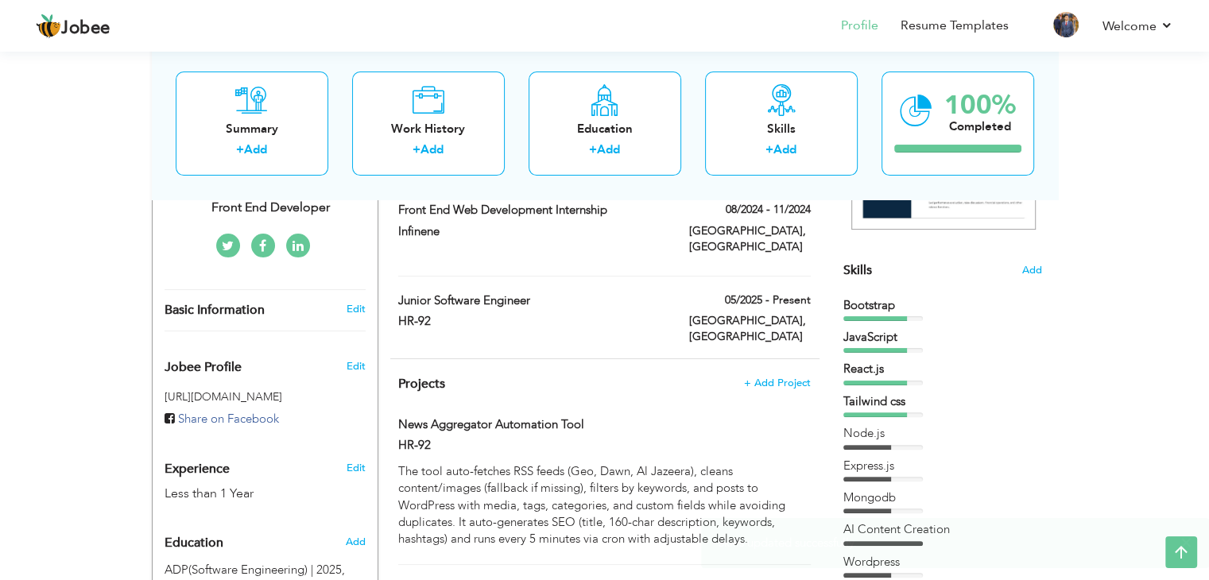
scroll to position [318, 0]
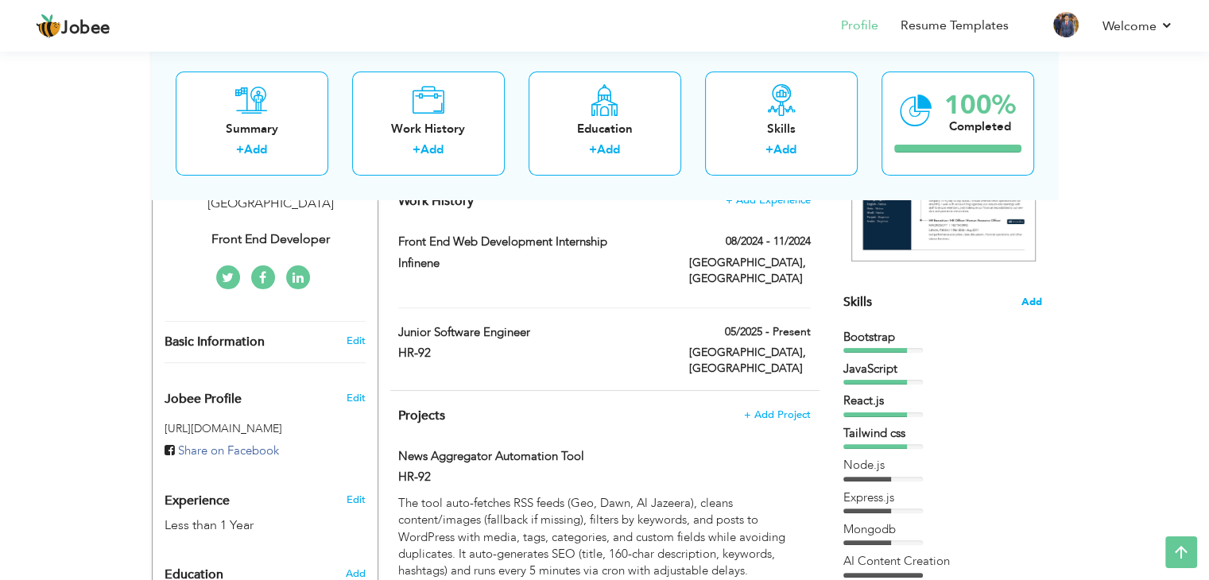
click at [1033, 304] on span "Add" at bounding box center [1031, 302] width 21 height 15
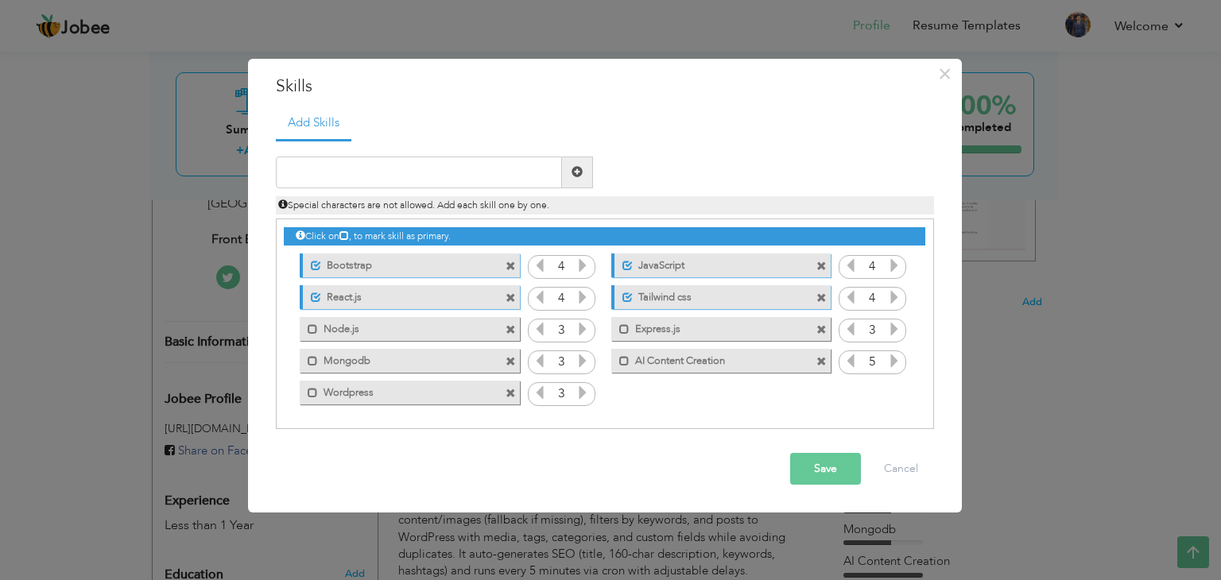
click at [581, 391] on icon at bounding box center [582, 392] width 14 height 14
click at [831, 478] on button "Save" at bounding box center [825, 469] width 71 height 32
click at [530, 391] on div "3" at bounding box center [562, 394] width 68 height 24
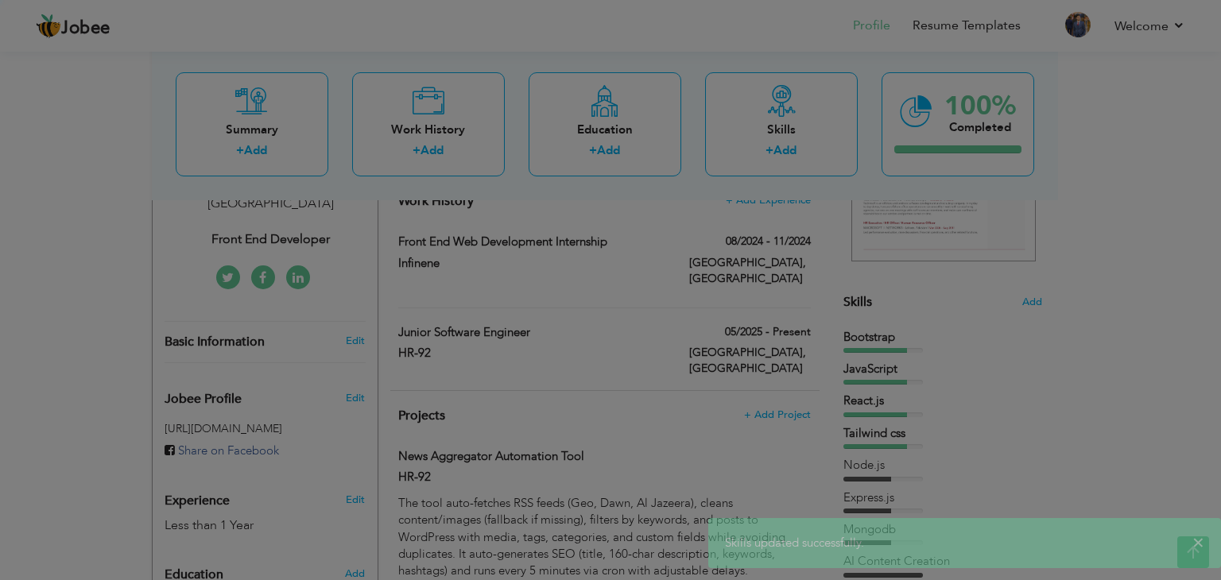
click at [545, 393] on div at bounding box center [610, 290] width 1221 height 580
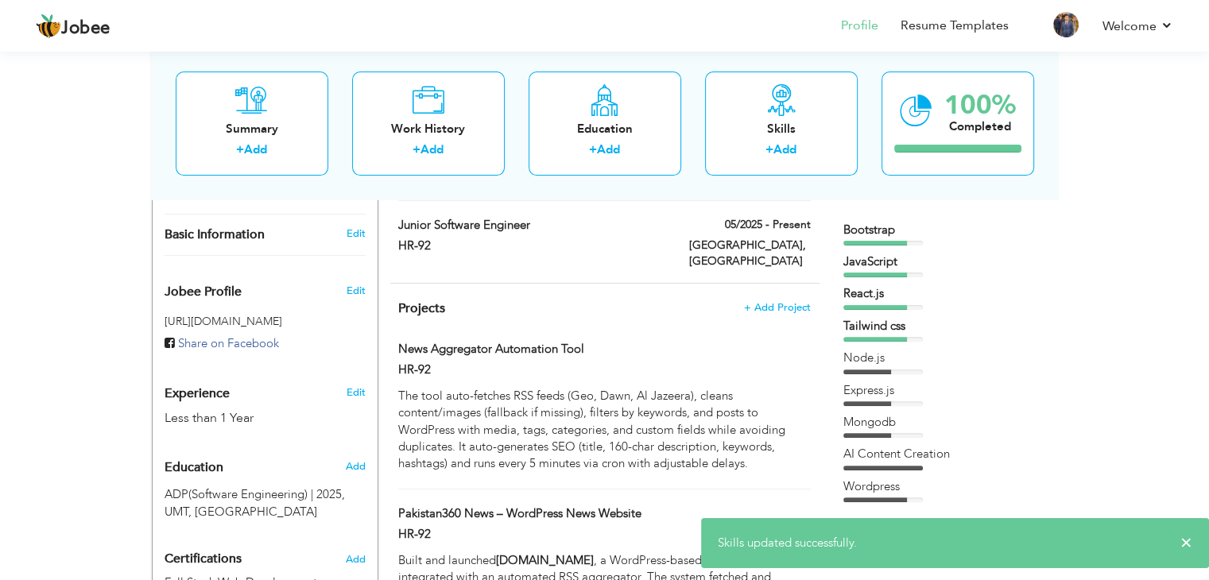
scroll to position [397, 0]
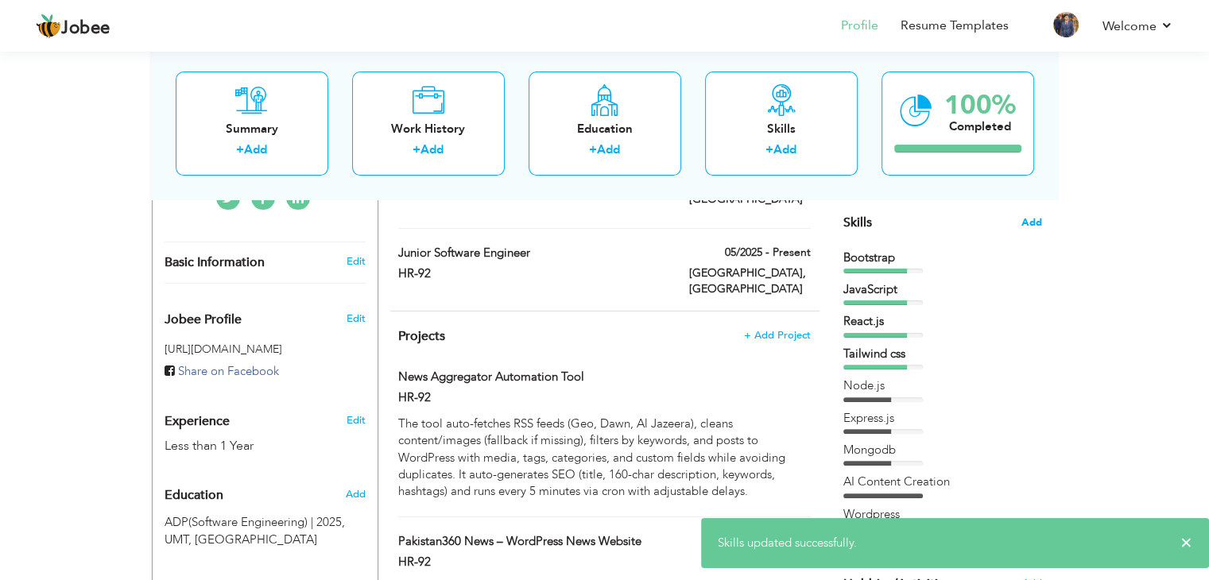
click at [1025, 224] on span "Add" at bounding box center [1031, 222] width 21 height 15
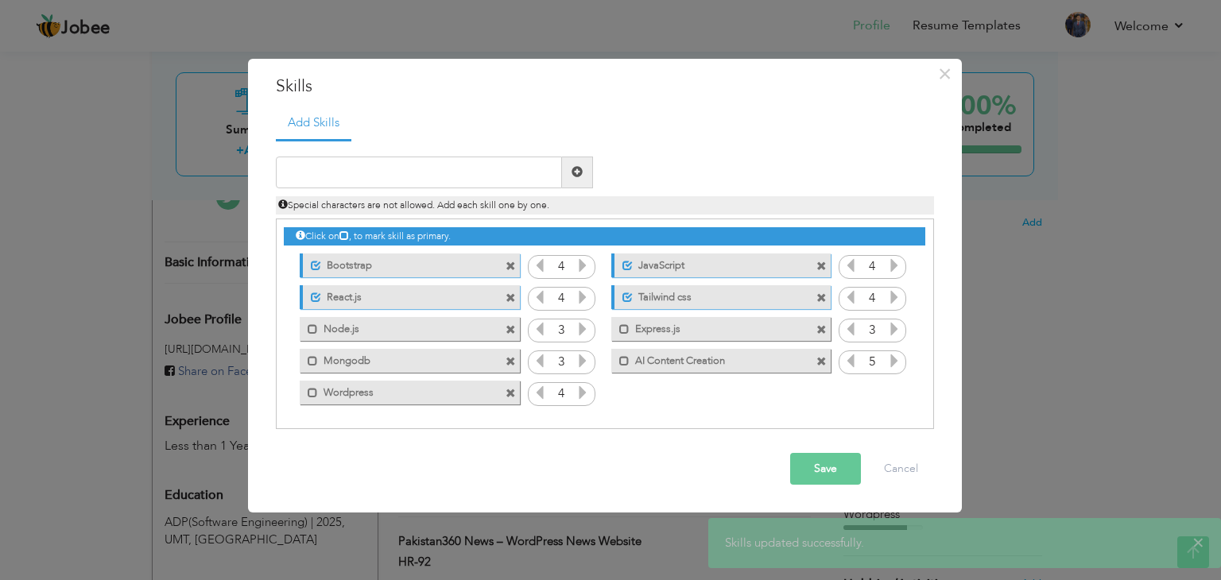
click at [534, 392] on icon at bounding box center [539, 392] width 14 height 14
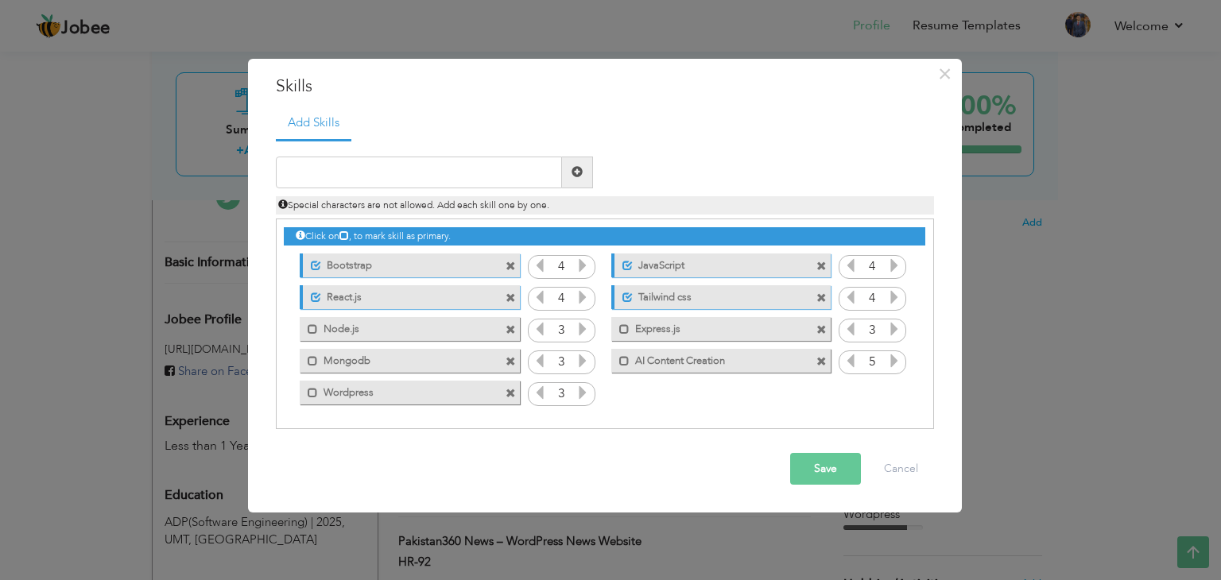
click at [822, 467] on button "Save" at bounding box center [825, 469] width 71 height 32
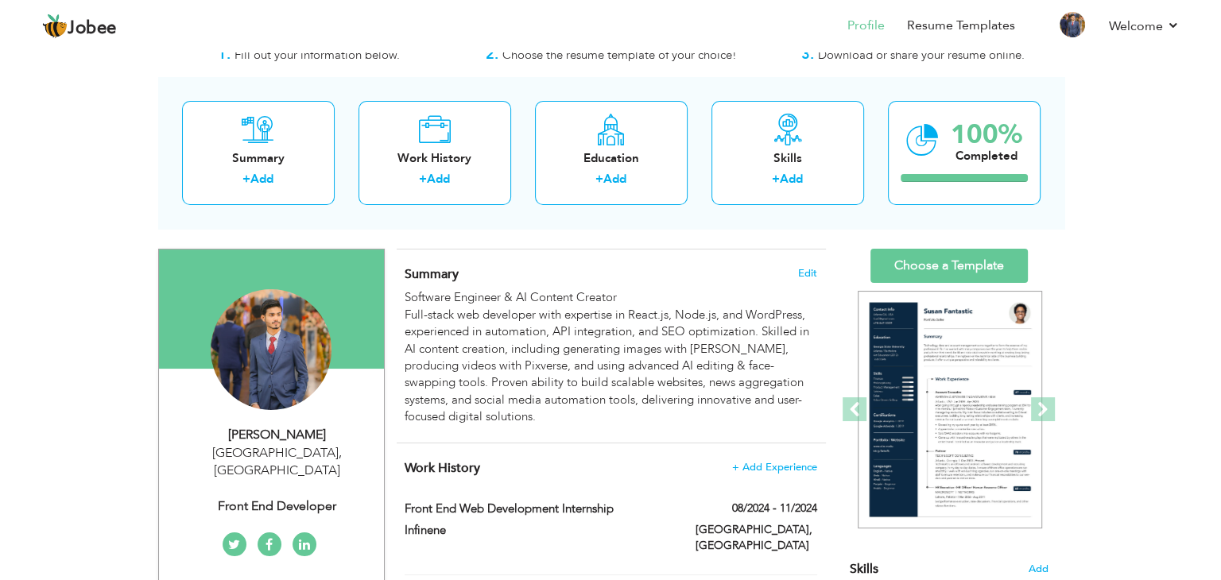
scroll to position [79, 0]
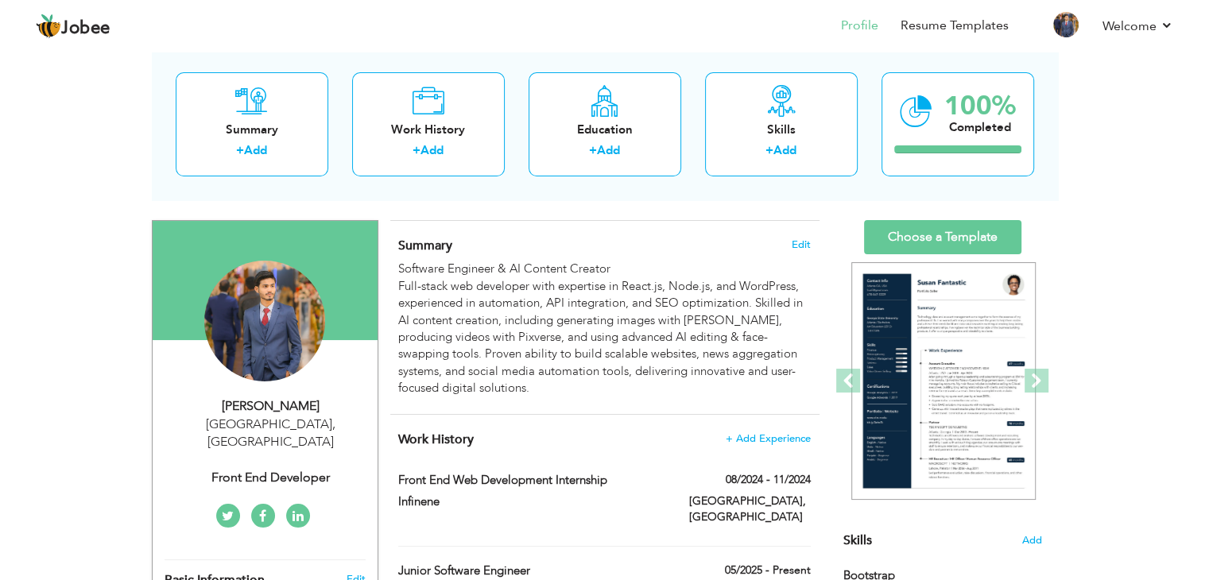
click at [300, 469] on div "Front End Developer" at bounding box center [271, 478] width 213 height 18
type input "[PERSON_NAME]"
type input "[PHONE_NUMBER]"
select select "number:166"
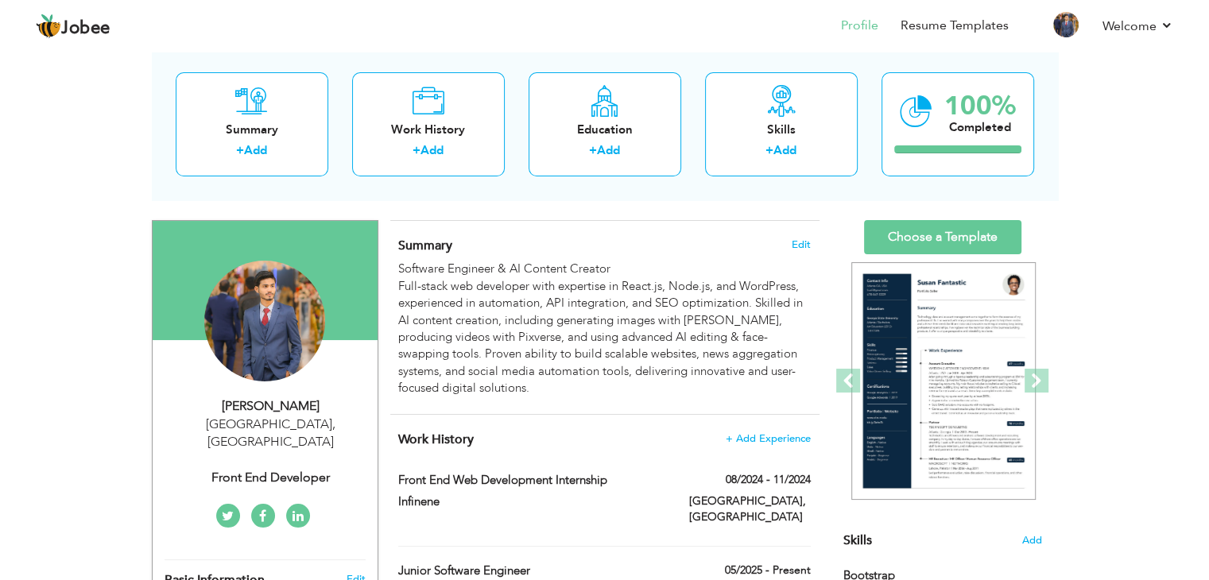
type input "[GEOGRAPHIC_DATA]"
select select "number:2"
type input "Front End Developer"
type input "https://www.linkedin.com/in/muhammad-waleed-razaq-951877261/"
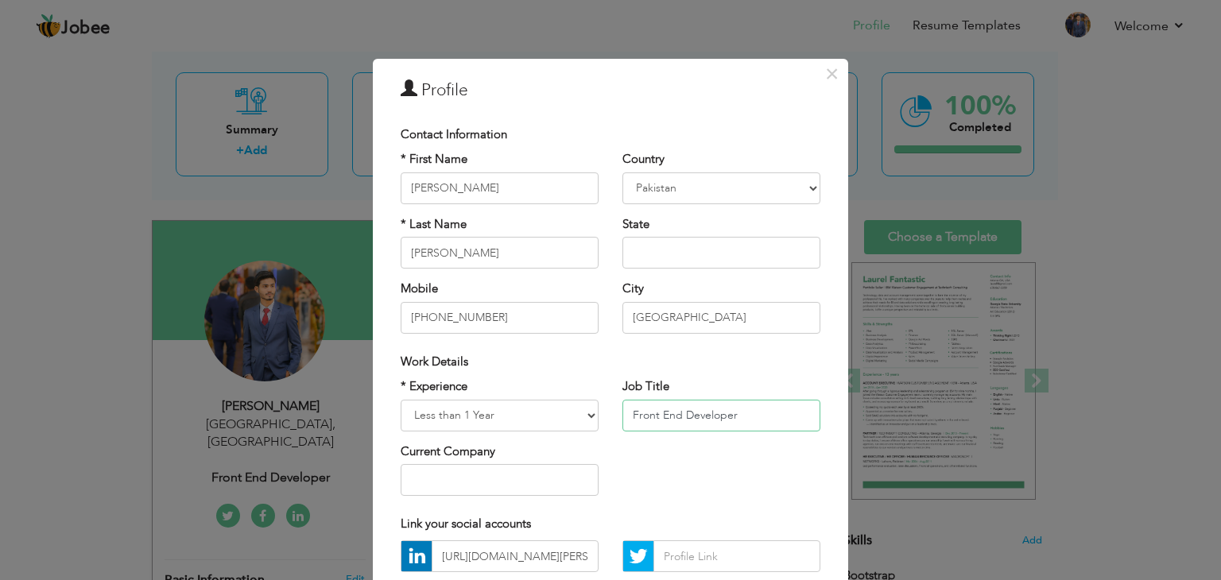
click at [693, 416] on input "Front End Developer" at bounding box center [721, 416] width 198 height 32
paste input "Junior Software Engine"
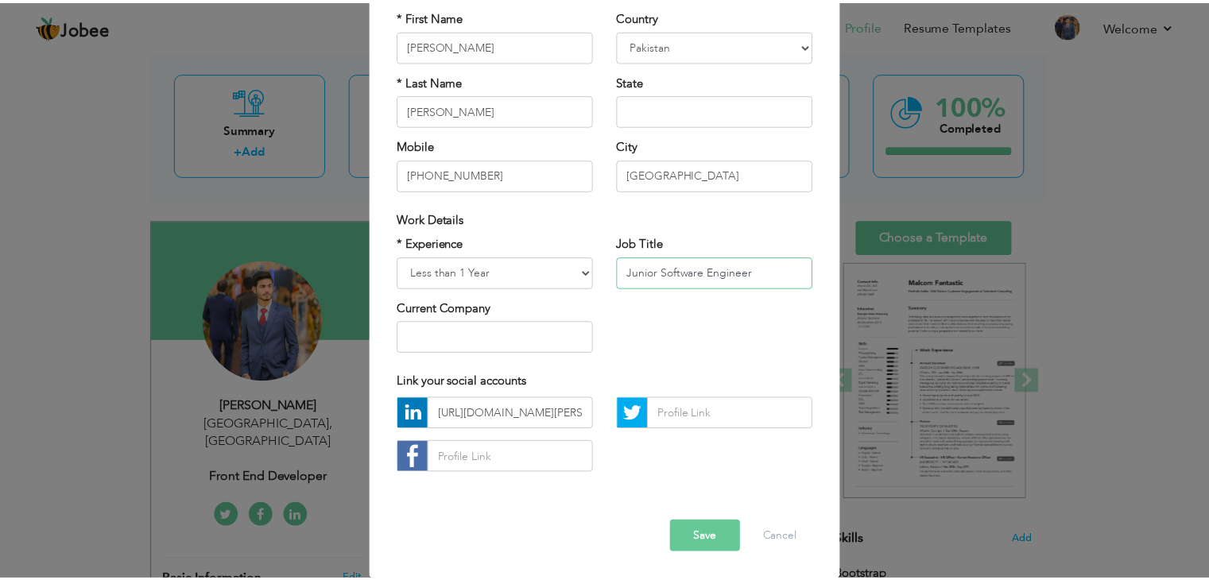
scroll to position [144, 0]
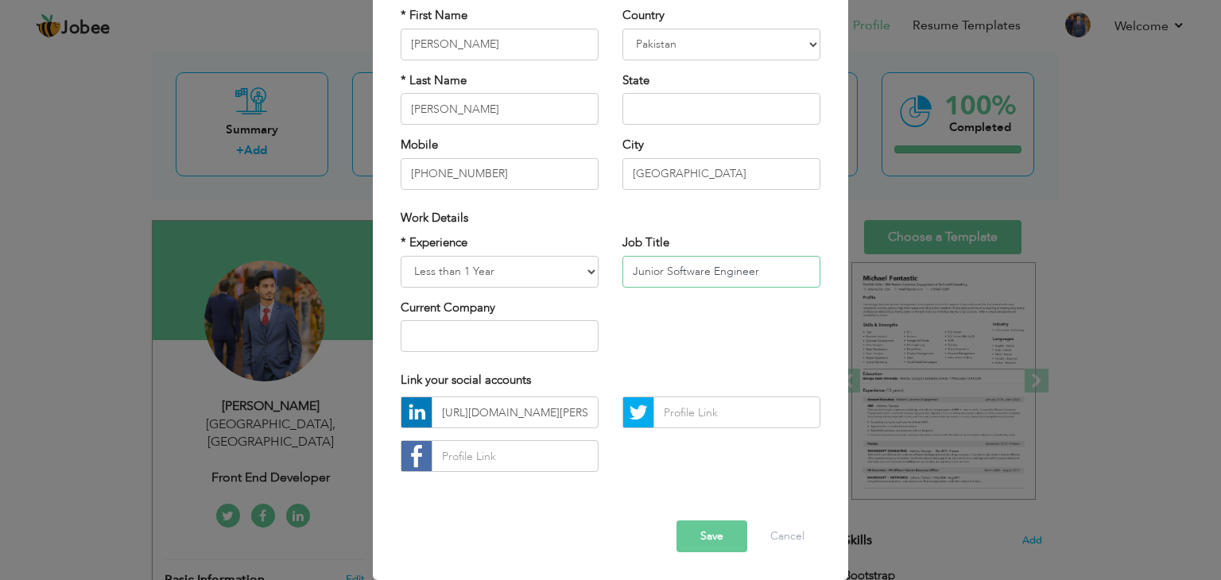
type input "Junior Software Engineer"
click at [715, 541] on button "Save" at bounding box center [711, 537] width 71 height 32
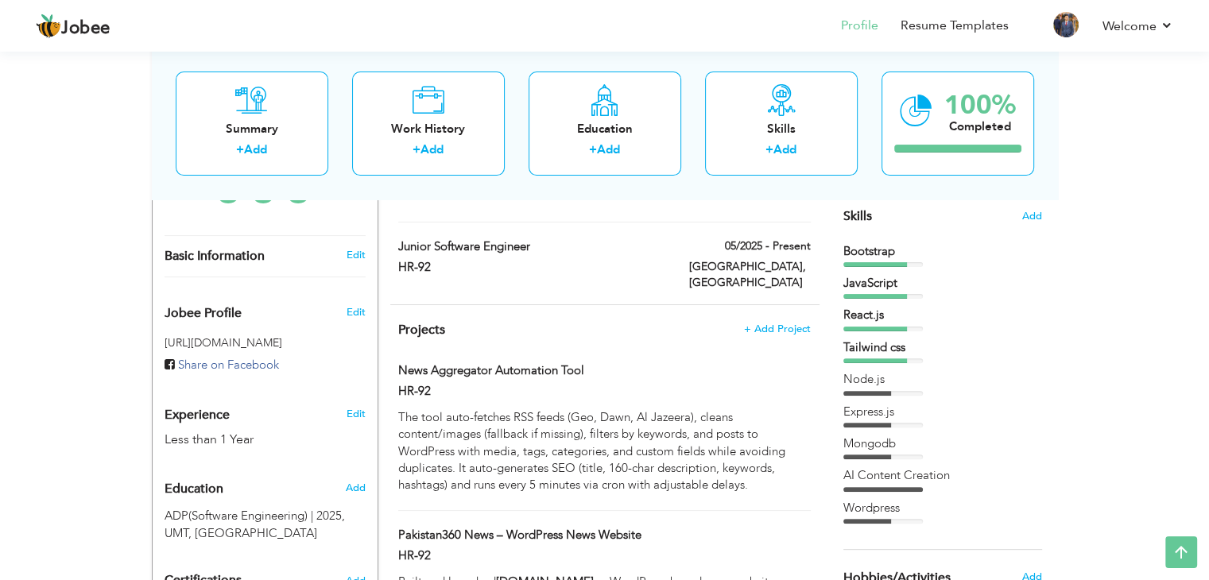
scroll to position [318, 0]
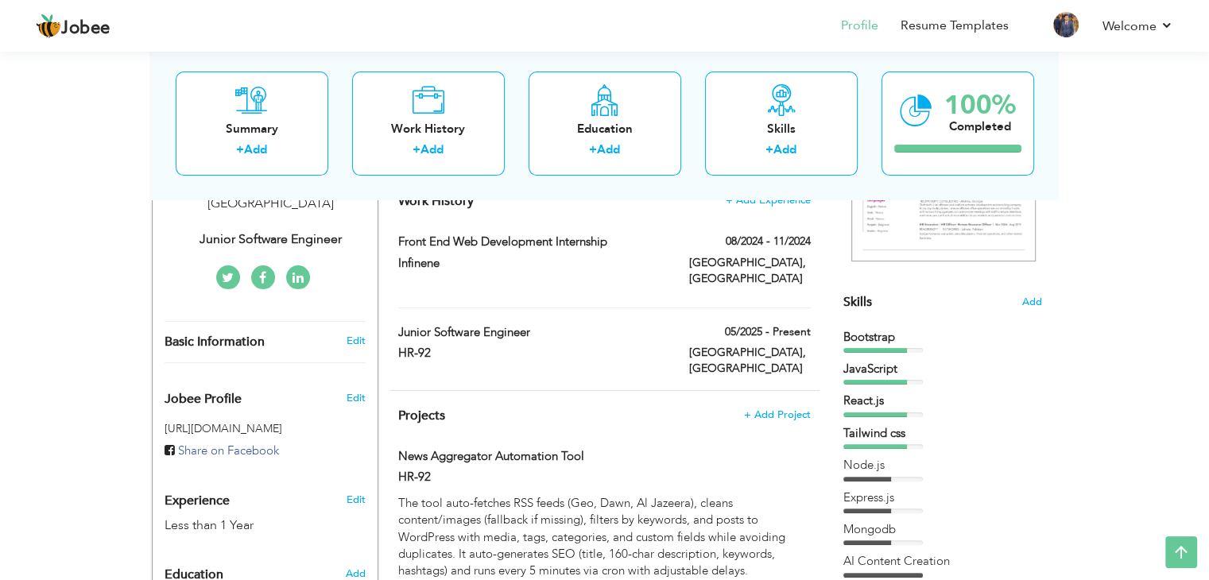
click at [1033, 293] on div "Skills Add" at bounding box center [942, 147] width 199 height 330
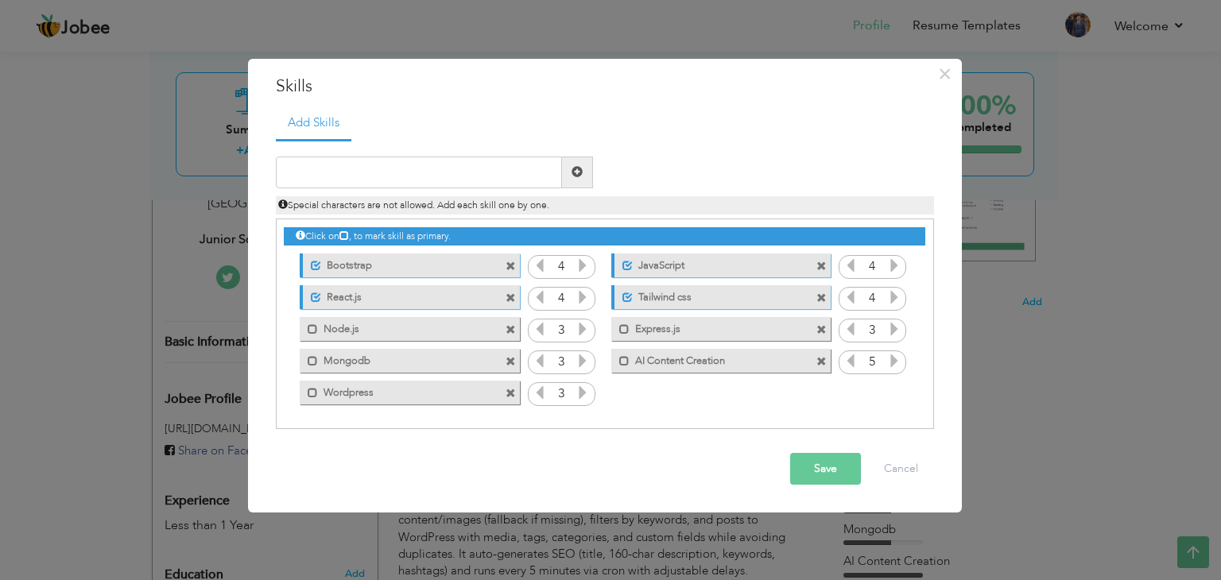
click at [788, 478] on div "Save Cancel" at bounding box center [605, 469] width 682 height 56
click at [826, 469] on button "Save" at bounding box center [825, 469] width 71 height 32
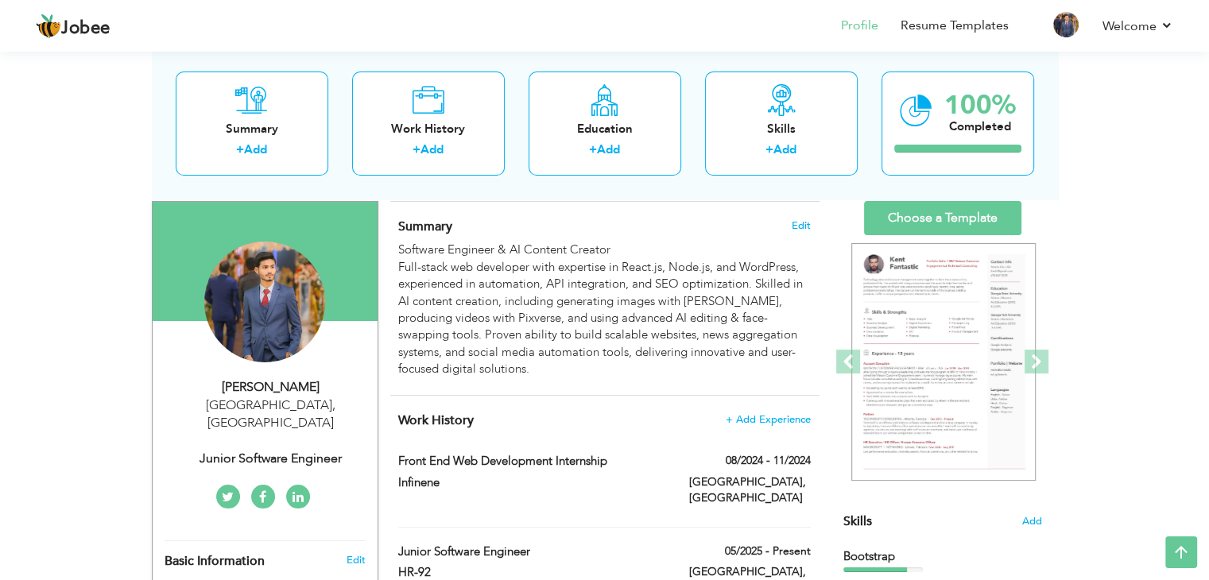
scroll to position [0, 0]
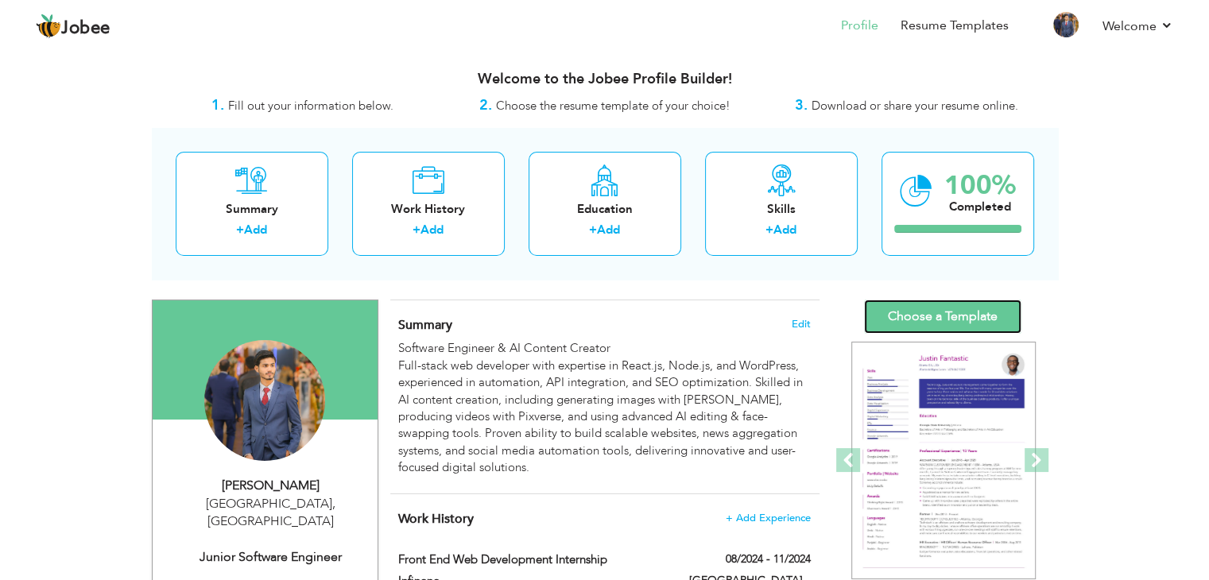
click at [954, 317] on link "Choose a Template" at bounding box center [942, 317] width 157 height 34
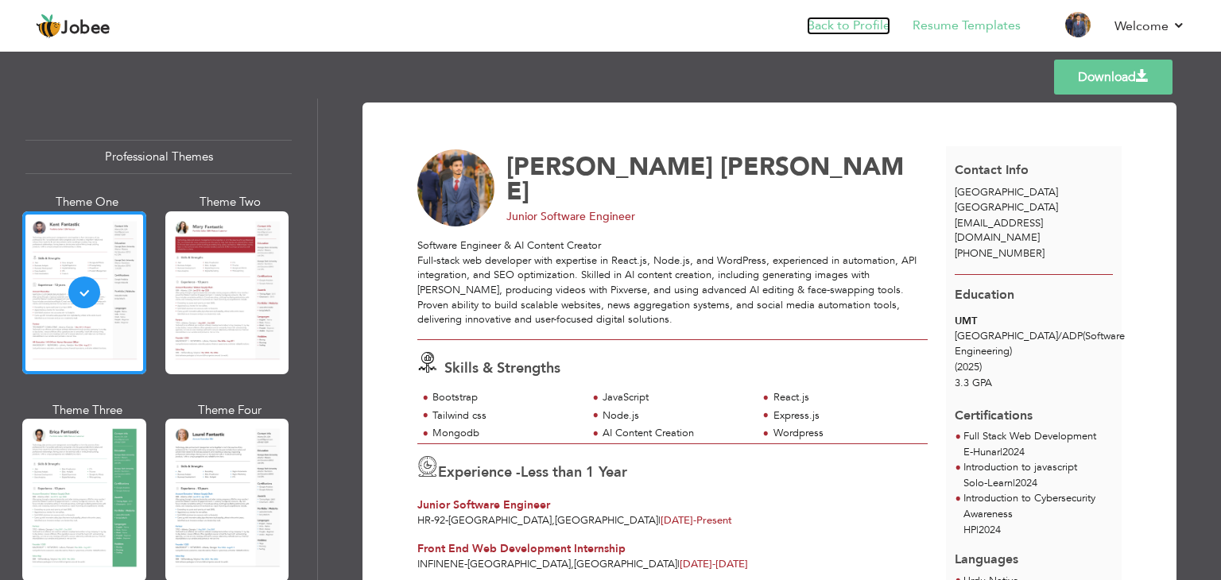
click at [855, 25] on link "Back to Profile" at bounding box center [848, 26] width 83 height 18
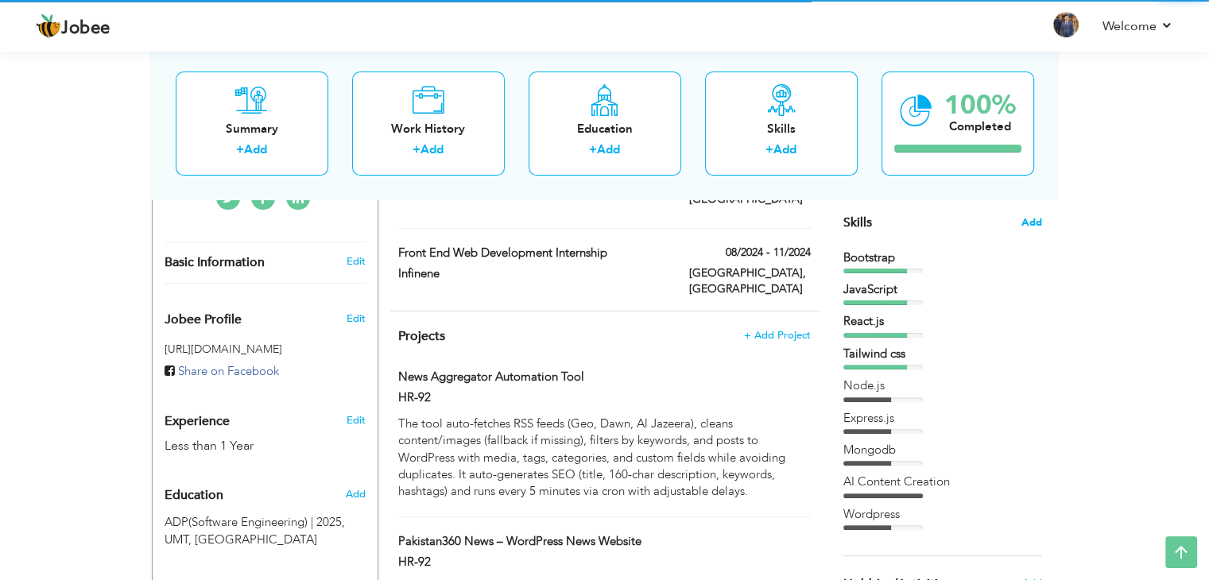
click at [1028, 215] on span "Add" at bounding box center [1031, 222] width 21 height 15
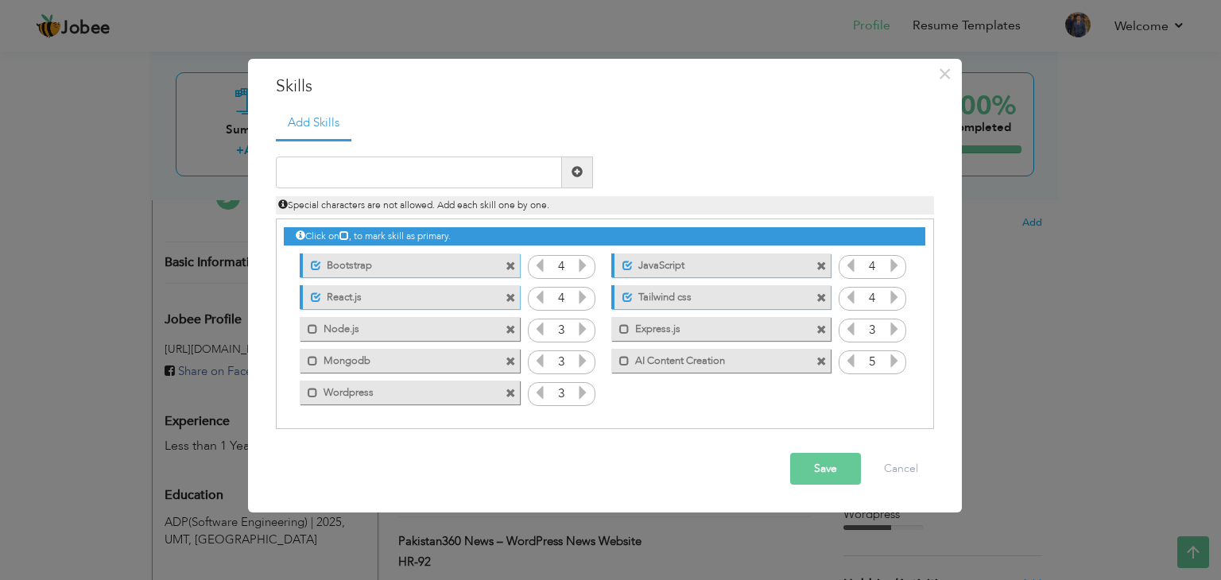
drag, startPoint x: 688, startPoint y: 366, endPoint x: 596, endPoint y: 338, distance: 96.5
click at [596, 338] on div "Click on , to mark skill as primary. Unmark as primary skill. Bootstrap 4 JavaS…" at bounding box center [604, 313] width 641 height 189
drag, startPoint x: 694, startPoint y: 359, endPoint x: 560, endPoint y: 304, distance: 144.6
click at [554, 338] on div "Click on , to mark skill as primary. Unmark as primary skill. Bootstrap 4 JavaS…" at bounding box center [604, 313] width 641 height 189
drag, startPoint x: 450, startPoint y: 256, endPoint x: 437, endPoint y: 263, distance: 14.6
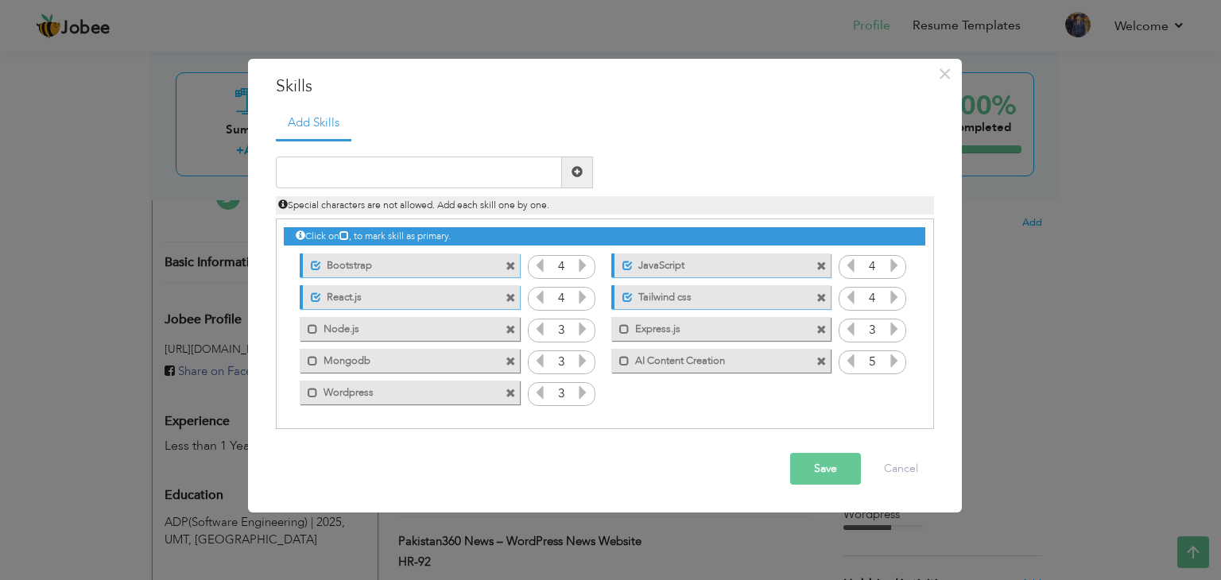
click at [451, 306] on div "Click on , to mark skill as primary. Unmark as primary skill. Bootstrap 4 JavaS…" at bounding box center [604, 313] width 641 height 189
drag, startPoint x: 426, startPoint y: 254, endPoint x: 350, endPoint y: 260, distance: 76.5
click at [378, 286] on div "Click on , to mark skill as primary. Unmark as primary skill. Bootstrap 4 JavaS…" at bounding box center [604, 313] width 641 height 189
drag, startPoint x: 349, startPoint y: 259, endPoint x: 317, endPoint y: 306, distance: 56.7
click at [299, 339] on div "Click on , to mark skill as primary. Unmark as primary skill. Bootstrap 4 JavaS…" at bounding box center [604, 313] width 641 height 189
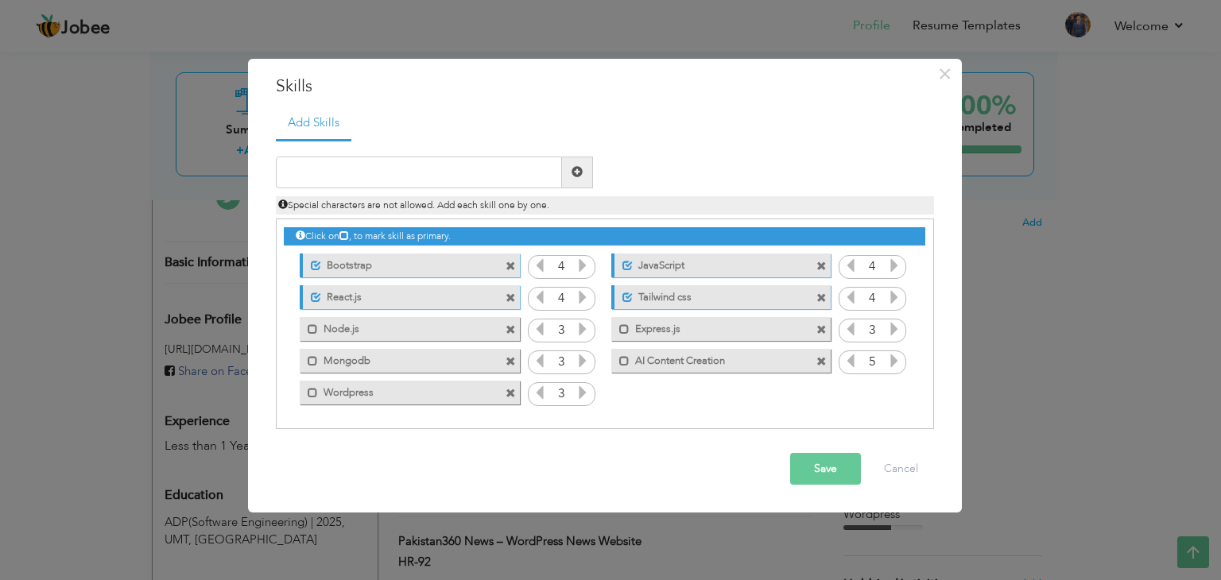
click at [362, 260] on label "Bootstrap" at bounding box center [400, 264] width 158 height 20
click at [357, 301] on label "React.js" at bounding box center [400, 295] width 158 height 20
click at [622, 263] on span at bounding box center [627, 266] width 10 height 10
click at [623, 300] on span at bounding box center [627, 297] width 10 height 10
click at [509, 362] on span at bounding box center [510, 362] width 10 height 10
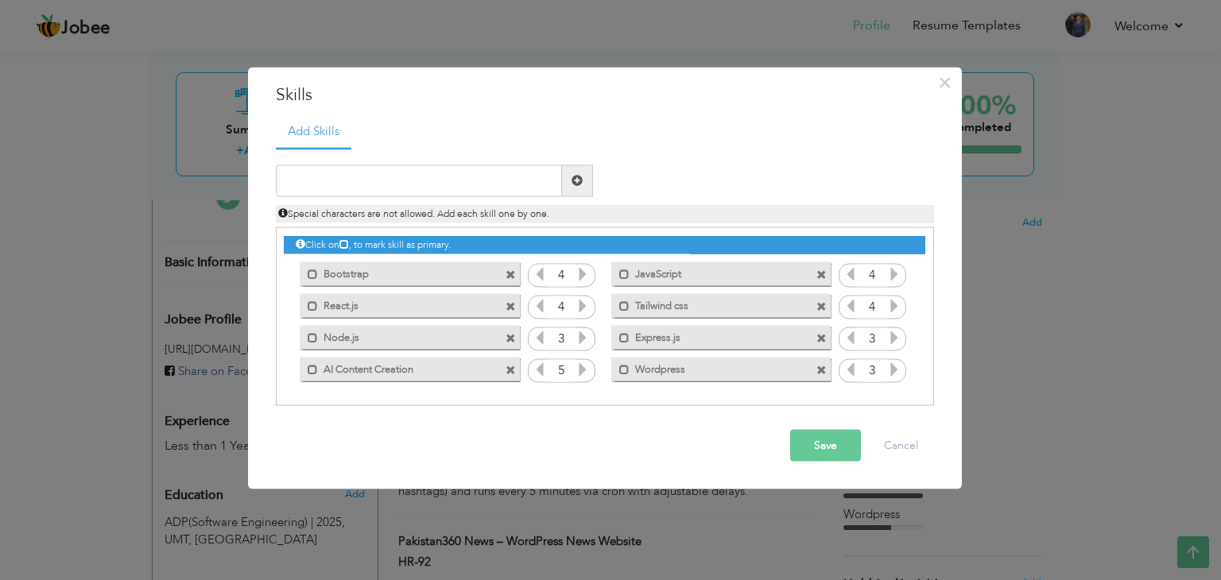
click at [505, 337] on span at bounding box center [510, 339] width 10 height 10
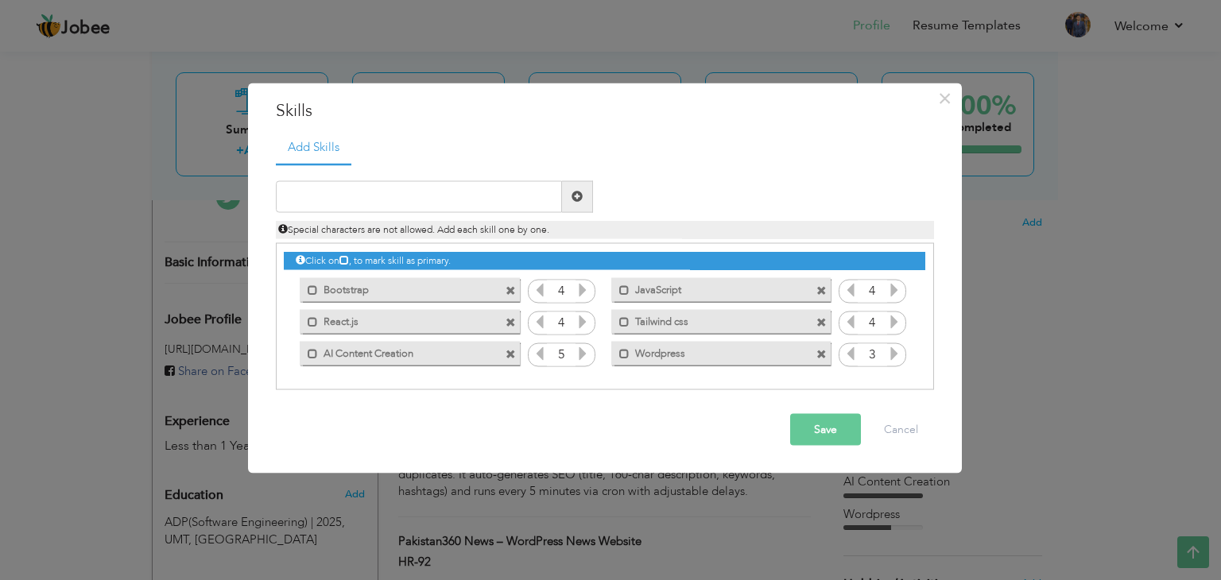
click at [512, 329] on div "Mark as primary skill. React.js" at bounding box center [409, 322] width 219 height 24
click at [513, 324] on span at bounding box center [510, 323] width 10 height 10
click at [511, 286] on span at bounding box center [510, 291] width 10 height 10
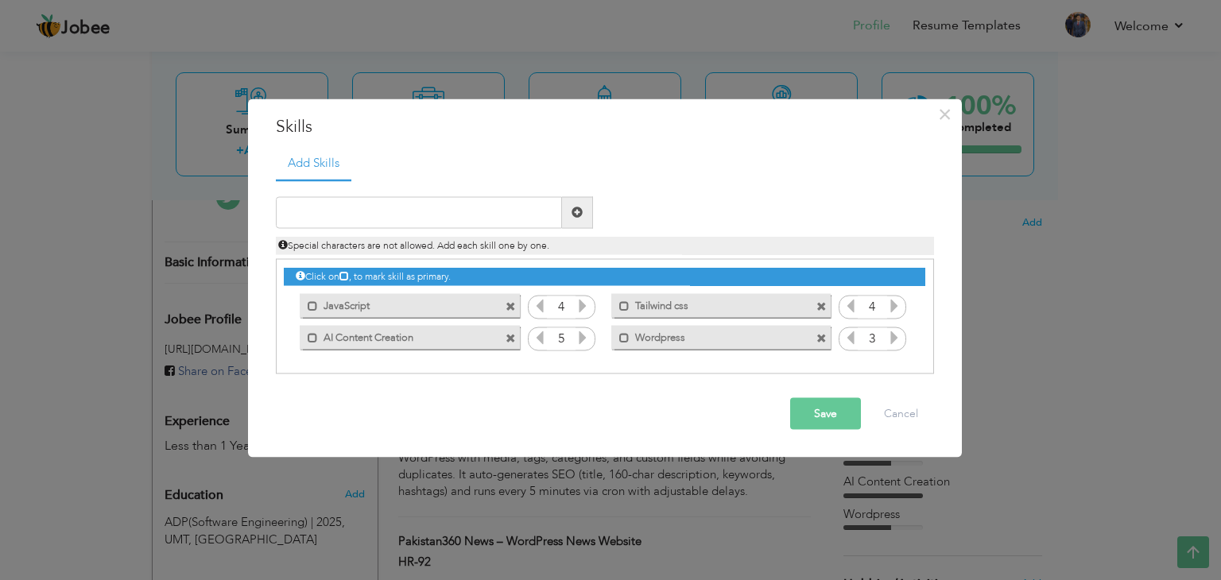
click at [509, 306] on span at bounding box center [510, 307] width 10 height 10
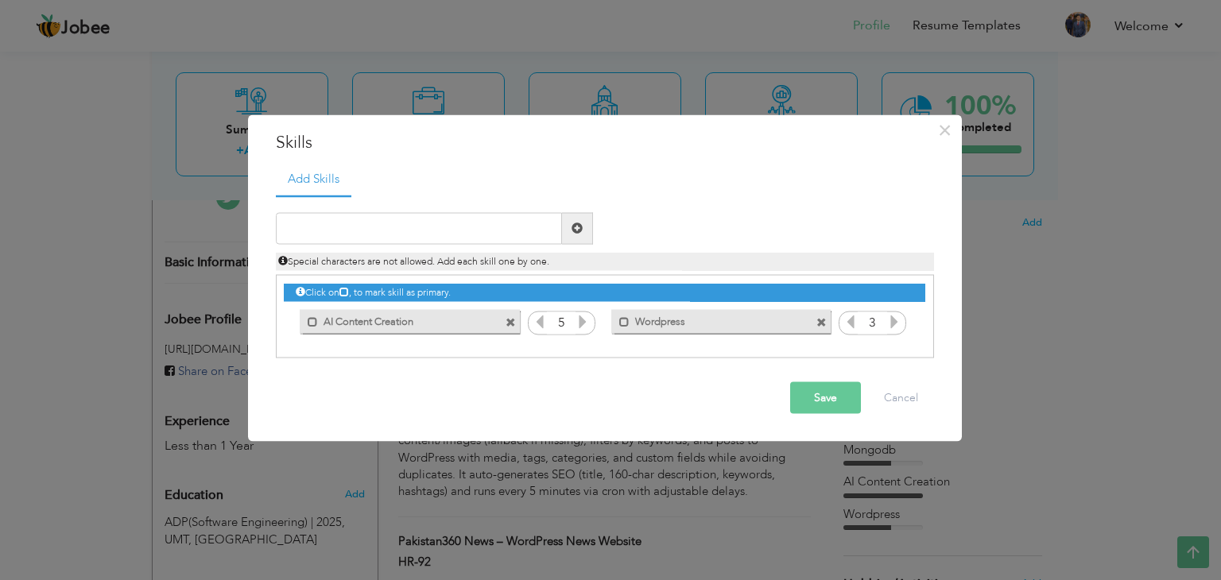
click at [579, 230] on span at bounding box center [576, 228] width 11 height 11
type input "Wordpress"
click at [586, 233] on span at bounding box center [577, 228] width 31 height 32
click at [401, 233] on input "text" at bounding box center [419, 228] width 286 height 32
type input "React.js"
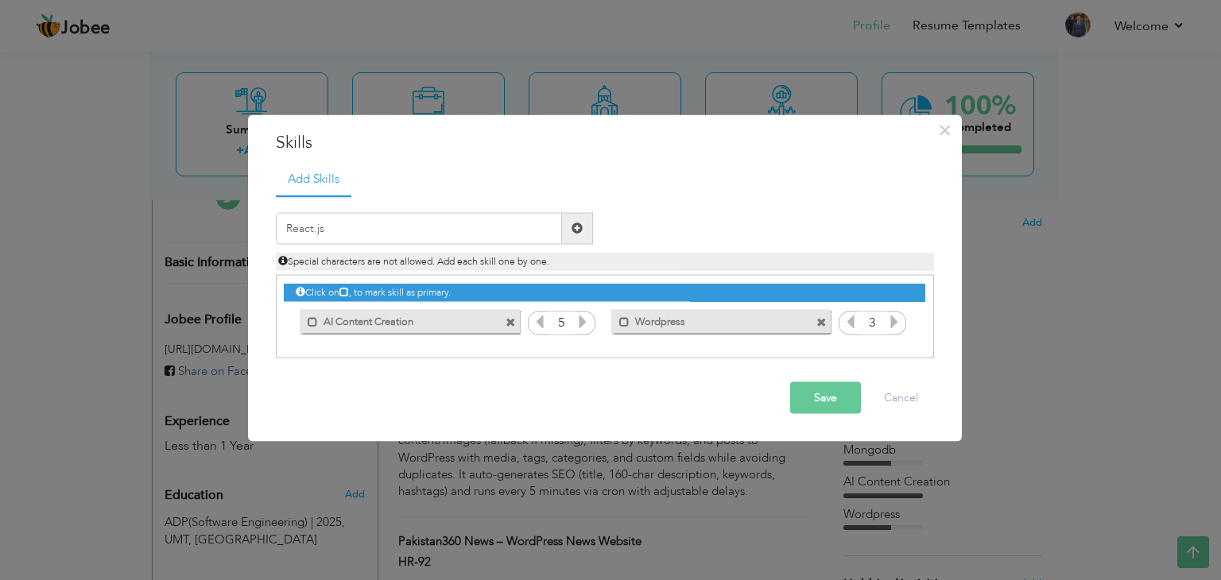
click at [572, 218] on span at bounding box center [577, 228] width 31 height 32
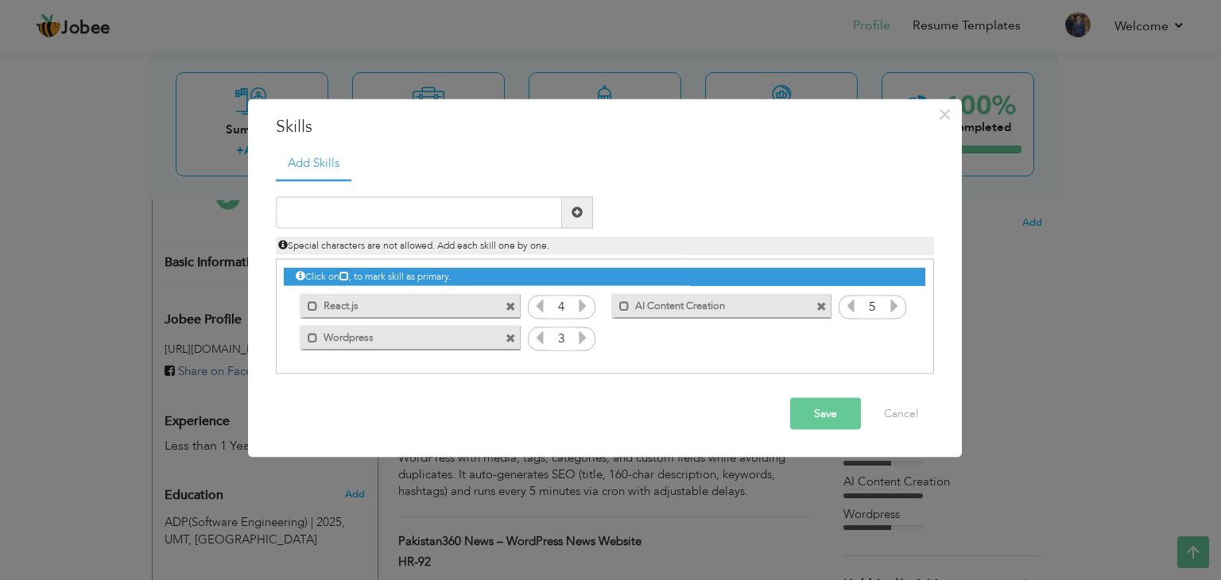
drag, startPoint x: 441, startPoint y: 312, endPoint x: 424, endPoint y: 365, distance: 56.0
click at [423, 366] on div "Click on , to mark skill as primary." at bounding box center [605, 316] width 658 height 115
click at [833, 406] on button "Save" at bounding box center [825, 413] width 71 height 32
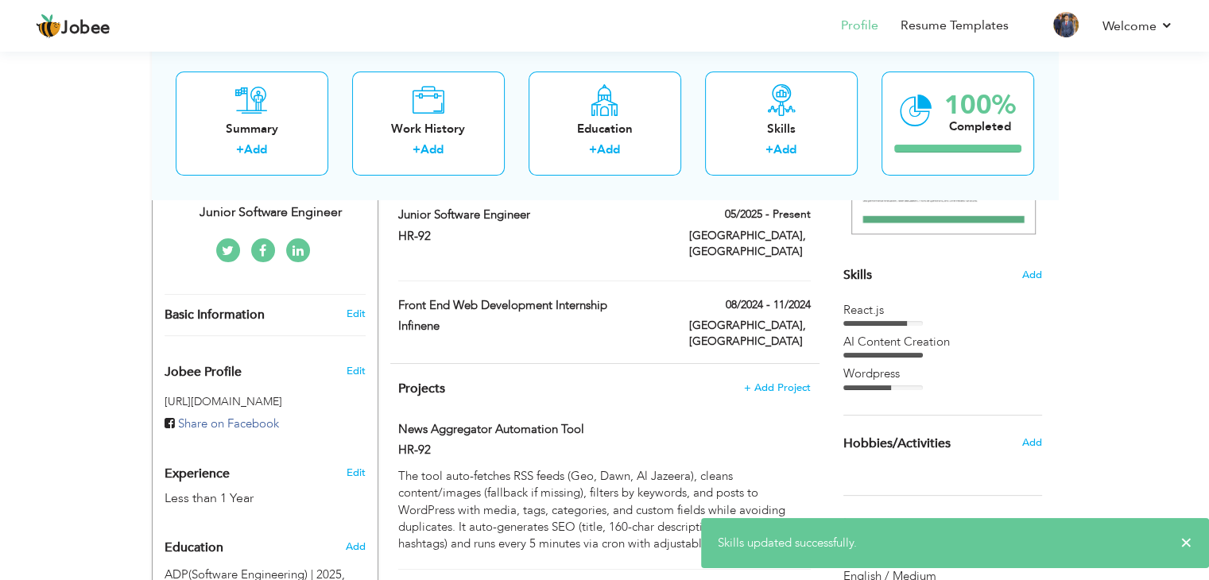
scroll to position [318, 0]
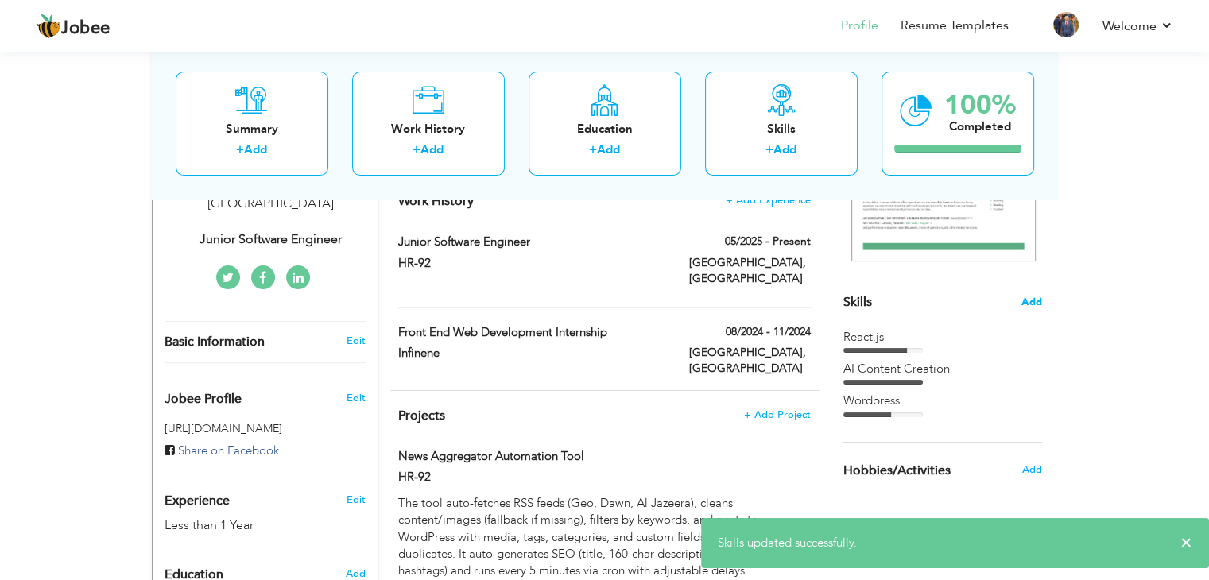
click at [1027, 304] on span "Add" at bounding box center [1031, 302] width 21 height 15
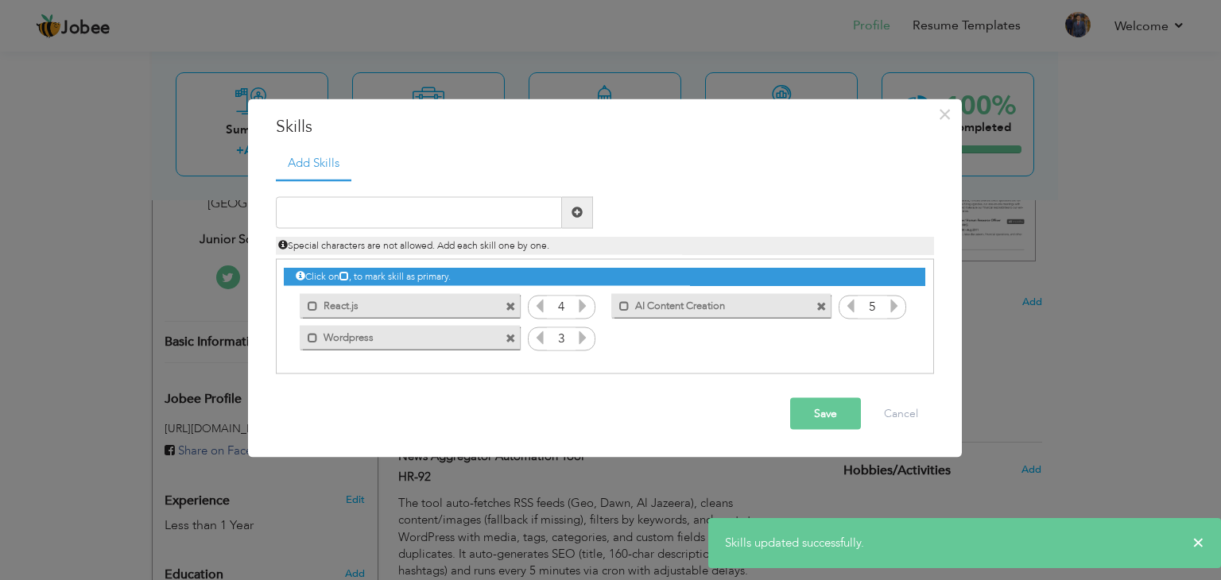
drag, startPoint x: 488, startPoint y: 310, endPoint x: 442, endPoint y: 349, distance: 60.3
click at [442, 350] on div "Click on , to mark skill as primary. Mark as primary skill. React.js 4 5 Wordpr…" at bounding box center [604, 307] width 641 height 94
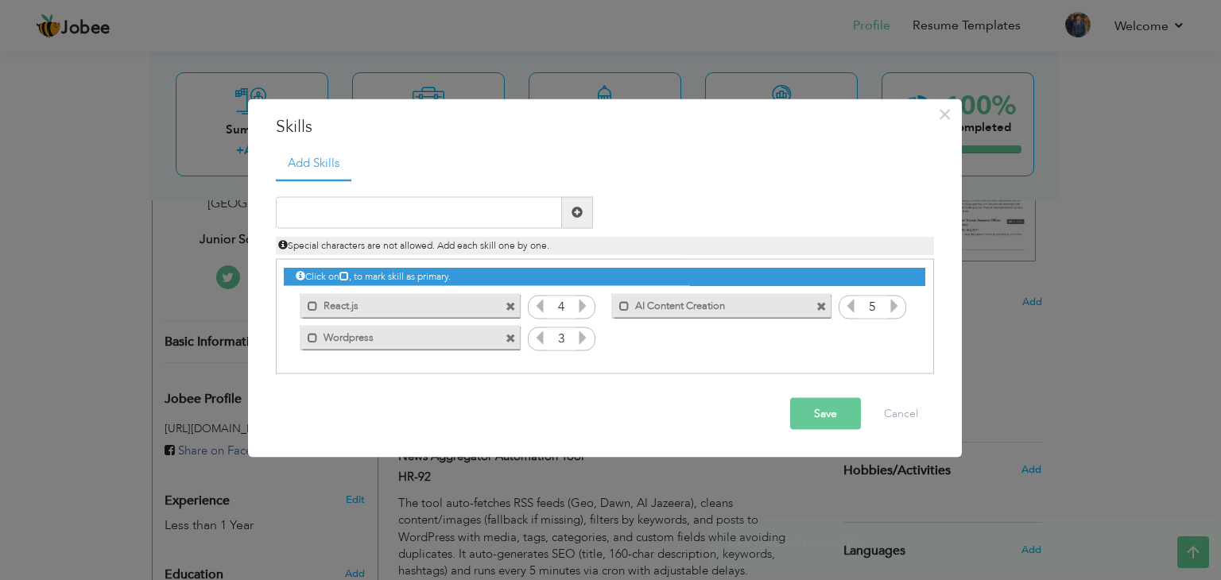
drag, startPoint x: 418, startPoint y: 310, endPoint x: 391, endPoint y: 335, distance: 36.6
click at [391, 335] on div "Click on , to mark skill as primary. Mark as primary skill. React.js 4 5 Wordpr…" at bounding box center [604, 307] width 641 height 94
drag, startPoint x: 373, startPoint y: 295, endPoint x: 329, endPoint y: 308, distance: 45.5
click at [350, 323] on div "Click on , to mark skill as primary. Mark as primary skill. React.js 4 5 Wordpr…" at bounding box center [604, 307] width 641 height 94
drag, startPoint x: 316, startPoint y: 302, endPoint x: 354, endPoint y: 300, distance: 39.0
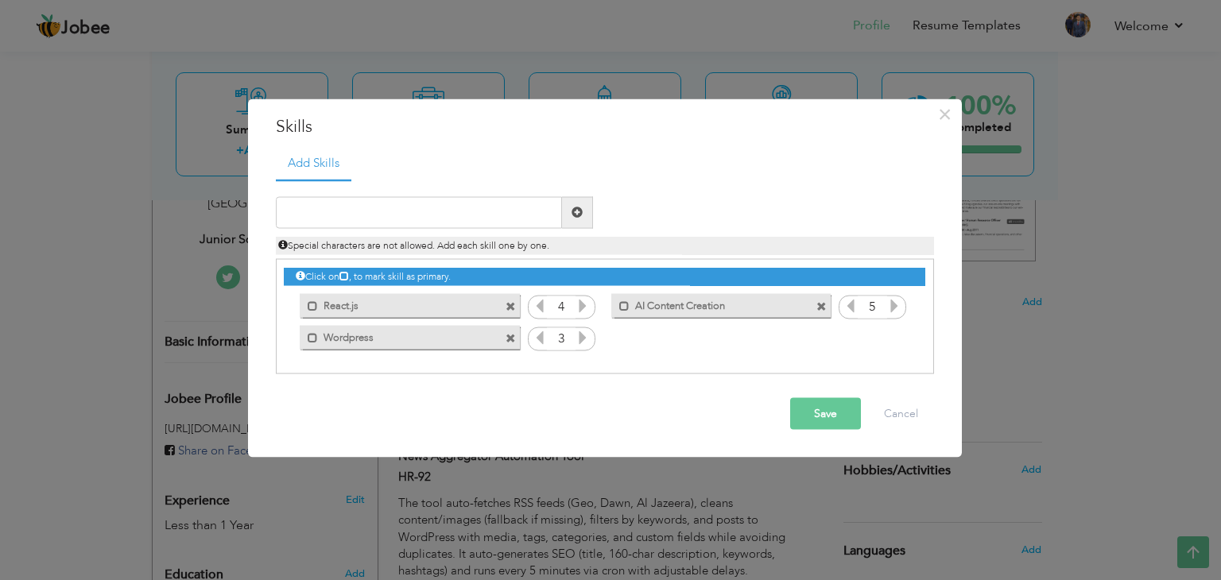
click at [316, 317] on div "Mark as primary skill. React.js" at bounding box center [405, 306] width 243 height 32
click at [347, 301] on label "React.js" at bounding box center [398, 304] width 161 height 20
click at [518, 310] on div "Unmark as primary skill. React.js" at bounding box center [409, 306] width 219 height 24
click at [505, 306] on span at bounding box center [510, 307] width 10 height 10
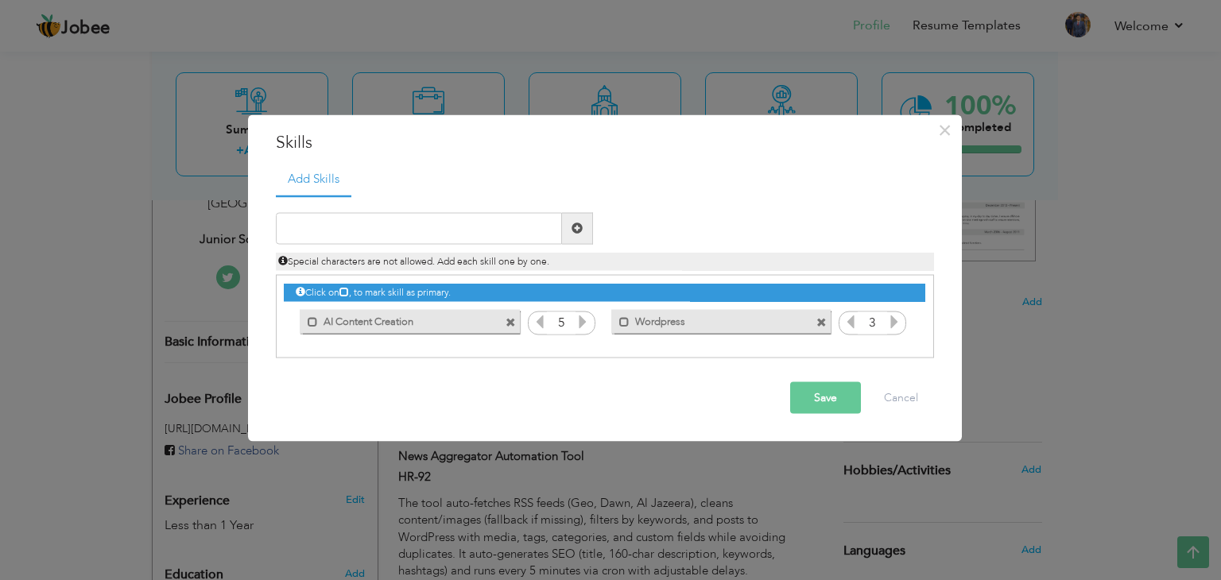
click at [515, 320] on span at bounding box center [512, 318] width 14 height 17
click at [513, 320] on span at bounding box center [510, 323] width 10 height 10
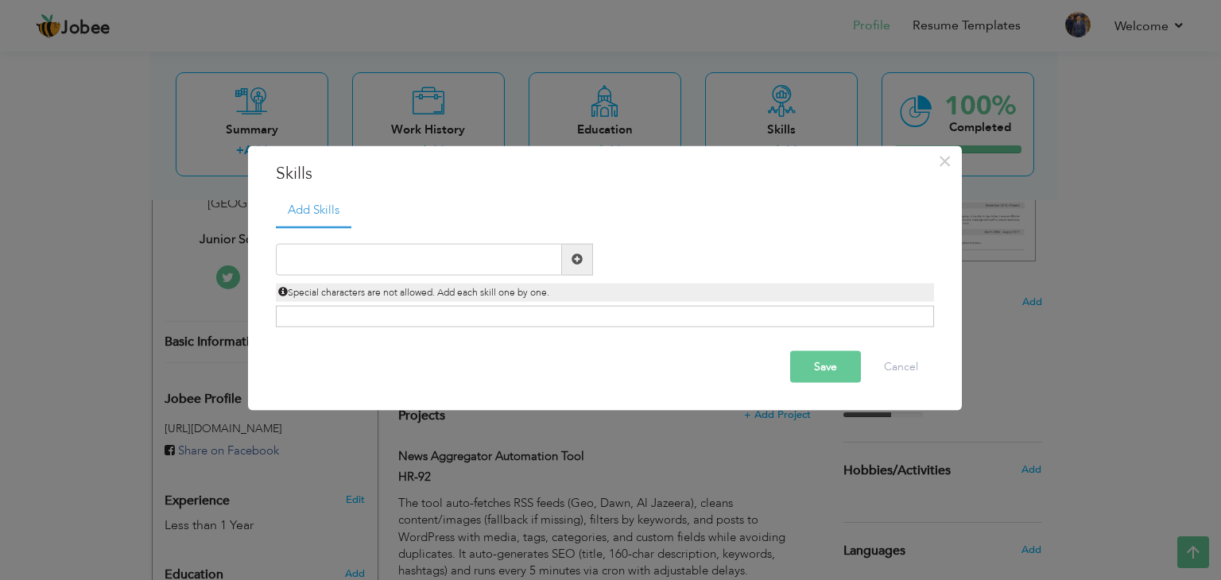
click at [452, 242] on div "Duplicate entry" at bounding box center [605, 277] width 658 height 100
click at [448, 263] on input "text" at bounding box center [419, 259] width 286 height 32
click at [415, 315] on div "Click on , to mark skill as primary." at bounding box center [605, 316] width 658 height 21
click at [402, 269] on input "text" at bounding box center [419, 259] width 286 height 32
paste input "AI content creation"
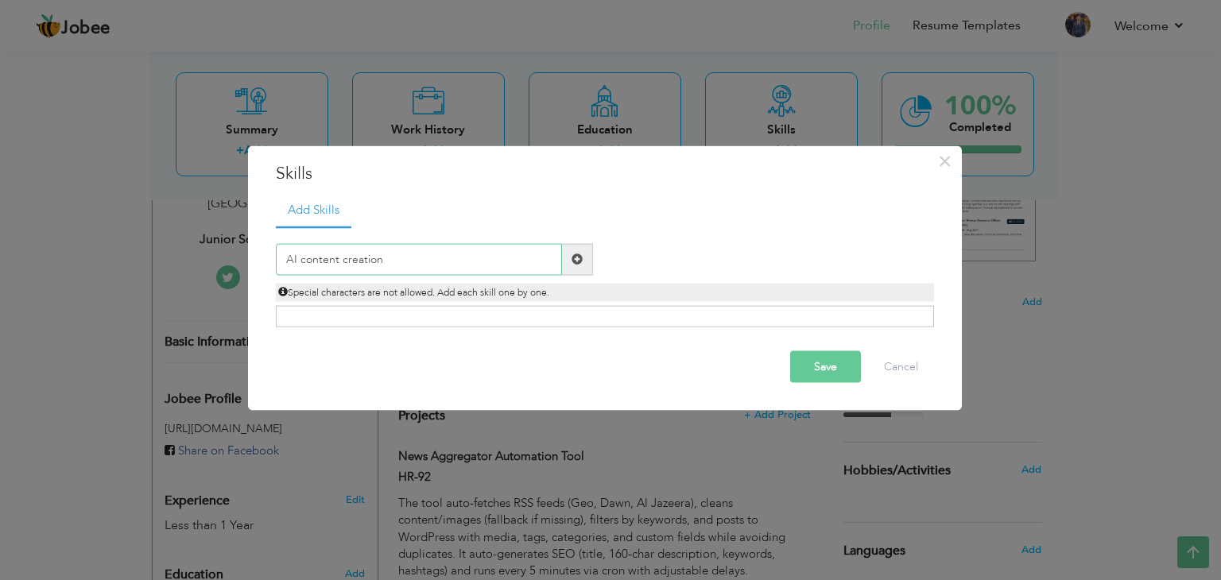
drag, startPoint x: 483, startPoint y: 256, endPoint x: 404, endPoint y: 271, distance: 80.9
click at [397, 274] on input "AI content creation" at bounding box center [419, 259] width 286 height 32
type input "AI content creation"
click at [576, 258] on span at bounding box center [576, 259] width 11 height 11
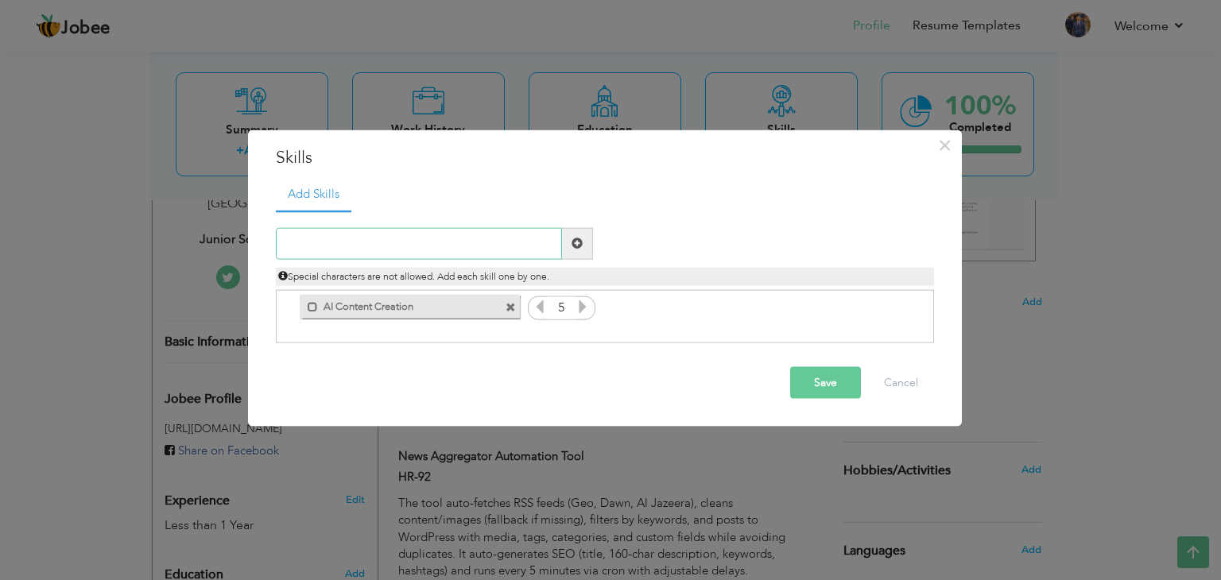
click at [402, 245] on input "text" at bounding box center [419, 243] width 286 height 32
type input "Wordpress"
click at [576, 239] on span at bounding box center [576, 243] width 11 height 11
click at [823, 381] on button "Save" at bounding box center [825, 382] width 71 height 32
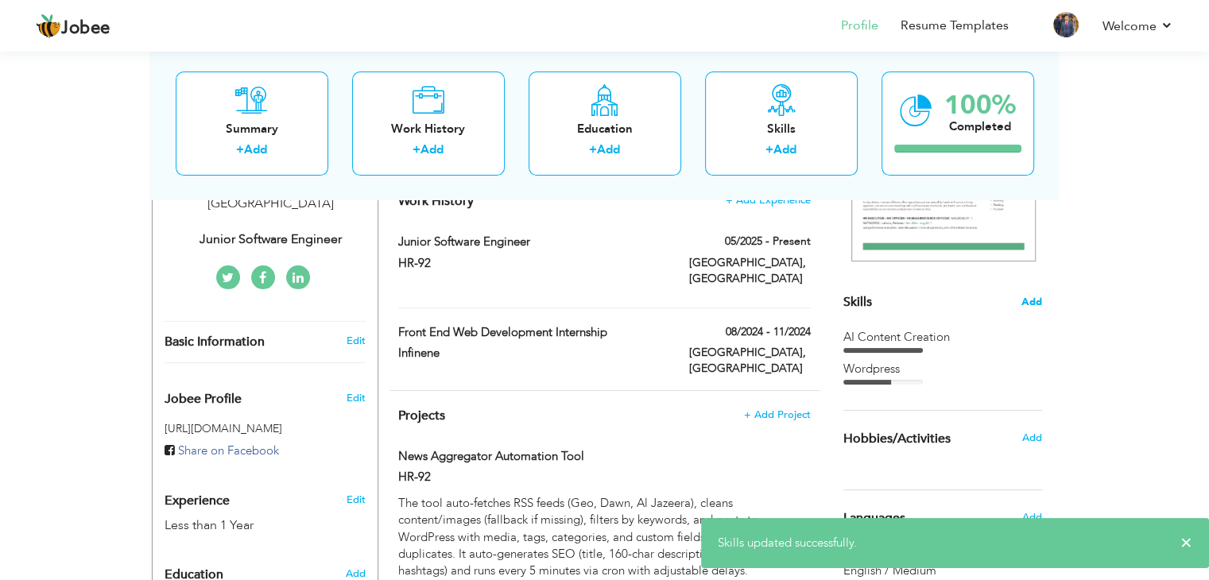
click at [1027, 298] on span "Add" at bounding box center [1031, 302] width 21 height 15
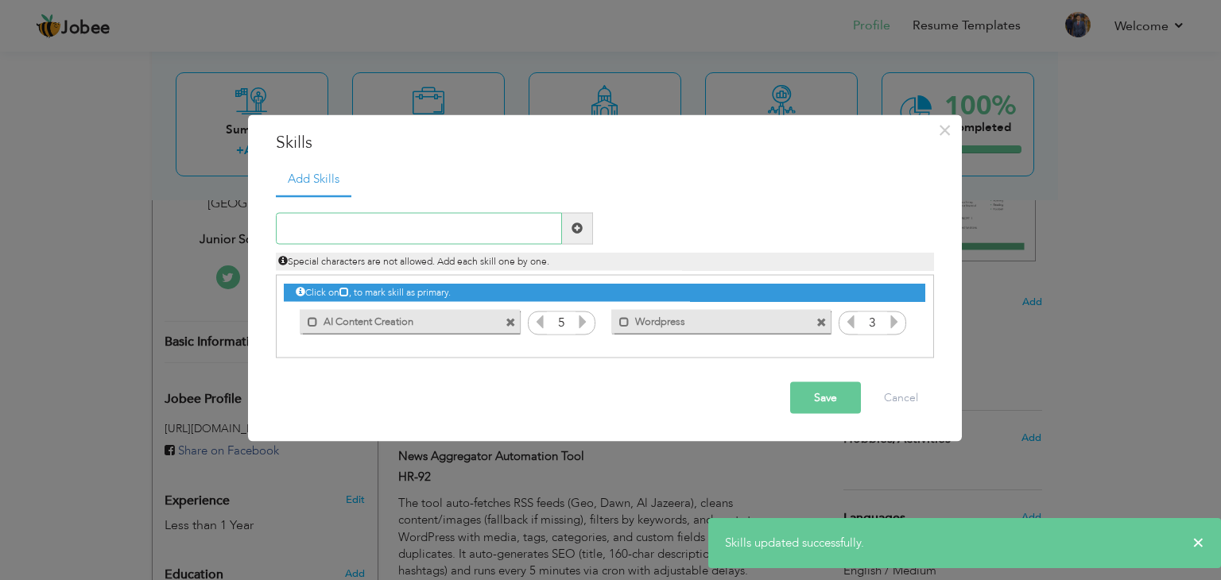
click at [469, 214] on input "text" at bounding box center [419, 228] width 286 height 32
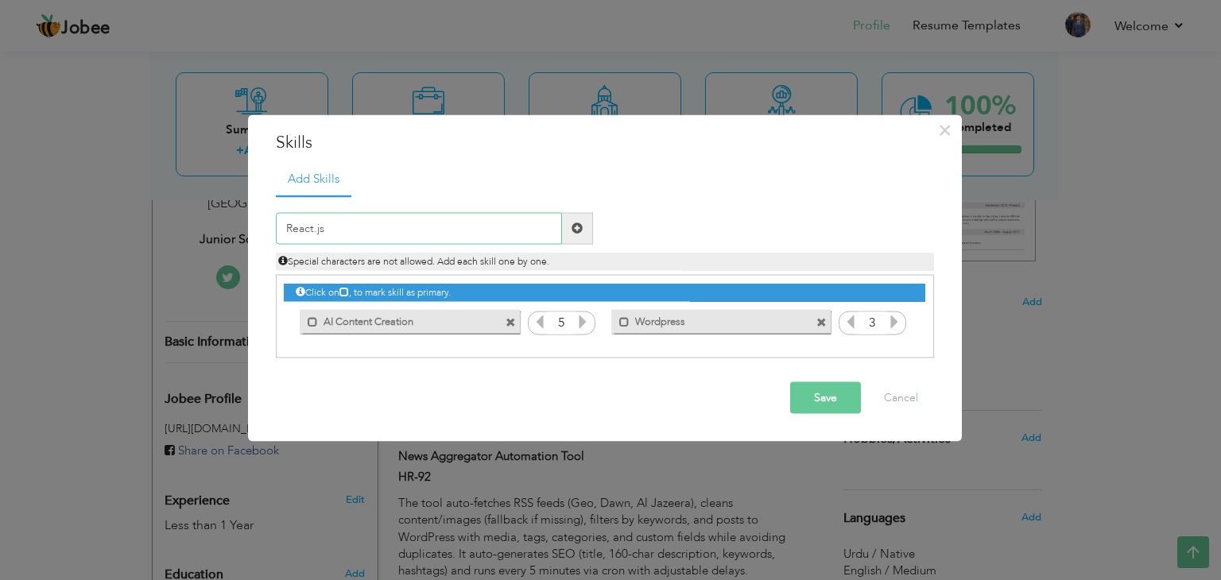
type input "React.js"
click at [825, 397] on button "Save" at bounding box center [825, 397] width 71 height 32
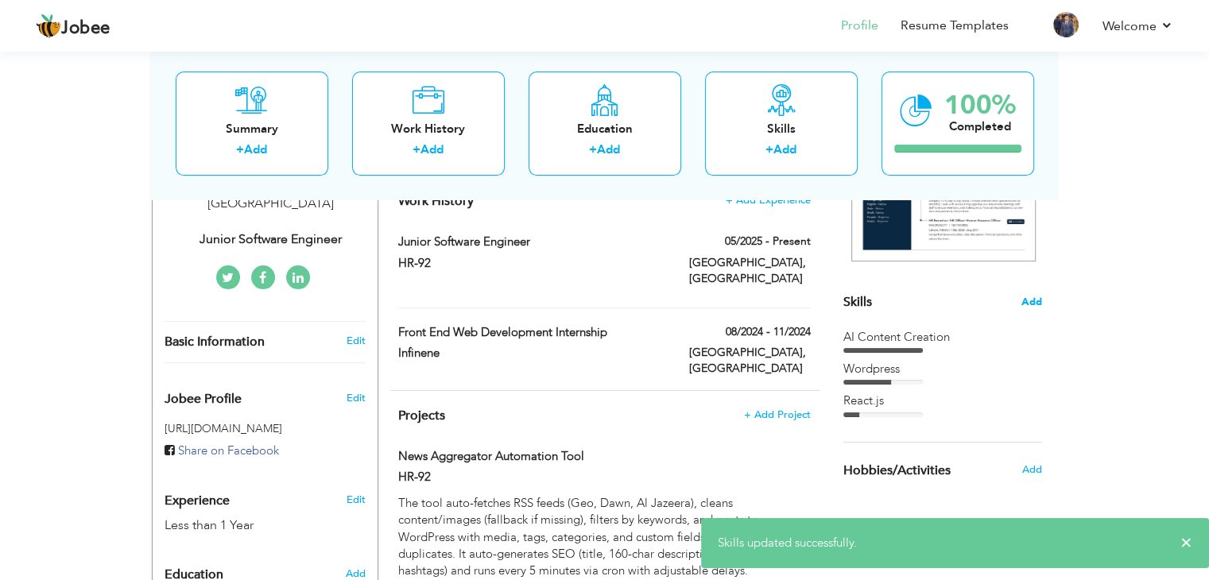
click at [1035, 304] on span "Add" at bounding box center [1031, 302] width 21 height 15
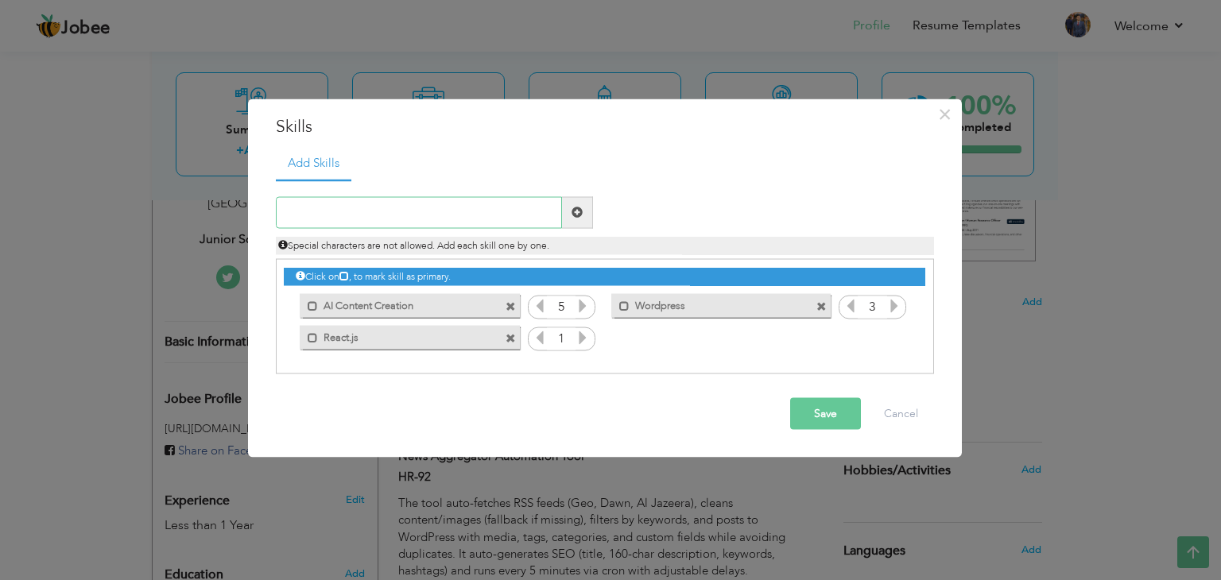
click at [463, 217] on input "text" at bounding box center [419, 212] width 286 height 32
type input "Node.js"
click at [827, 421] on button "Save" at bounding box center [825, 413] width 71 height 32
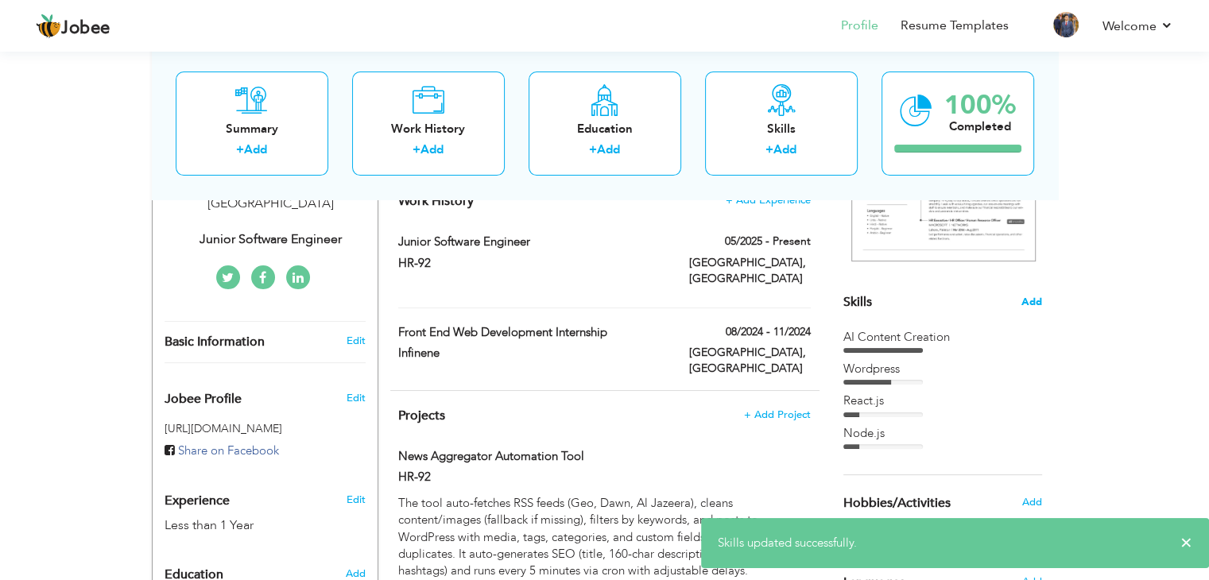
click at [1032, 298] on span "Add" at bounding box center [1031, 302] width 21 height 15
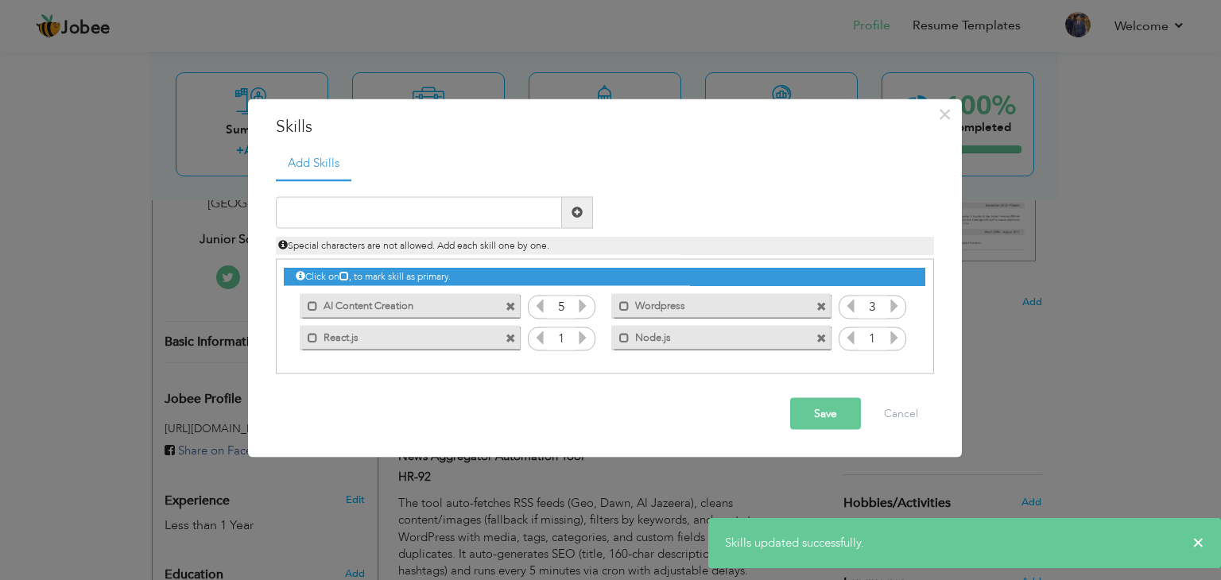
click at [328, 230] on div "Special characters are not allowed. Add each skill one by one." at bounding box center [605, 241] width 682 height 26
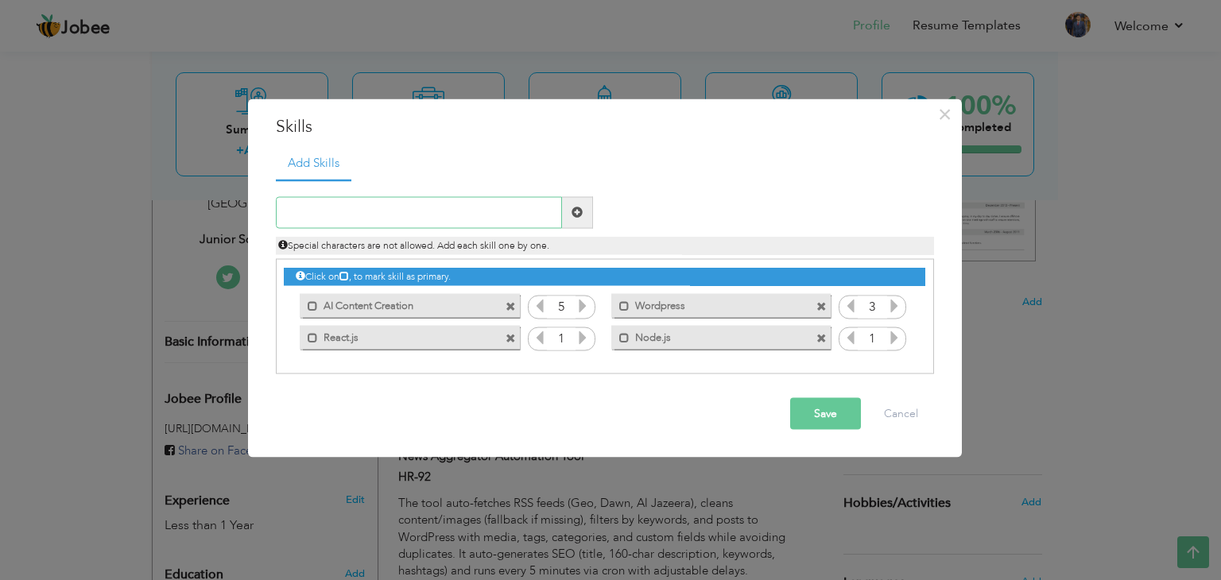
click at [347, 215] on input "text" at bounding box center [419, 212] width 286 height 32
type input "Mongodb"
click at [833, 417] on button "Save" at bounding box center [825, 413] width 71 height 32
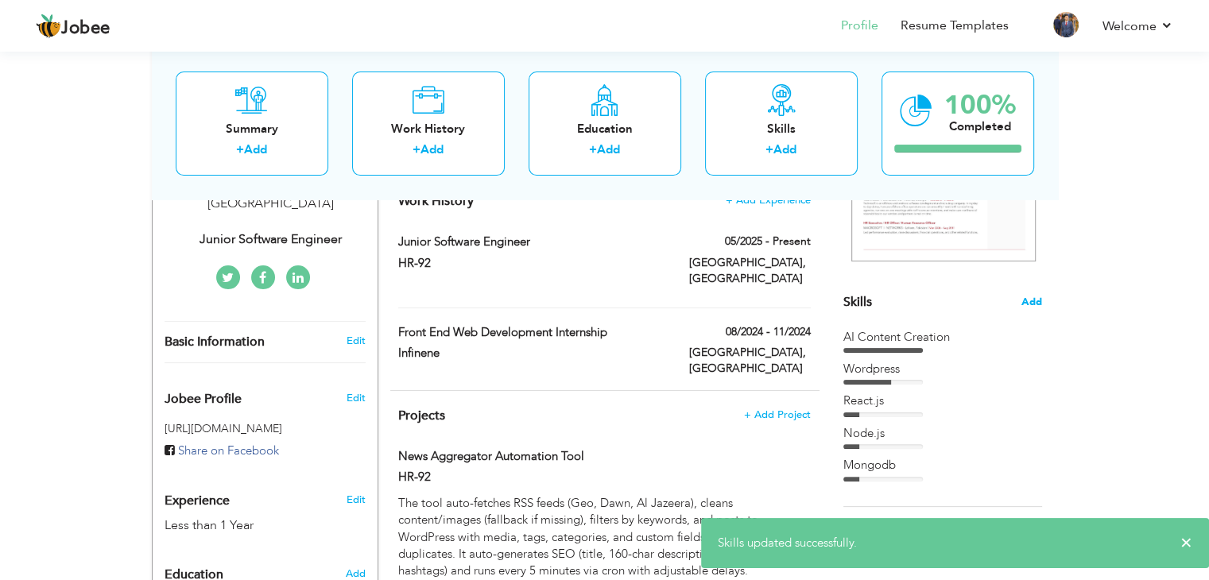
click at [1036, 299] on span "Add" at bounding box center [1031, 302] width 21 height 15
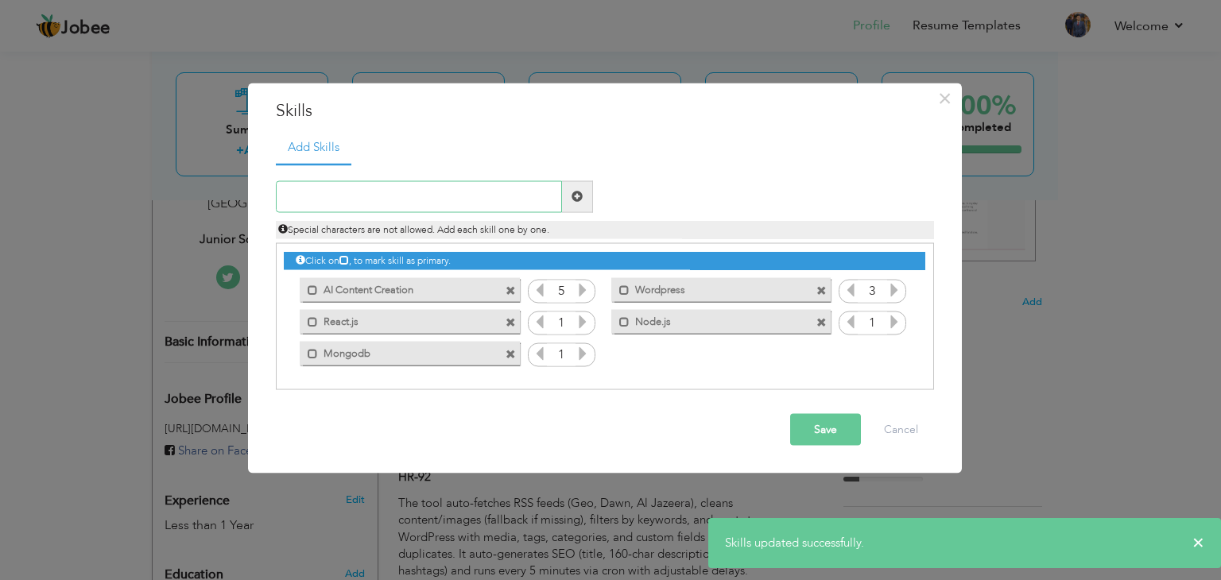
click at [403, 195] on input "text" at bounding box center [419, 196] width 286 height 32
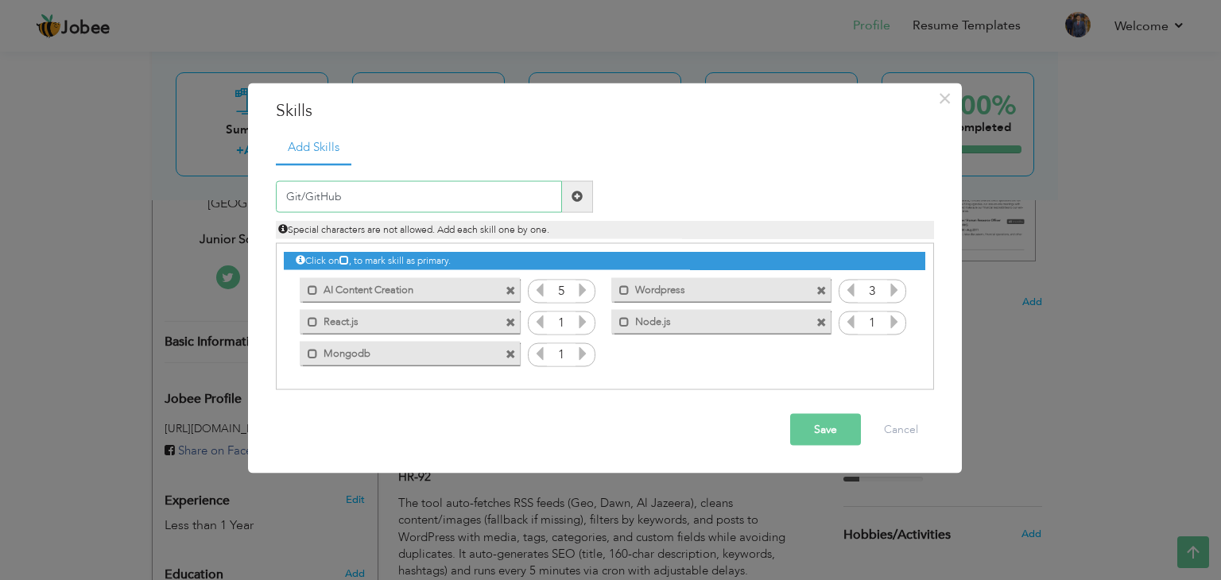
type input "Git/GitHub"
click at [356, 193] on input "Git/GitHub" at bounding box center [419, 196] width 286 height 32
click at [571, 192] on span at bounding box center [576, 196] width 11 height 11
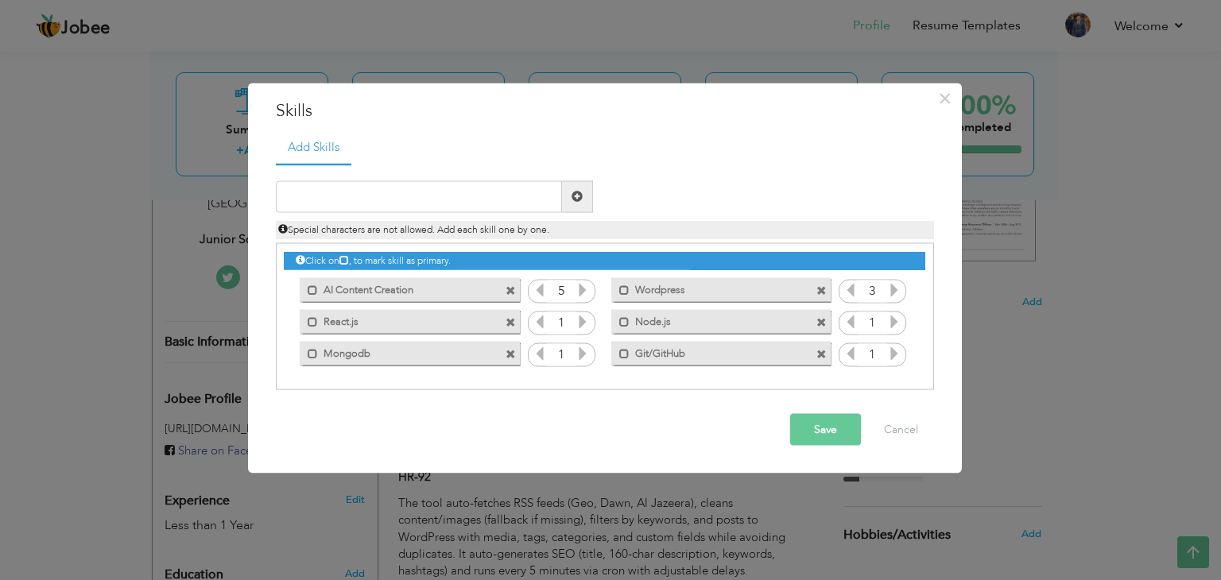
click at [584, 323] on icon at bounding box center [582, 321] width 14 height 14
click at [887, 323] on icon at bounding box center [894, 321] width 14 height 14
click at [892, 292] on icon at bounding box center [894, 289] width 14 height 14
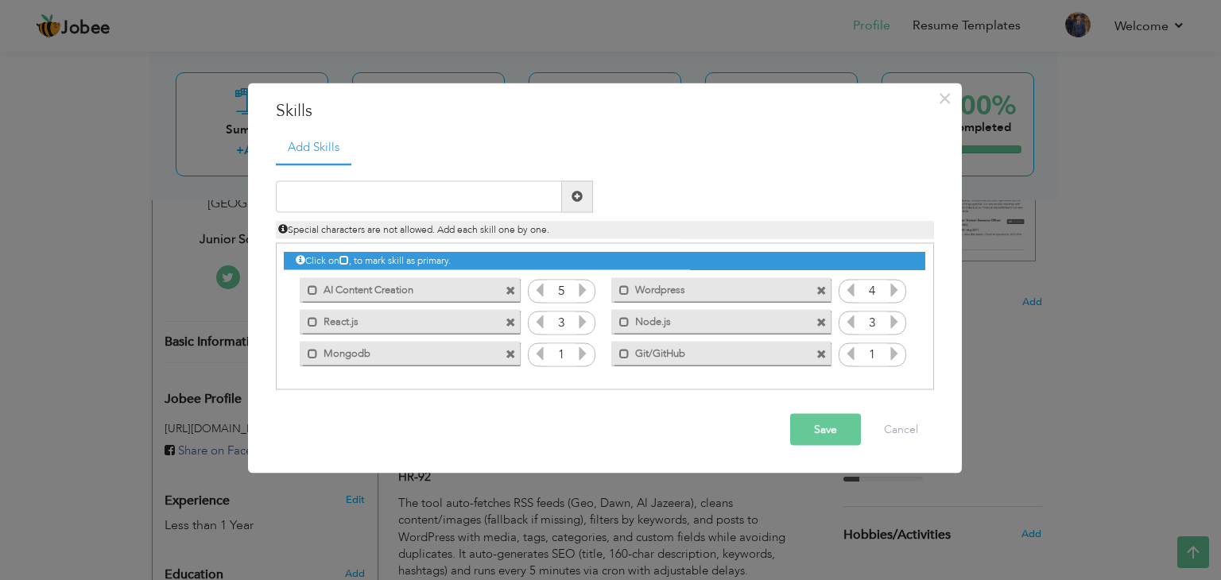
click at [583, 354] on icon at bounding box center [582, 353] width 14 height 14
click at [895, 354] on icon at bounding box center [894, 353] width 14 height 14
click at [821, 431] on button "Save" at bounding box center [825, 429] width 71 height 32
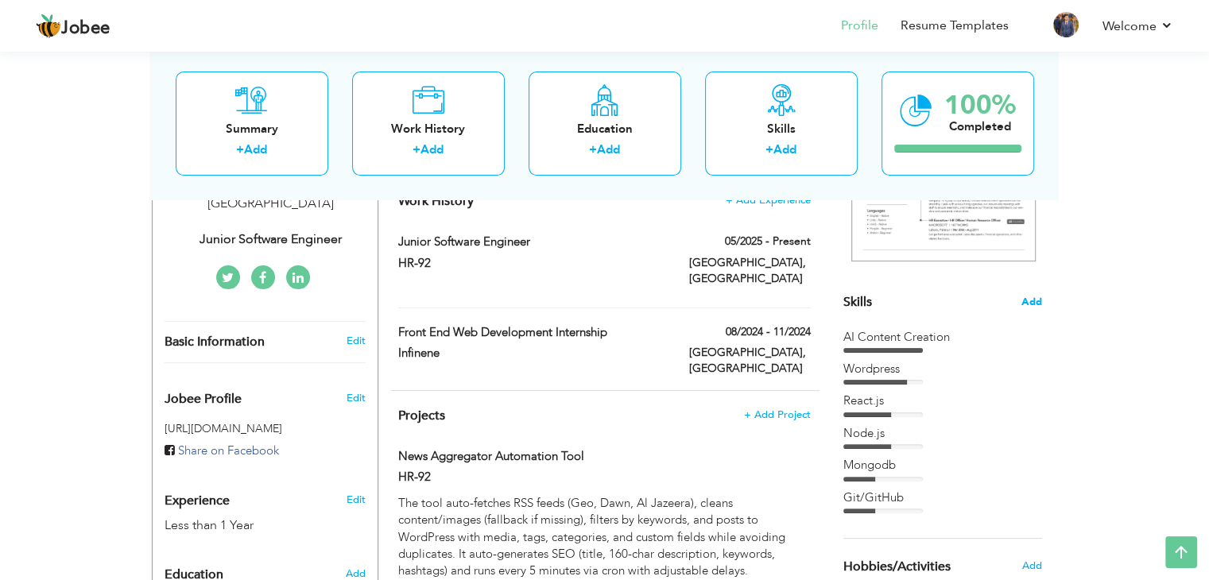
click at [1029, 305] on span "Add" at bounding box center [1031, 302] width 21 height 15
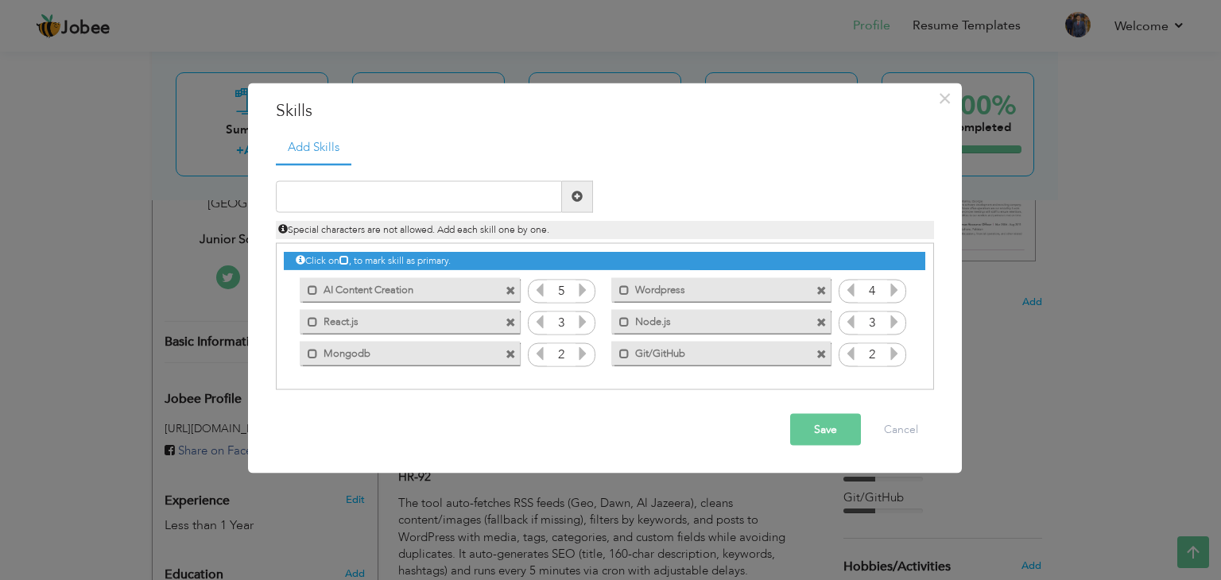
click at [827, 426] on button "Save" at bounding box center [825, 429] width 71 height 32
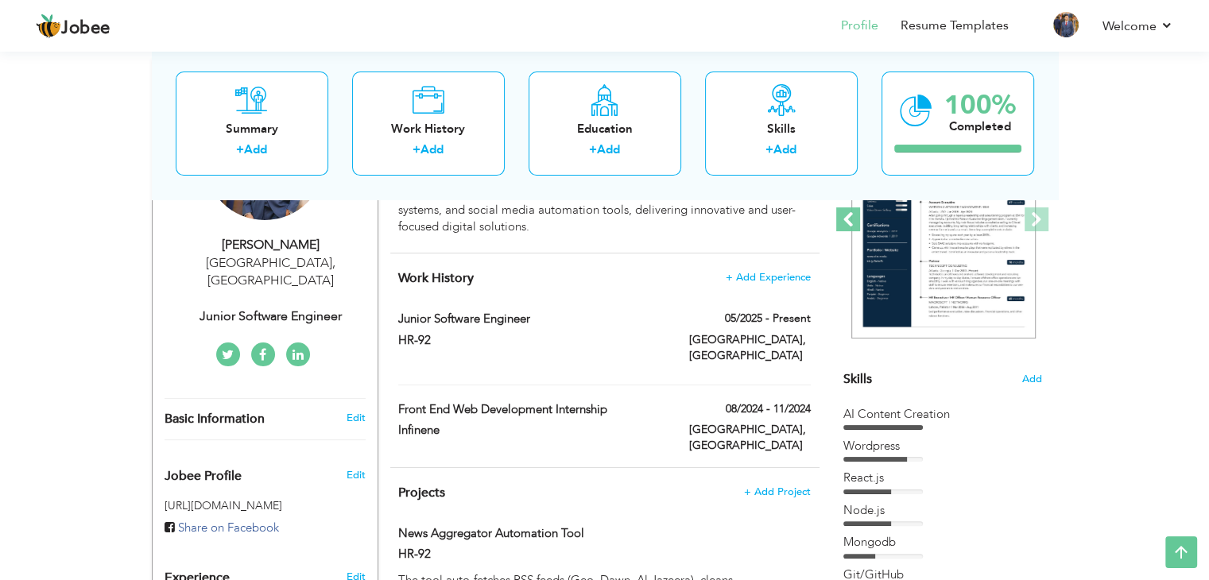
scroll to position [238, 0]
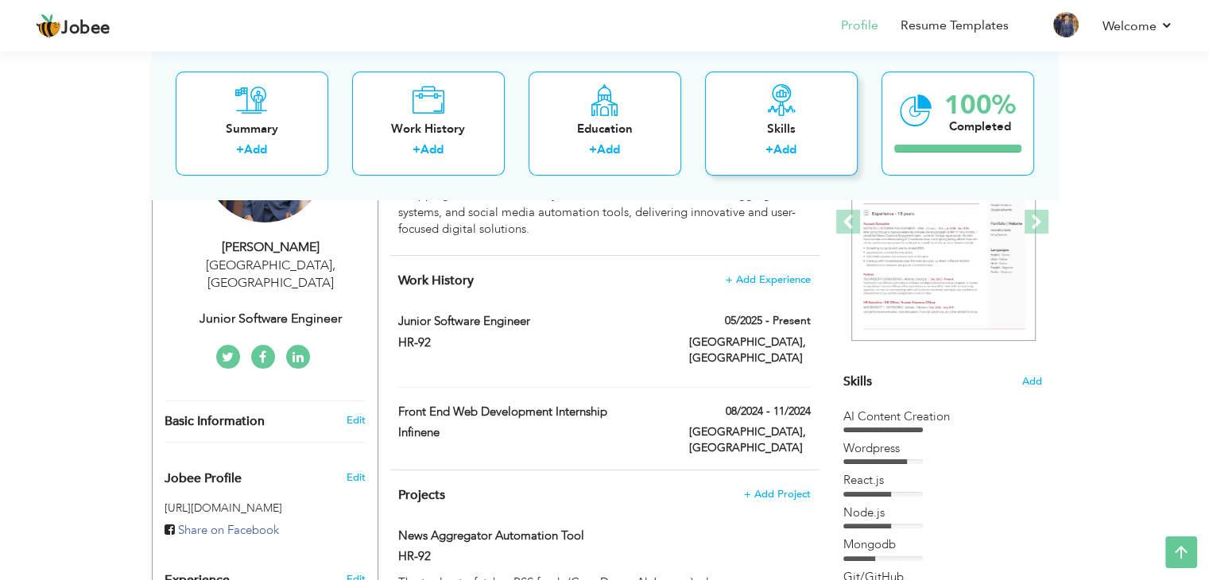
click at [768, 156] on label "+" at bounding box center [769, 150] width 8 height 17
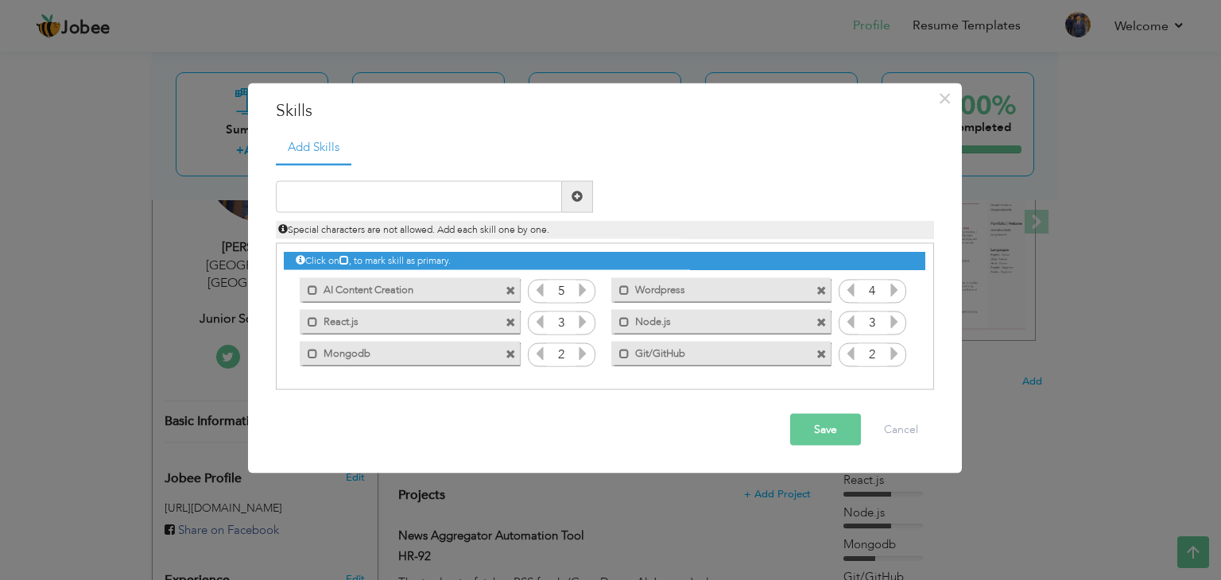
click at [832, 436] on button "Save" at bounding box center [825, 429] width 71 height 32
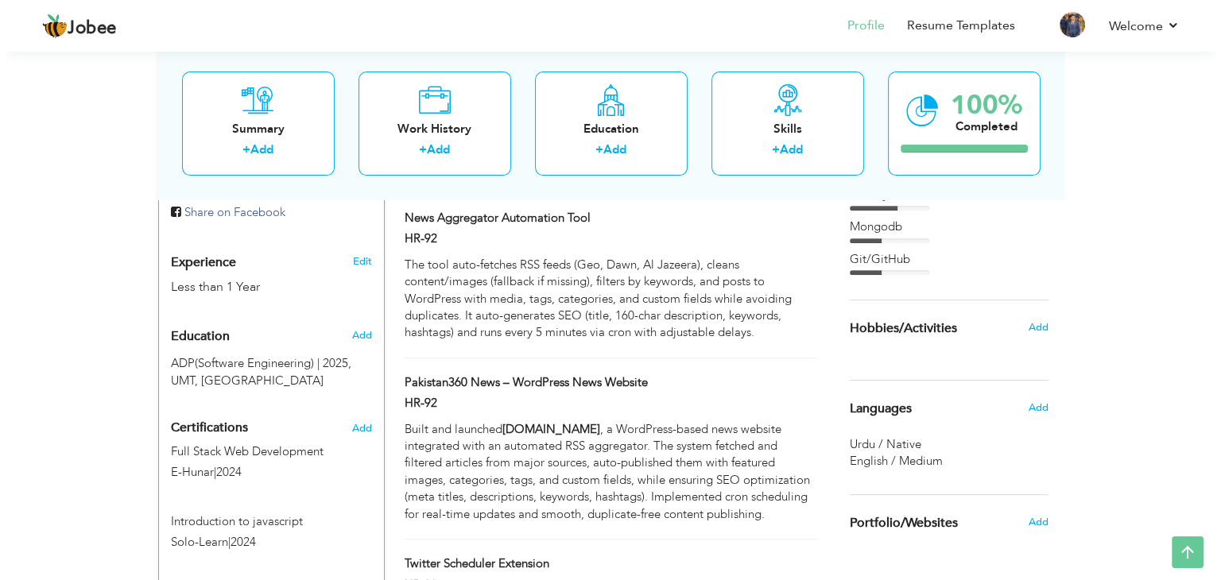
scroll to position [477, 0]
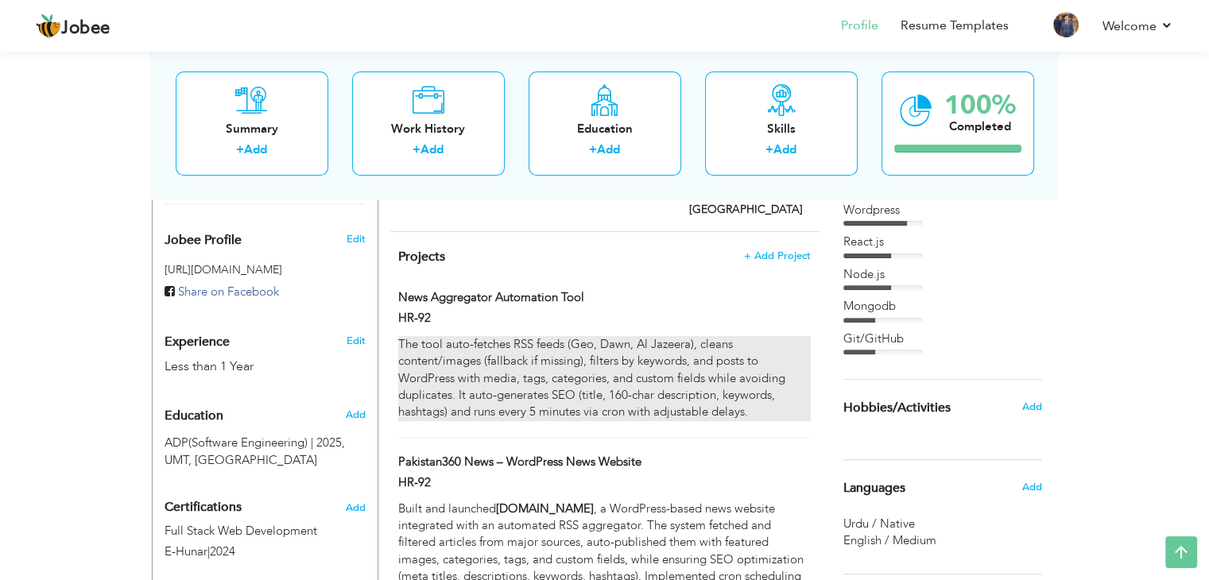
click at [664, 336] on div "The tool auto-fetches RSS feeds (Geo, Dawn, Al Jazeera), cleans content/images …" at bounding box center [604, 378] width 412 height 85
type input "News Aggregator Automation Tool"
type input "HR-92"
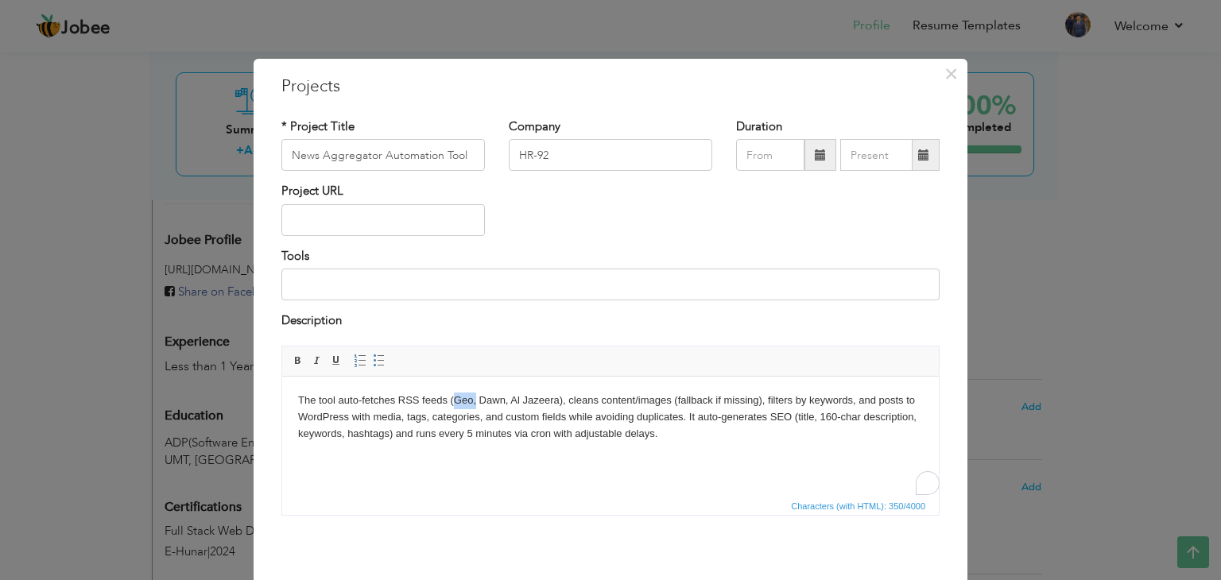
drag, startPoint x: 455, startPoint y: 401, endPoint x: 477, endPoint y: 402, distance: 22.3
click at [477, 402] on body "The tool auto-fetches RSS feeds (Geo, Dawn, Al Jazeera), cleans content/images …" at bounding box center [610, 416] width 625 height 49
click at [421, 403] on body "The tool auto-fetches RSS feeds (Geo, Dawn, Al Jazeera), cleans content/images …" at bounding box center [610, 416] width 625 height 49
drag, startPoint x: 398, startPoint y: 398, endPoint x: 448, endPoint y: 396, distance: 50.1
click at [448, 396] on body "The tool auto-fetches RSS feeds (Geo, Dawn, Al Jazeera), cleans content/images …" at bounding box center [610, 416] width 625 height 49
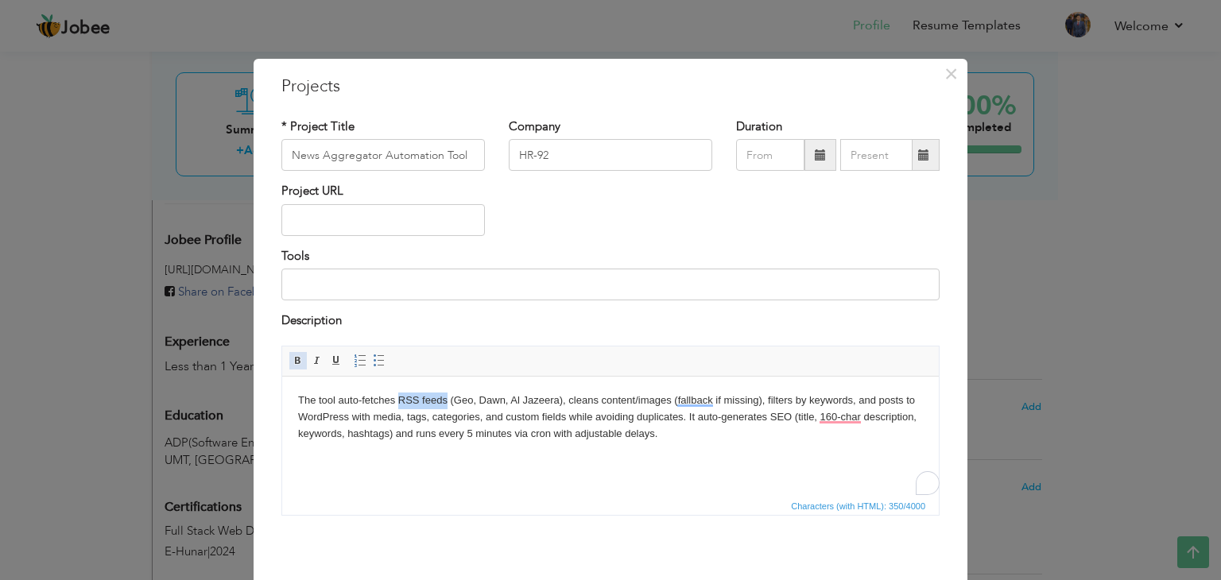
click at [292, 363] on span at bounding box center [298, 360] width 13 height 13
click at [569, 457] on html "The tool auto-fetches RSS feeds (Geo, Dawn, Al Jazeera), cleans content/images …" at bounding box center [610, 416] width 656 height 81
drag, startPoint x: 295, startPoint y: 420, endPoint x: 348, endPoint y: 415, distance: 53.5
click at [348, 415] on html "The tool auto-fetches RSS feeds (Geo, Dawn, Al Jazeera), cleans content/images …" at bounding box center [610, 416] width 656 height 81
click at [292, 362] on span at bounding box center [298, 360] width 13 height 13
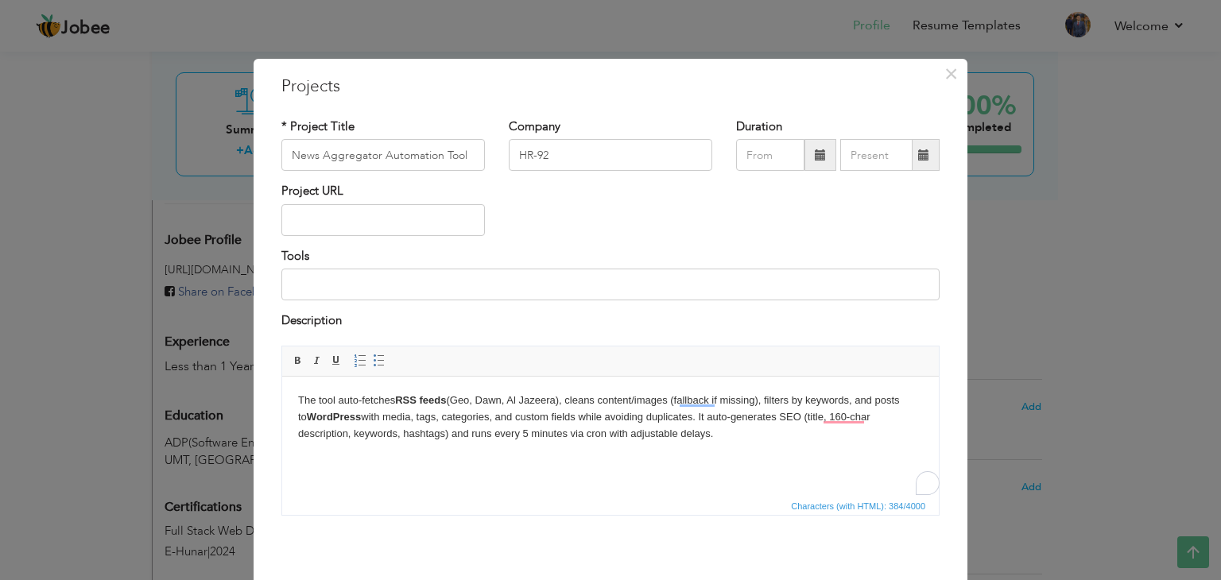
click at [476, 457] on html "The tool auto-fetches RSS feeds (Geo, Dawn, Al Jazeera), cleans content/images …" at bounding box center [610, 416] width 656 height 81
drag, startPoint x: 775, startPoint y: 416, endPoint x: 795, endPoint y: 414, distance: 19.9
click at [795, 414] on body "The tool auto-fetches RSS feeds (Geo, Dawn, Al Jazeera), cleans content/images …" at bounding box center [610, 416] width 625 height 49
click at [292, 360] on span at bounding box center [298, 360] width 13 height 13
click at [671, 457] on html "The tool auto-fetches RSS feeds (Geo, Dawn, Al Jazeera), cleans content/images …" at bounding box center [610, 416] width 656 height 81
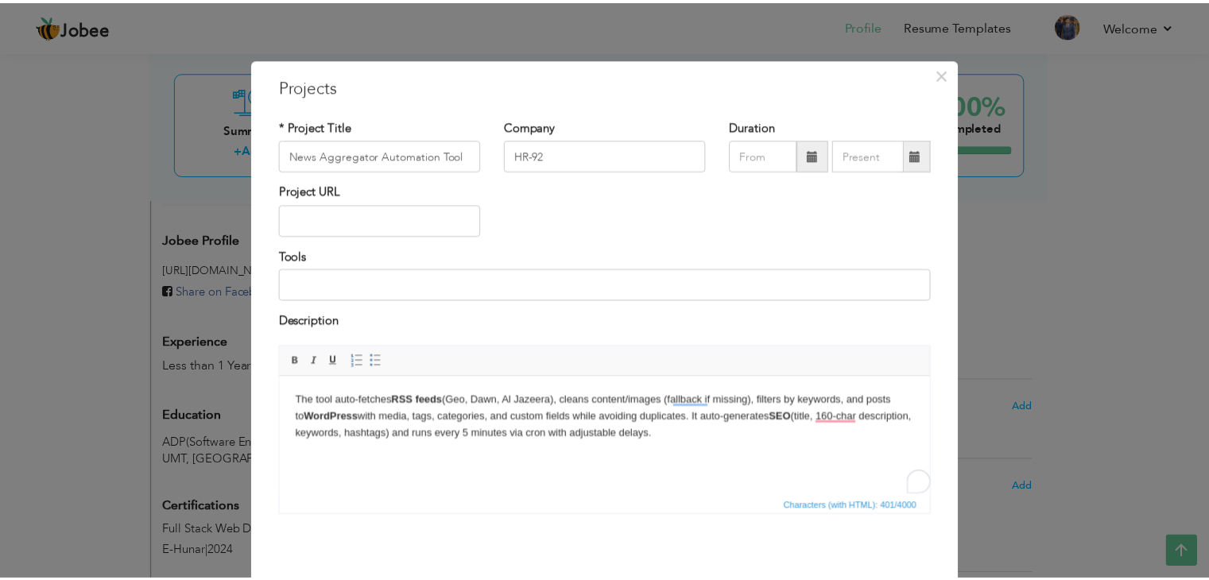
scroll to position [64, 0]
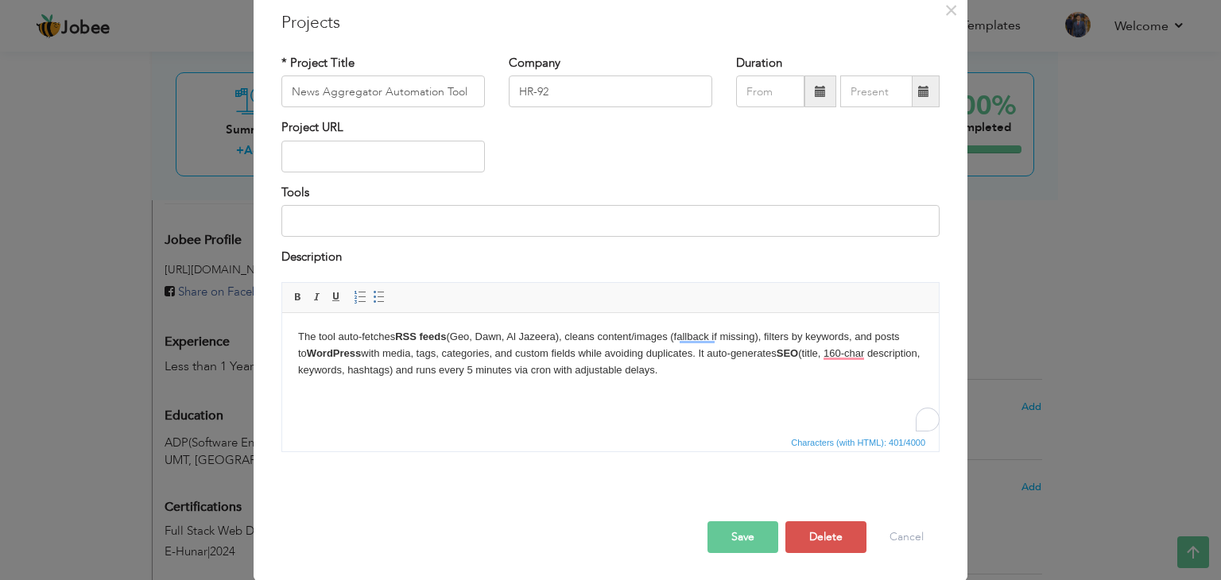
click at [760, 535] on button "Save" at bounding box center [742, 537] width 71 height 32
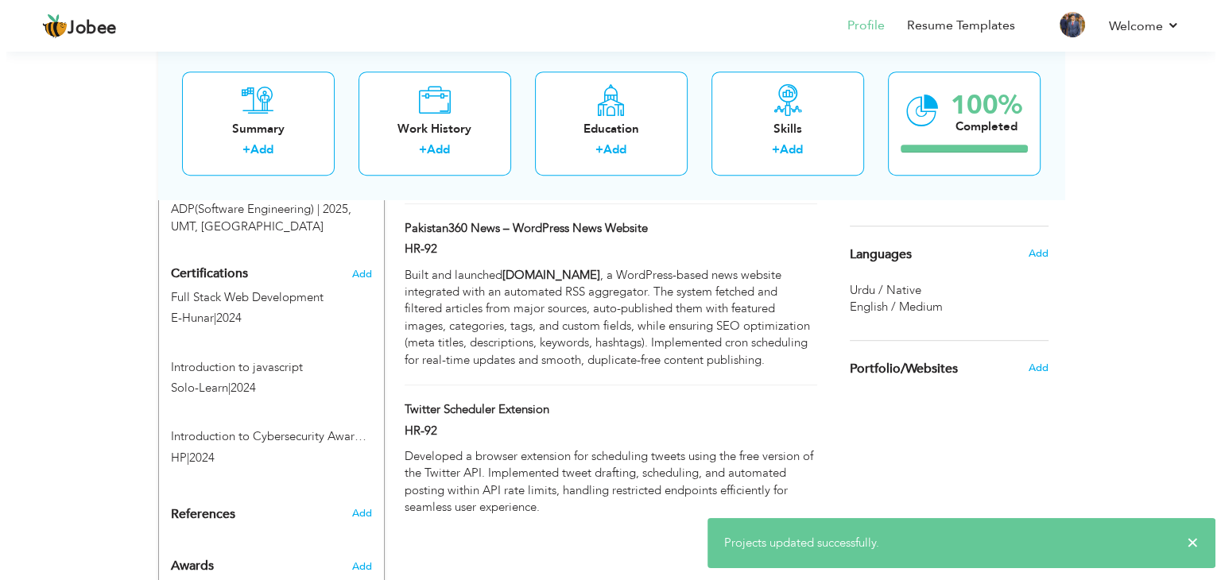
scroll to position [715, 0]
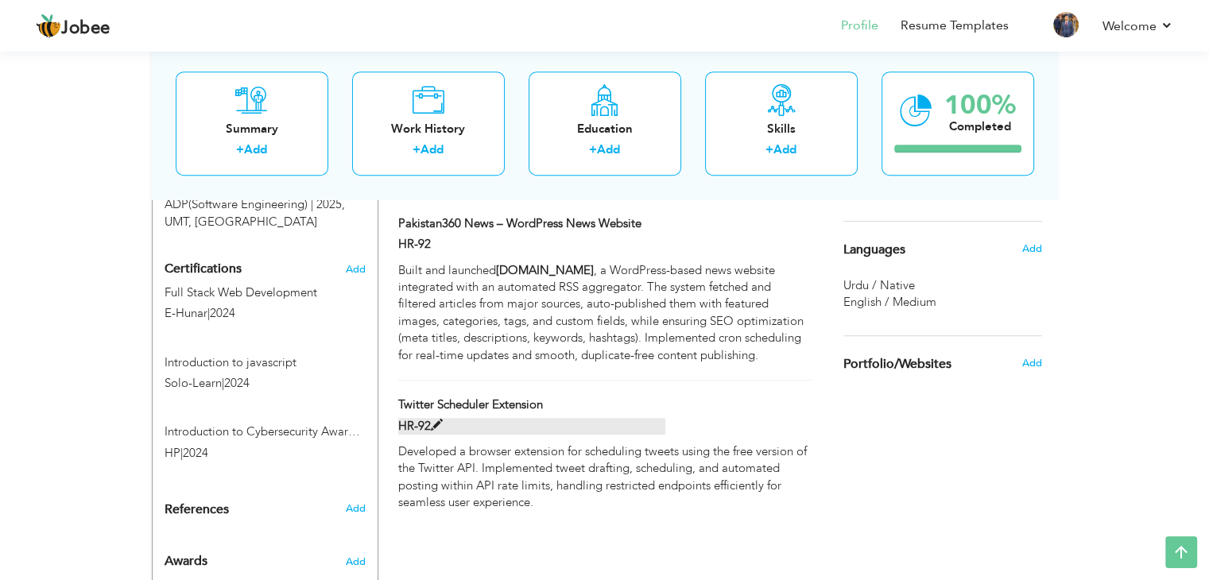
click at [436, 420] on span at bounding box center [437, 426] width 12 height 12
type input "Twitter Scheduler Extension"
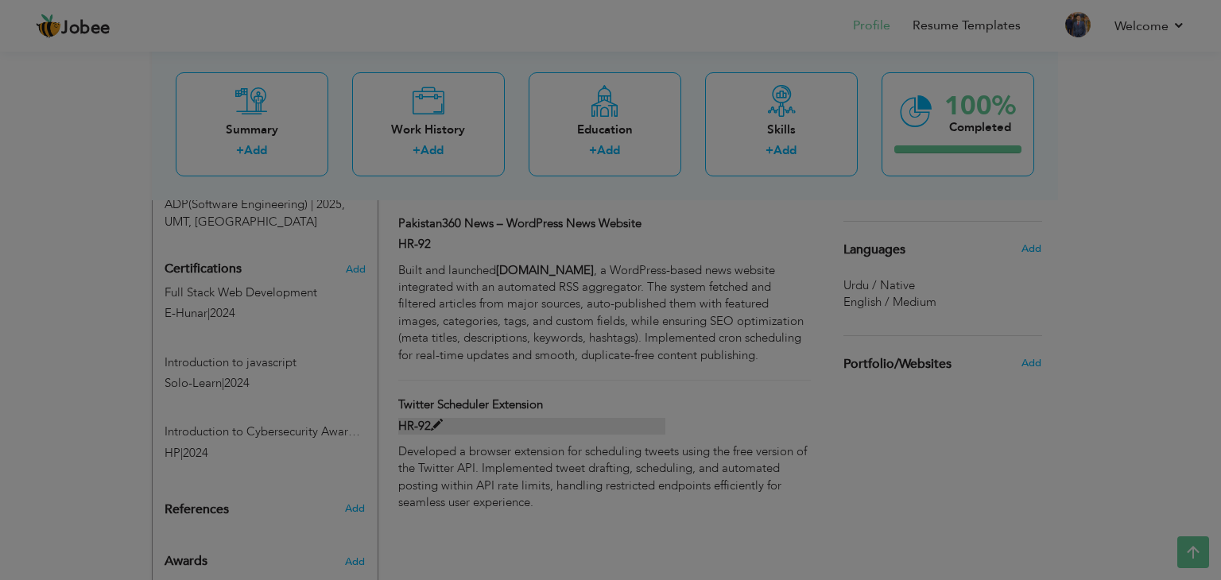
scroll to position [0, 0]
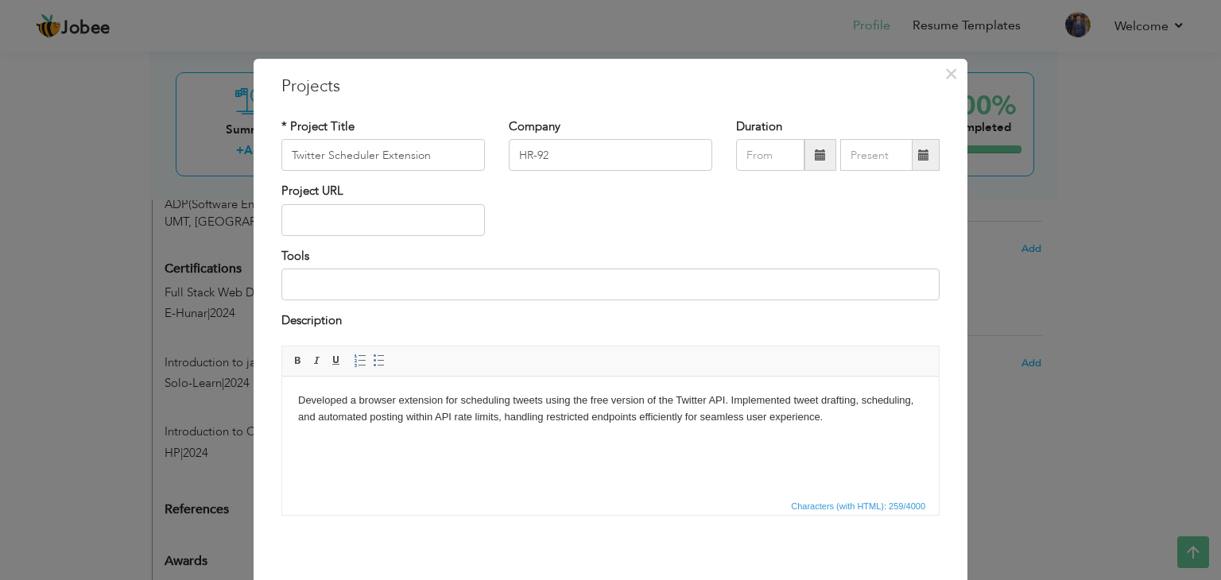
click at [362, 398] on p "Developed a browser extension for scheduling tweets using the free version of t…" at bounding box center [610, 408] width 625 height 33
click at [431, 396] on p "Developed a browser extension for scheduling tweets using the free version of t…" at bounding box center [610, 408] width 625 height 33
click at [493, 396] on p "Developed a browser extension for scheduling tweets using the free version of t…" at bounding box center [610, 408] width 625 height 33
click at [482, 402] on p "Developed a browser extension for scheduling tweets using the free version of t…" at bounding box center [610, 408] width 625 height 33
drag, startPoint x: 522, startPoint y: 399, endPoint x: 480, endPoint y: 401, distance: 42.2
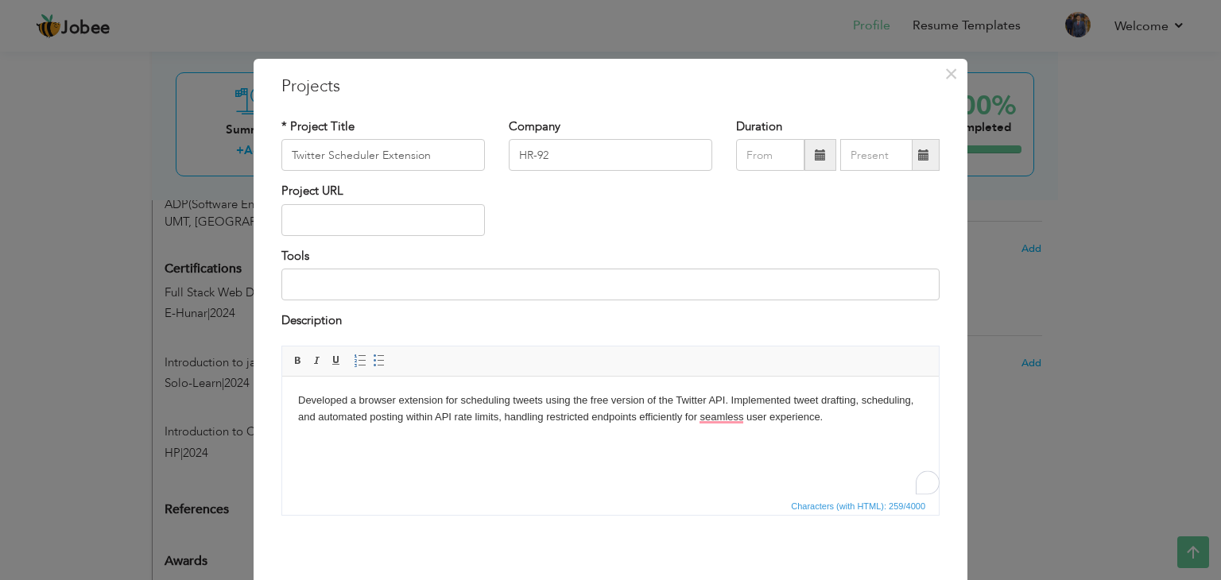
click at [523, 400] on p "Developed a browser extension for scheduling tweets using the free version of t…" at bounding box center [610, 408] width 625 height 33
drag, startPoint x: 401, startPoint y: 401, endPoint x: 442, endPoint y: 398, distance: 41.4
click at [442, 398] on p "Developed a browser extension for scheduling tweets using the free version of t…" at bounding box center [610, 408] width 625 height 33
click at [292, 361] on span at bounding box center [298, 360] width 13 height 13
drag, startPoint x: 469, startPoint y: 399, endPoint x: 486, endPoint y: 399, distance: 17.5
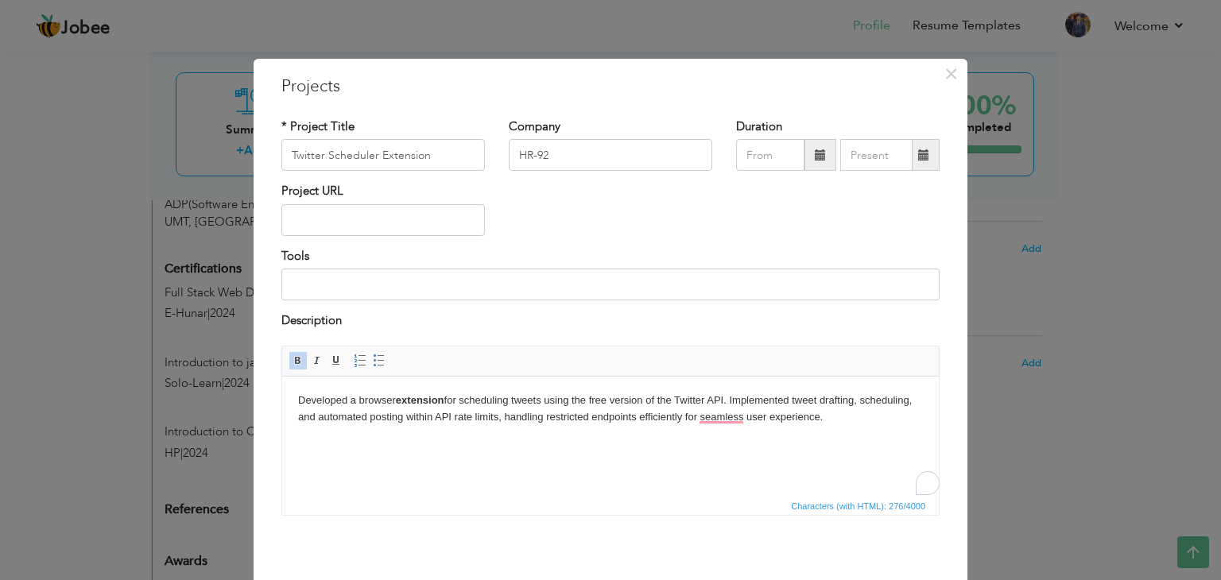
click at [469, 399] on p "Developed a browser extension for scheduling tweets using the free version of t…" at bounding box center [610, 408] width 625 height 33
drag, startPoint x: 467, startPoint y: 400, endPoint x: 515, endPoint y: 401, distance: 48.5
click at [515, 401] on p "Developed a browser extension for scheduling tweets using the free version of t…" at bounding box center [610, 408] width 625 height 33
click at [602, 441] on html "Developed a browser extension for scheduling tweets using the free version of t…" at bounding box center [610, 408] width 656 height 65
drag, startPoint x: 680, startPoint y: 398, endPoint x: 728, endPoint y: 396, distance: 47.7
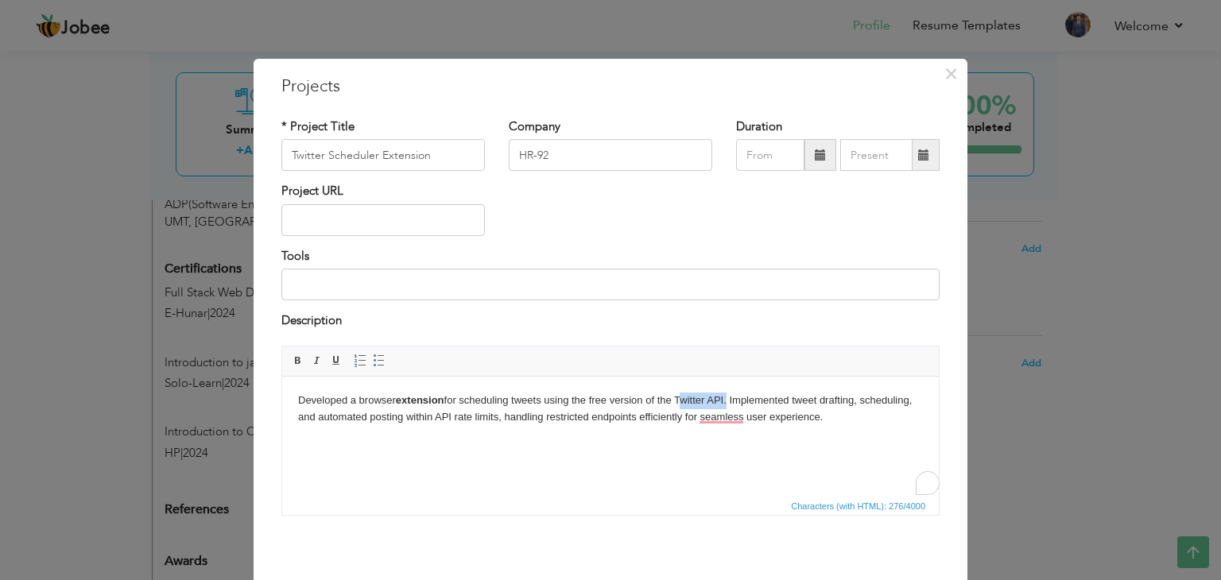
click at [728, 396] on p "Developed a browser extension for scheduling tweets using the free version of t…" at bounding box center [610, 408] width 625 height 33
click at [292, 360] on span at bounding box center [298, 360] width 13 height 13
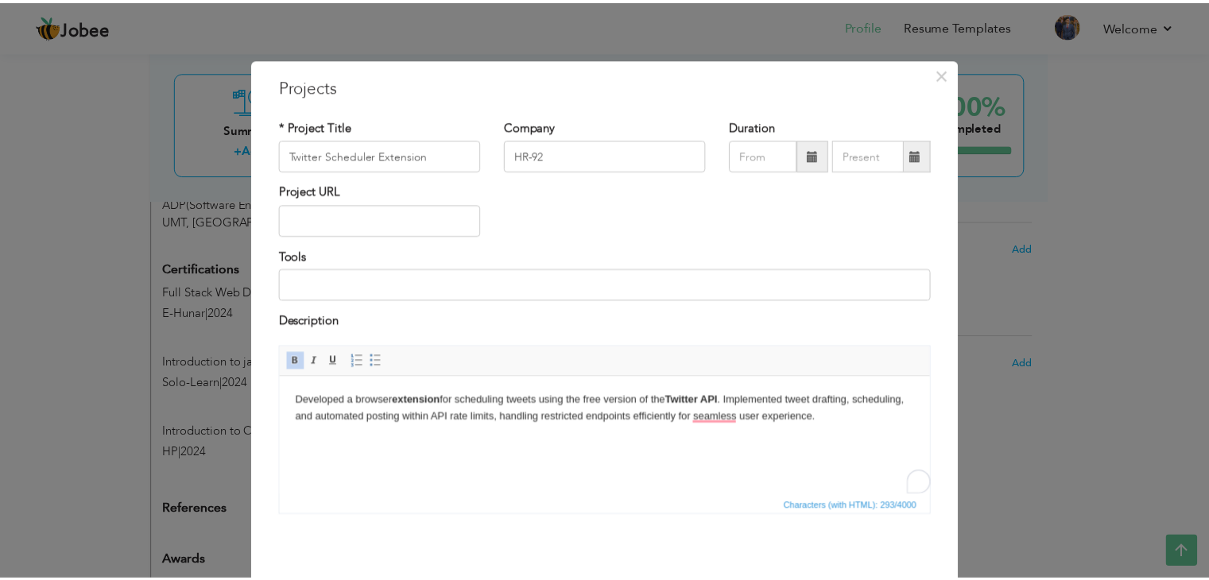
scroll to position [64, 0]
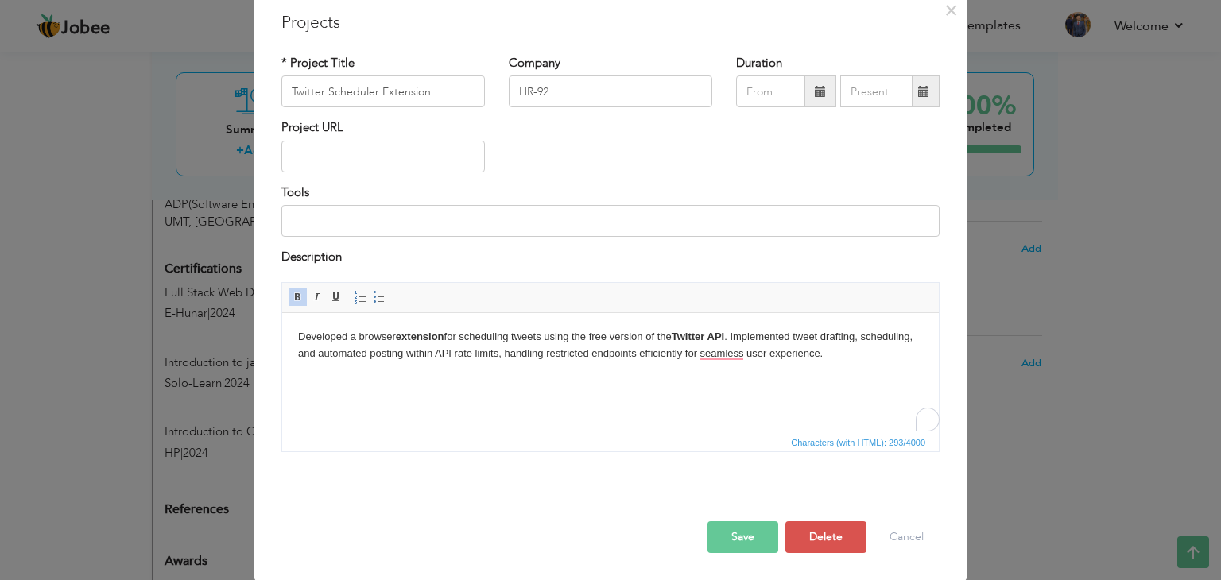
click at [759, 529] on button "Save" at bounding box center [742, 537] width 71 height 32
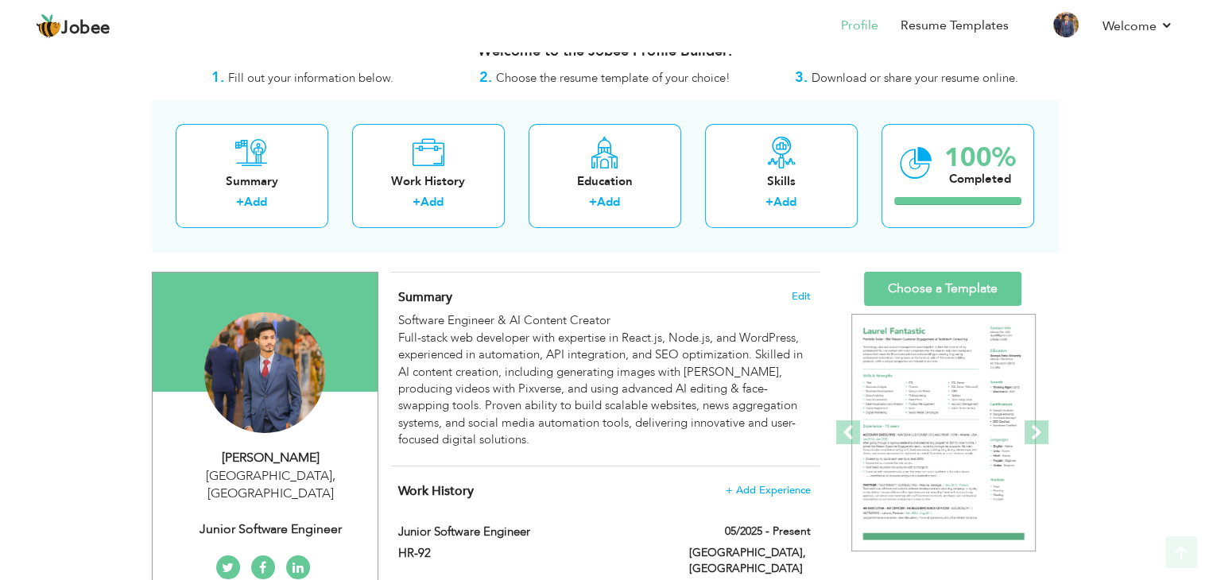
scroll to position [0, 0]
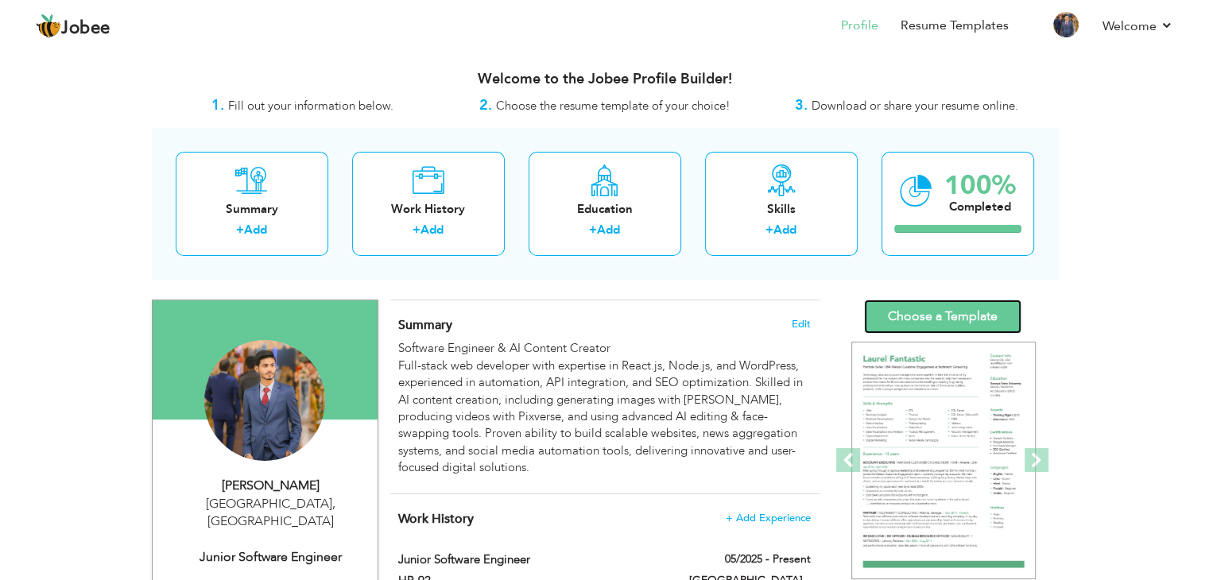
click at [927, 315] on link "Choose a Template" at bounding box center [942, 317] width 157 height 34
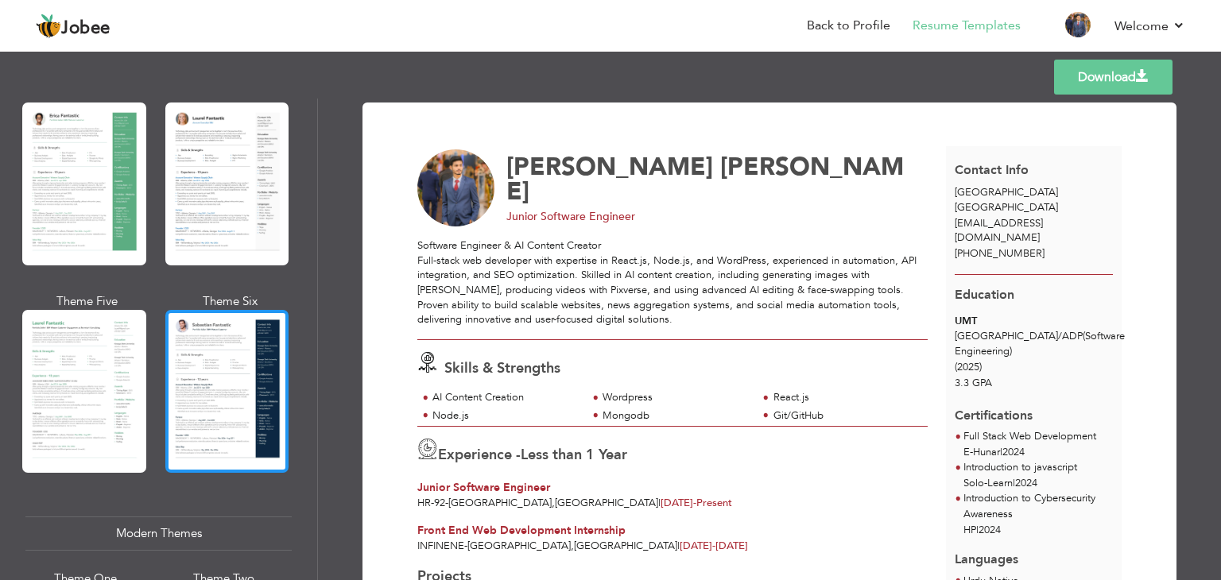
scroll to position [318, 0]
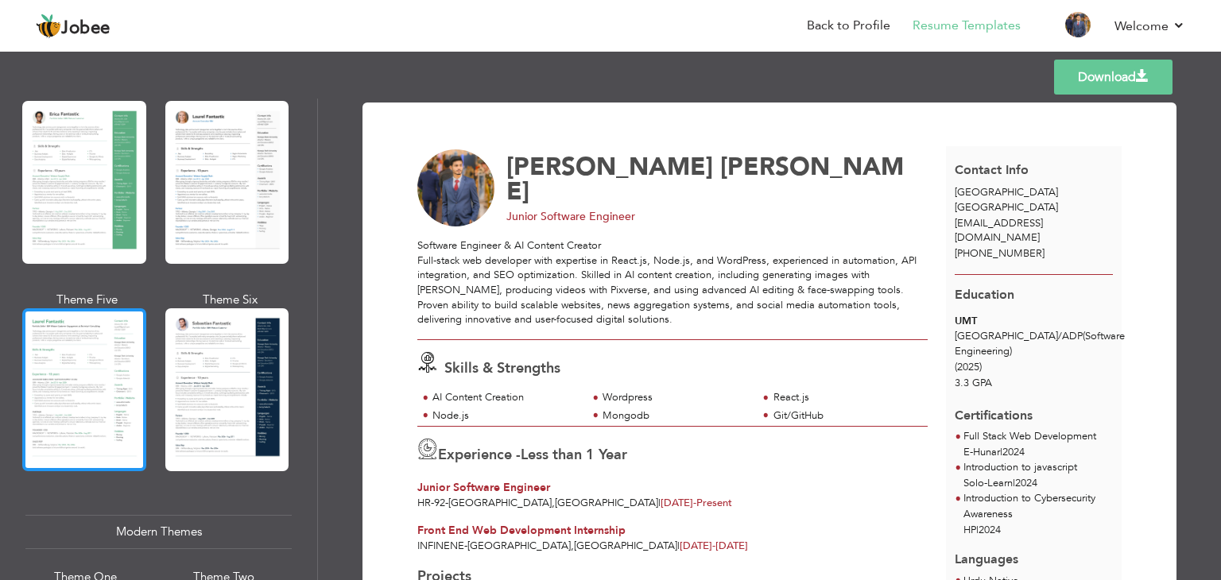
click at [101, 373] on div at bounding box center [84, 389] width 124 height 163
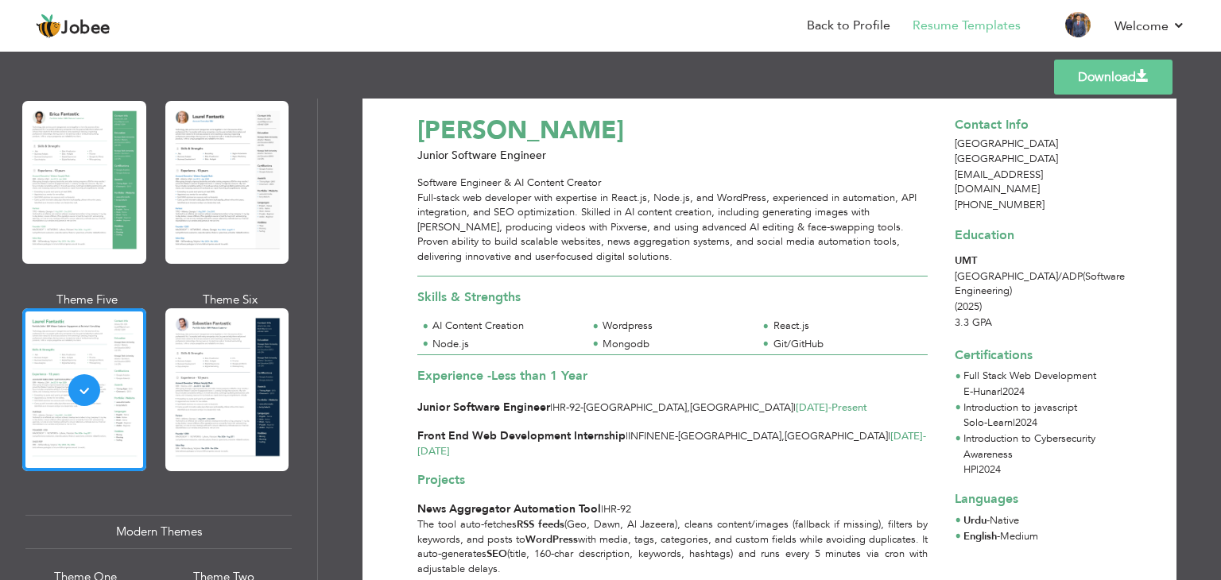
scroll to position [0, 0]
